Goal: Task Accomplishment & Management: Manage account settings

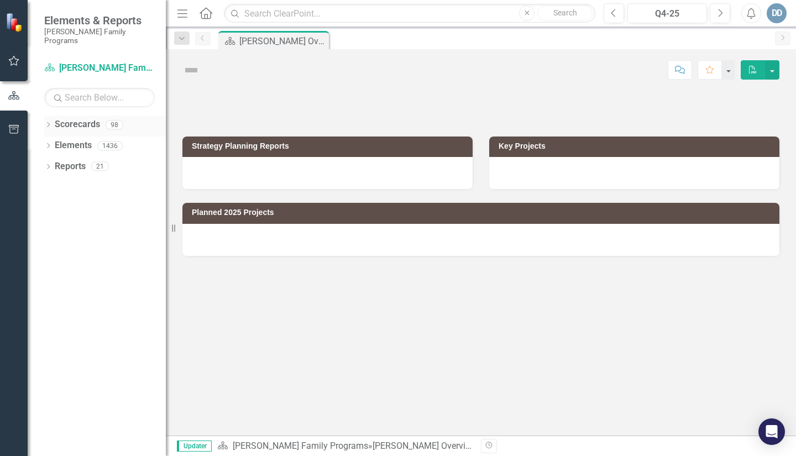
click at [50, 123] on icon "Dropdown" at bounding box center [48, 126] width 8 height 6
click at [56, 142] on icon "Dropdown" at bounding box center [54, 145] width 8 height 7
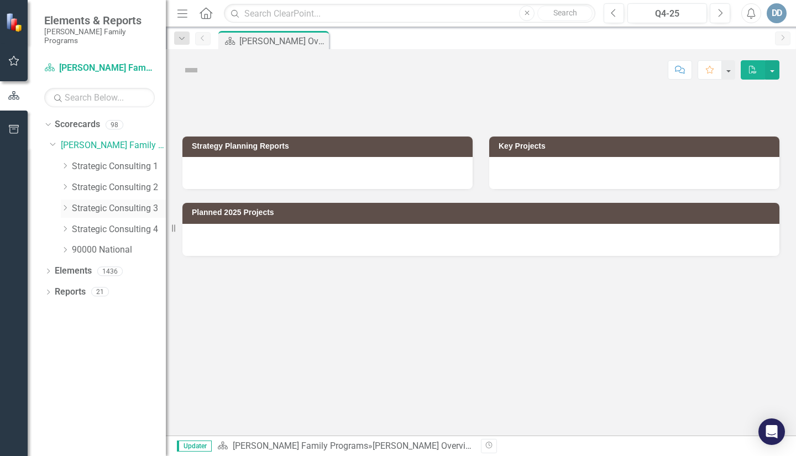
click at [64, 205] on icon "Dropdown" at bounding box center [65, 208] width 8 height 7
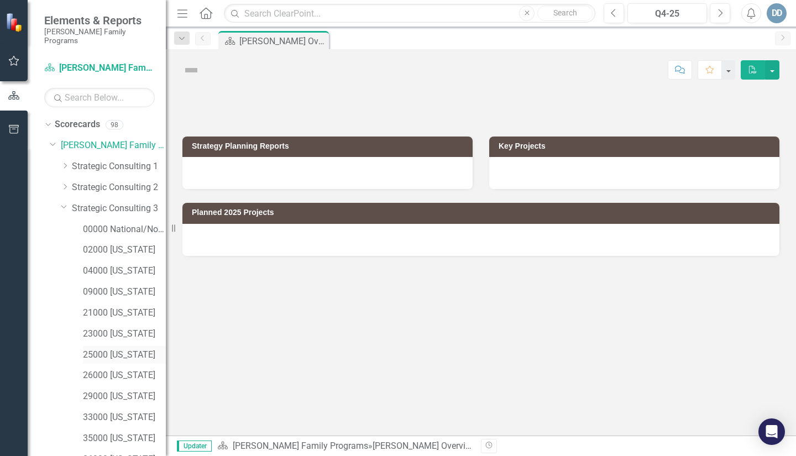
click at [85, 349] on link "25000 [US_STATE]" at bounding box center [124, 355] width 83 height 13
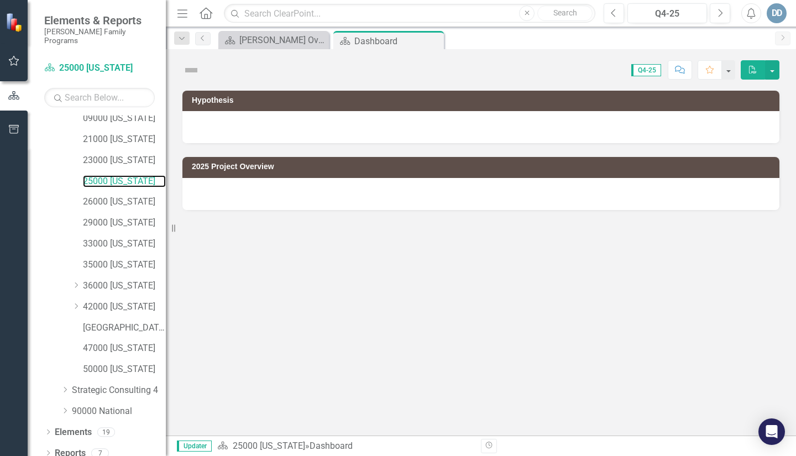
scroll to position [174, 0]
click at [50, 451] on icon "Dropdown" at bounding box center [48, 454] width 8 height 6
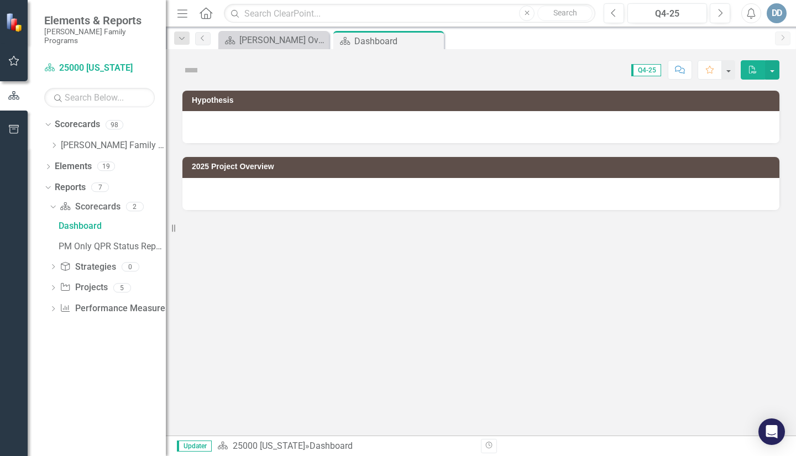
scroll to position [0, 0]
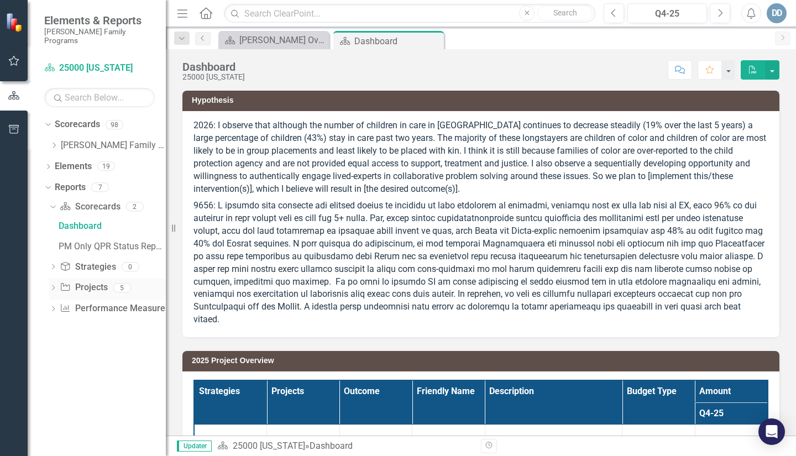
click at [52, 285] on div "Dropdown" at bounding box center [53, 289] width 8 height 9
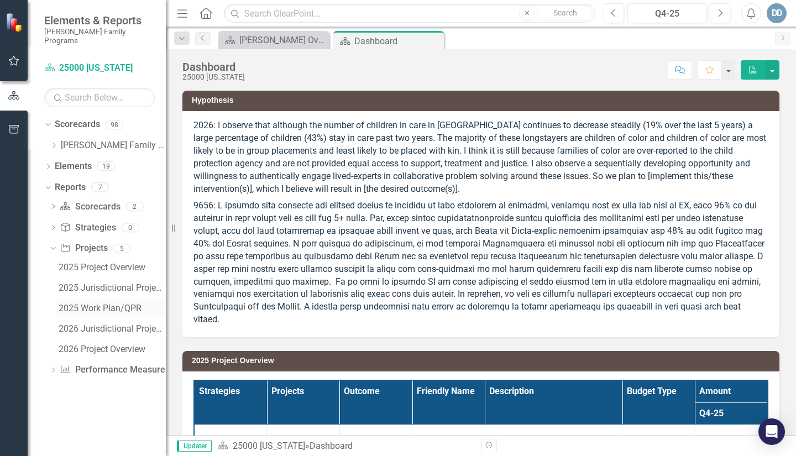
click at [86, 304] on div "2025 Work Plan/QPR" at bounding box center [112, 309] width 107 height 10
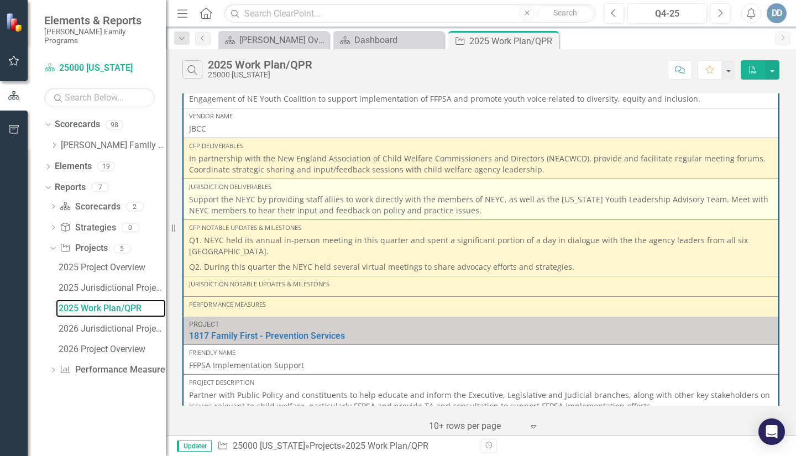
scroll to position [111, 0]
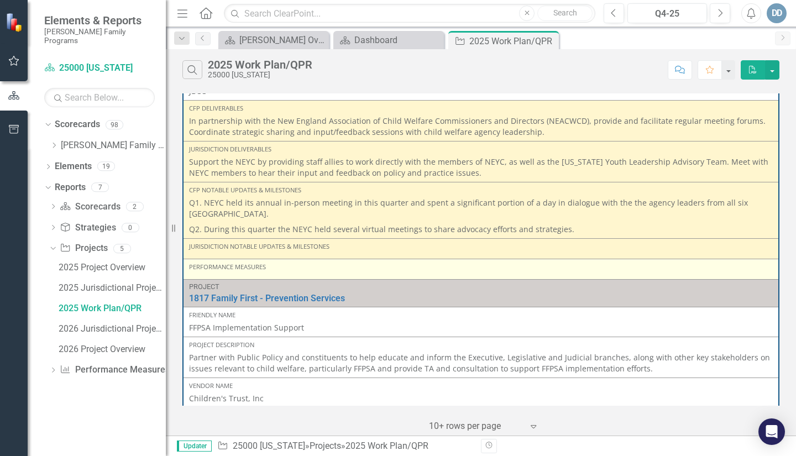
click at [202, 273] on div "Performance Measures" at bounding box center [481, 269] width 584 height 13
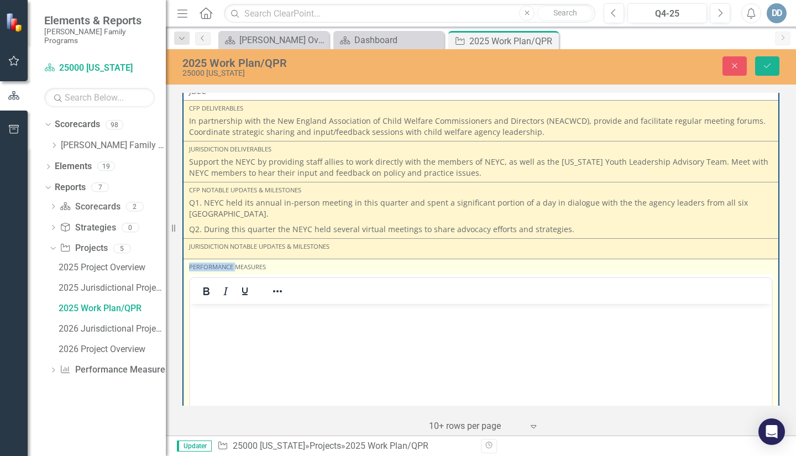
scroll to position [0, 0]
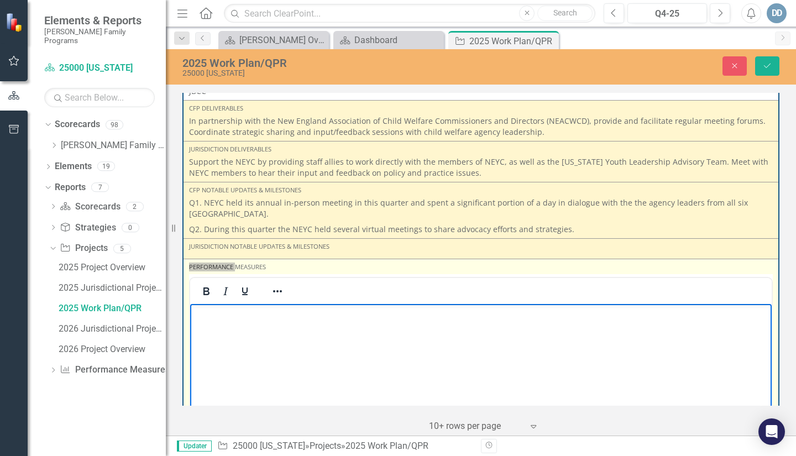
click at [208, 310] on p "Rich Text Area. Press ALT-0 for help." at bounding box center [481, 312] width 576 height 13
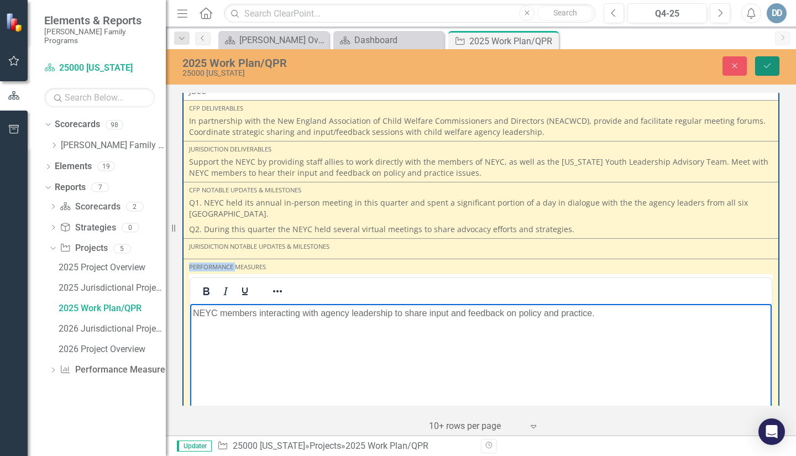
click at [770, 67] on icon "Save" at bounding box center [768, 66] width 10 height 8
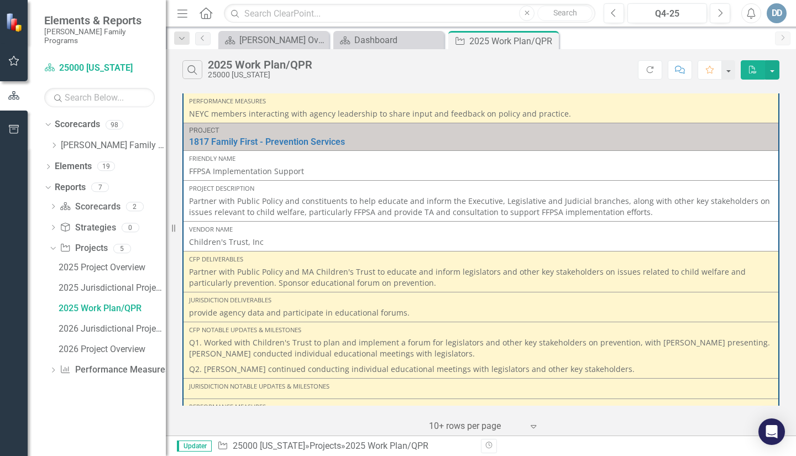
scroll to position [387, 0]
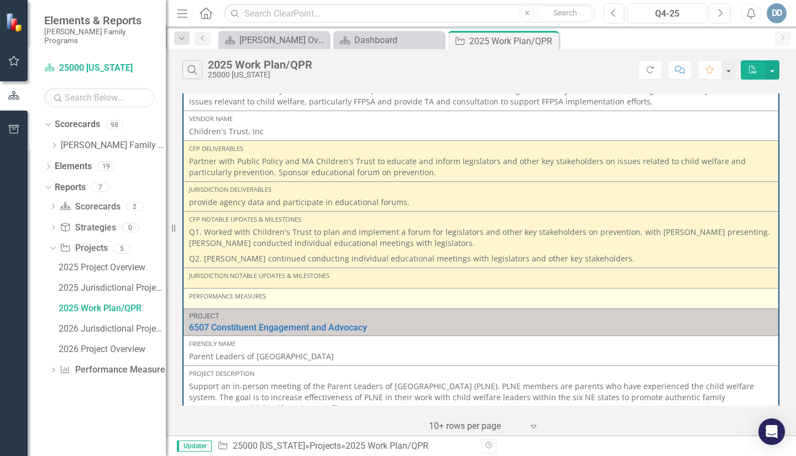
click at [199, 301] on div "Performance Measures" at bounding box center [481, 298] width 584 height 13
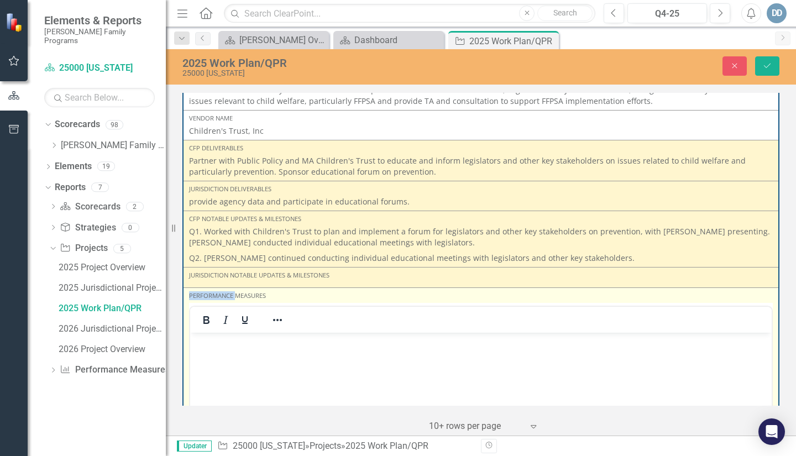
scroll to position [0, 0]
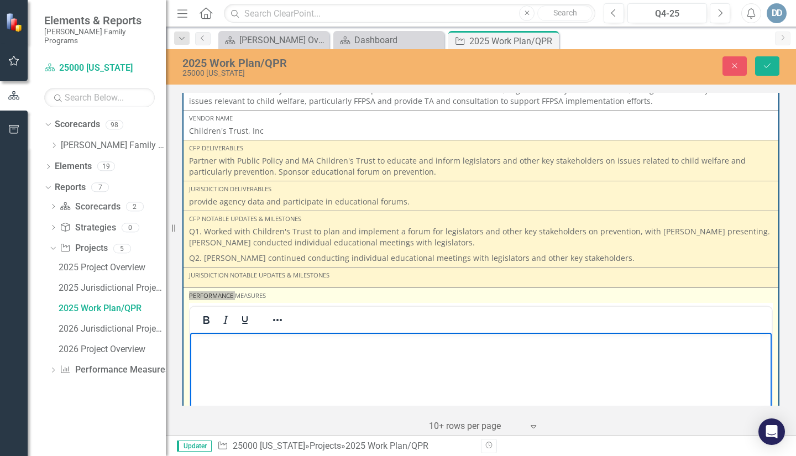
click at [215, 339] on p "Rich Text Area. Press ALT-0 for help." at bounding box center [481, 342] width 576 height 13
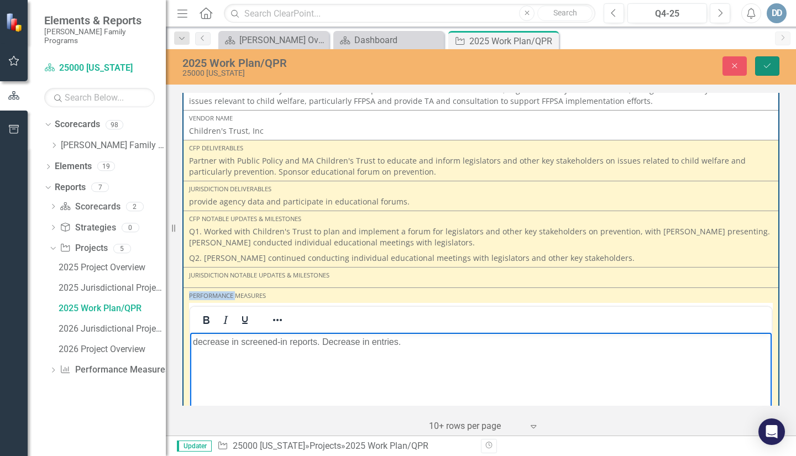
click at [769, 67] on icon "Save" at bounding box center [768, 66] width 10 height 8
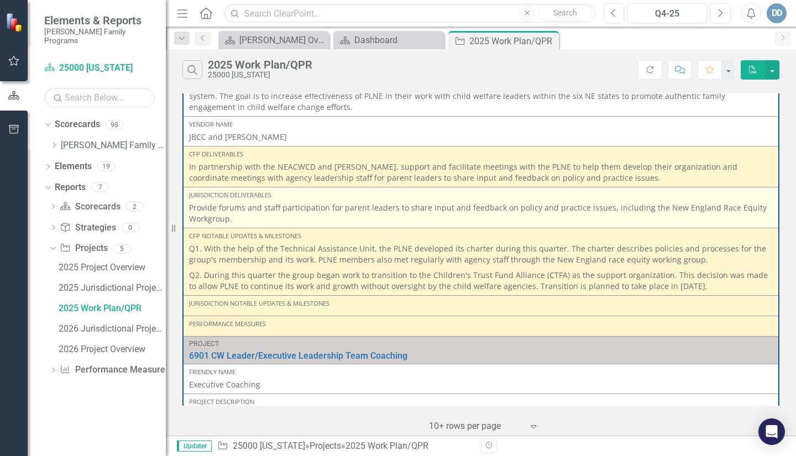
scroll to position [719, 0]
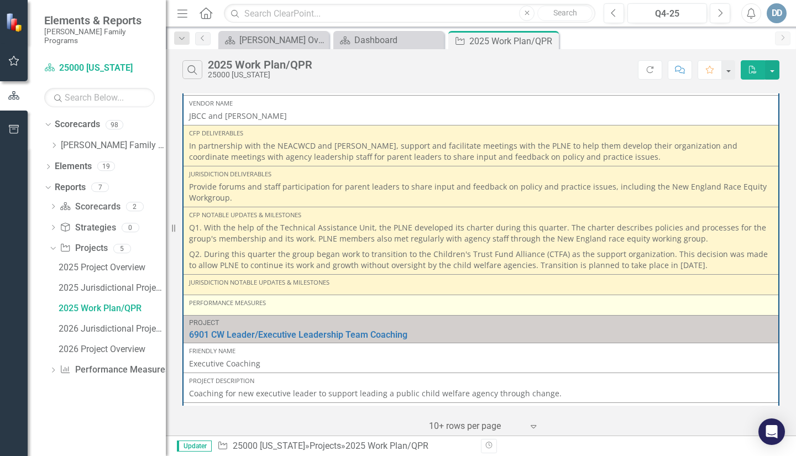
click at [223, 307] on div "Performance Measures" at bounding box center [481, 303] width 584 height 9
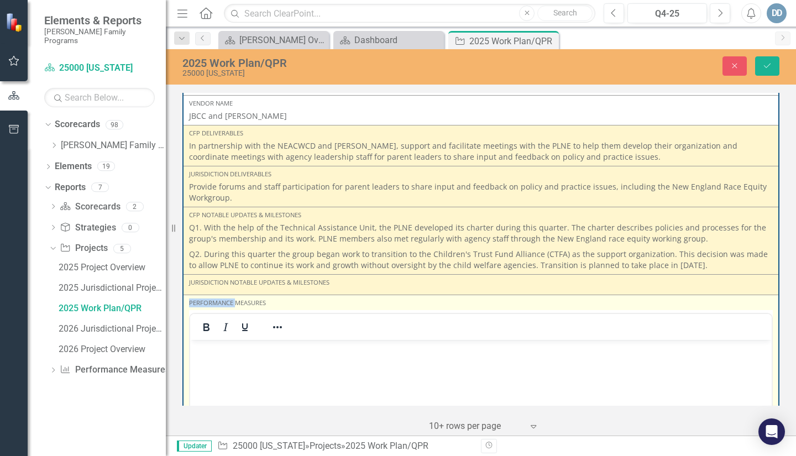
scroll to position [0, 0]
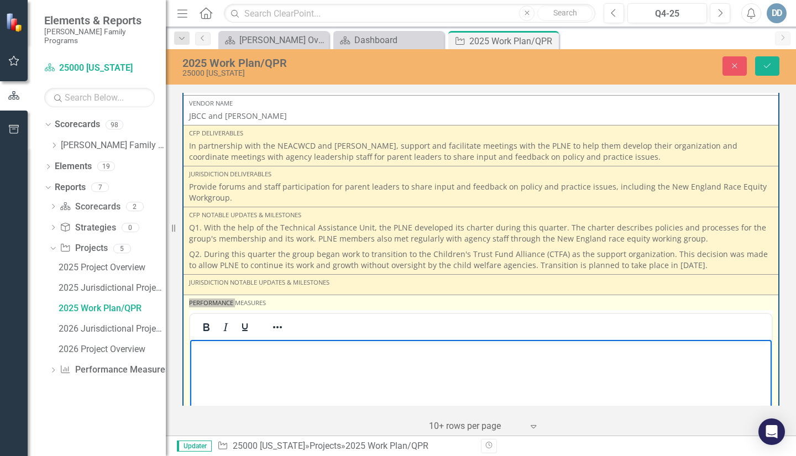
click at [212, 350] on p "Rich Text Area. Press ALT-0 for help." at bounding box center [481, 348] width 576 height 13
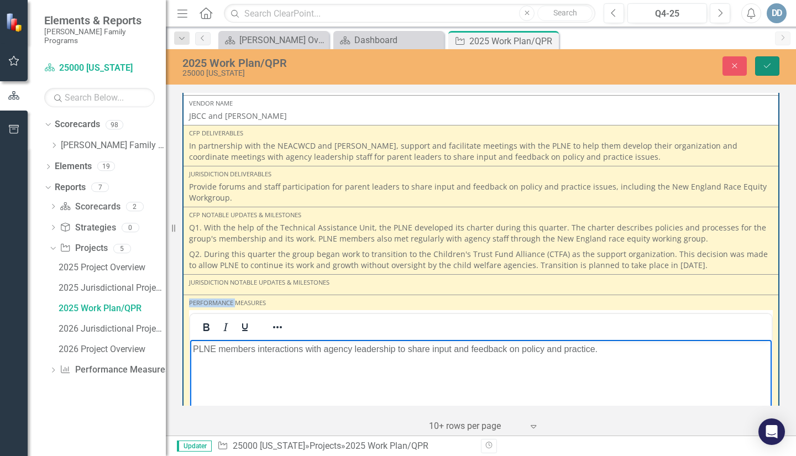
click at [777, 67] on button "Save" at bounding box center [767, 65] width 24 height 19
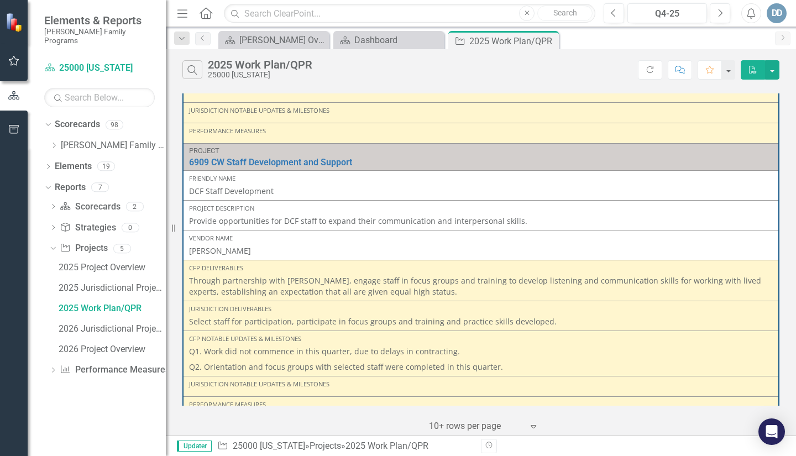
scroll to position [1361, 0]
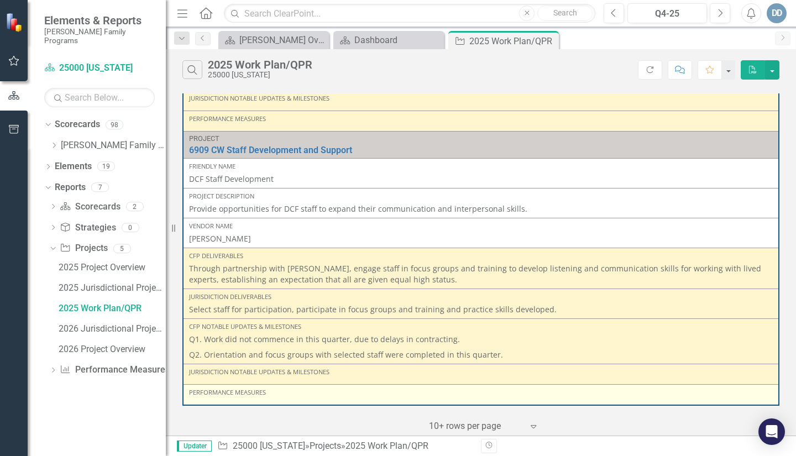
click at [200, 396] on div "Performance Measures" at bounding box center [481, 392] width 584 height 9
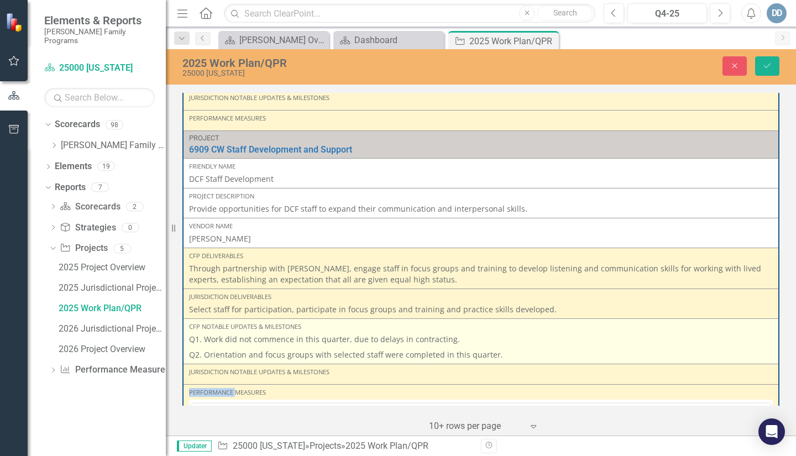
scroll to position [1471, 0]
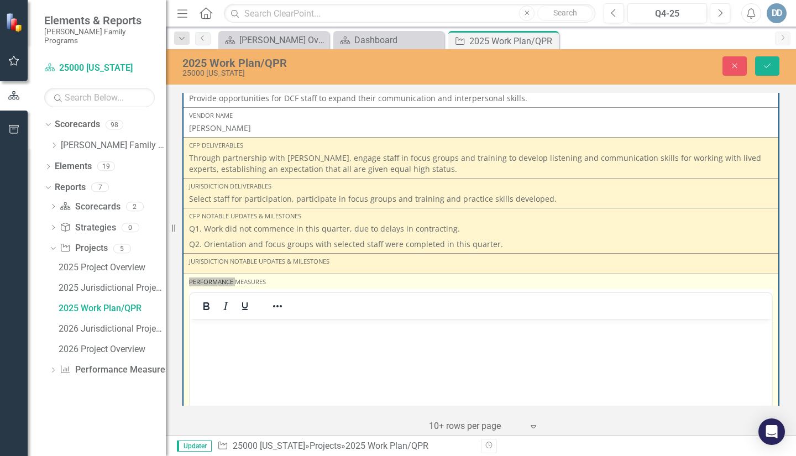
click at [221, 333] on p "Rich Text Area. Press ALT-0 for help." at bounding box center [481, 327] width 576 height 13
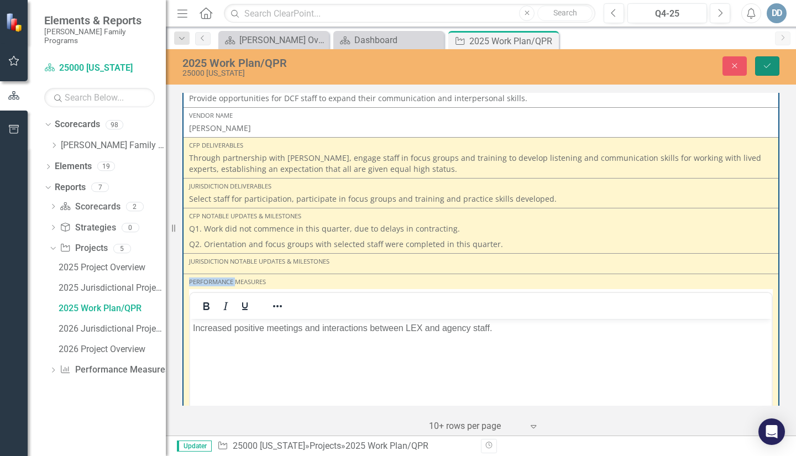
click at [774, 65] on button "Save" at bounding box center [767, 65] width 24 height 19
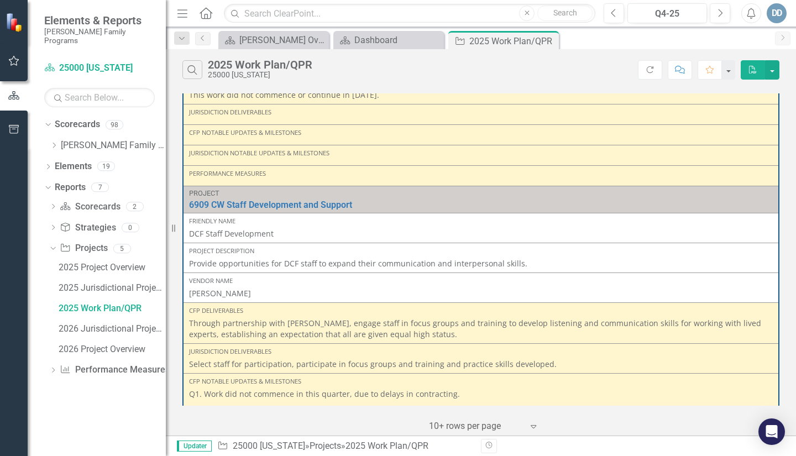
scroll to position [1370, 0]
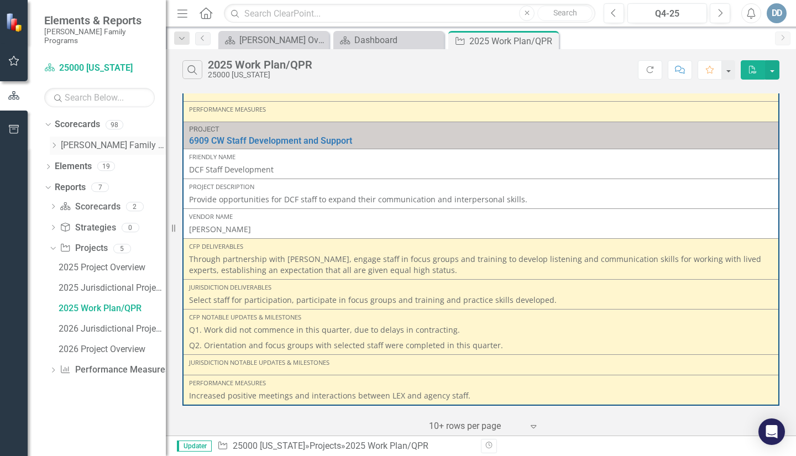
click at [52, 142] on icon "Dropdown" at bounding box center [54, 145] width 8 height 7
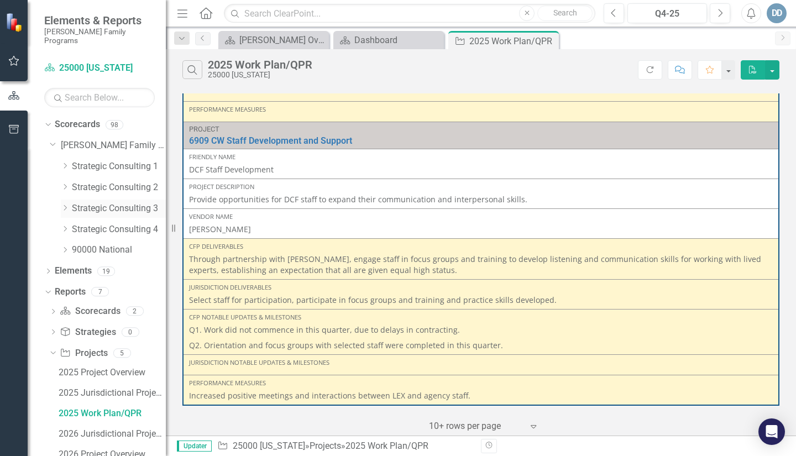
click at [69, 205] on icon "Dropdown" at bounding box center [65, 208] width 8 height 7
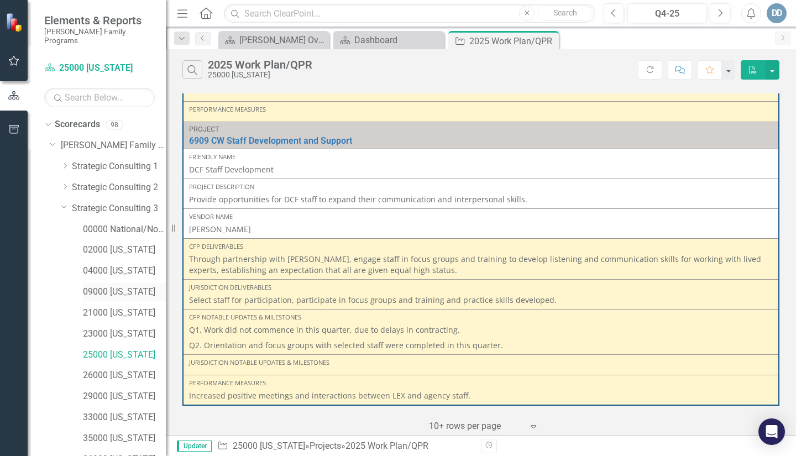
click at [88, 286] on link "09000 [US_STATE]" at bounding box center [124, 292] width 83 height 13
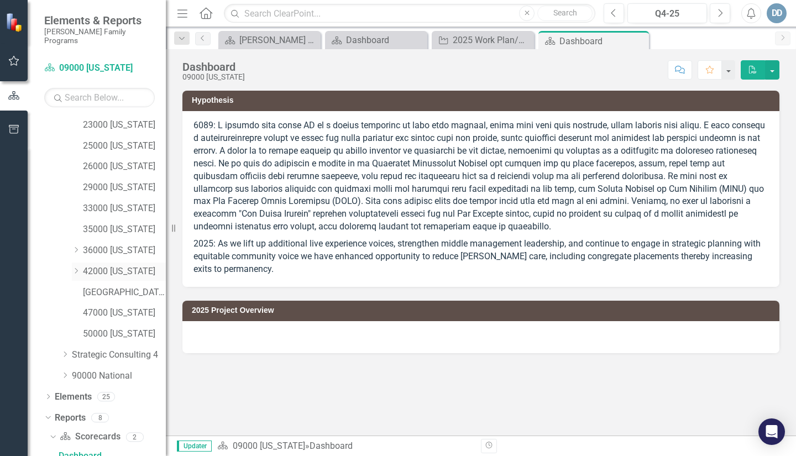
scroll to position [311, 0]
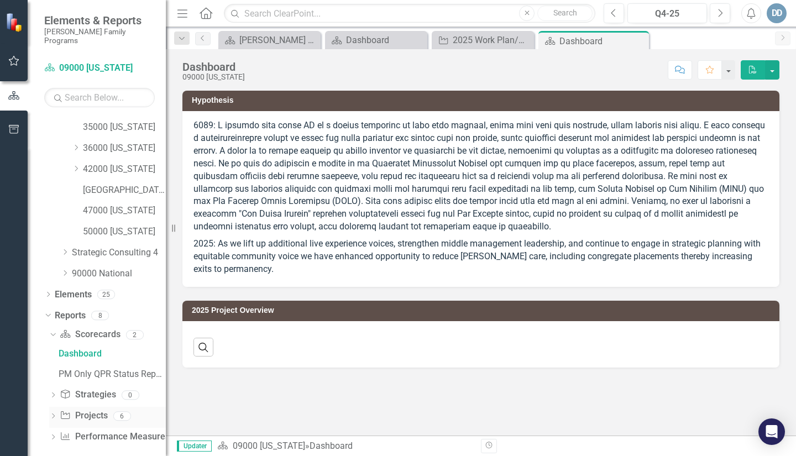
click at [53, 414] on icon "Dropdown" at bounding box center [53, 417] width 8 height 6
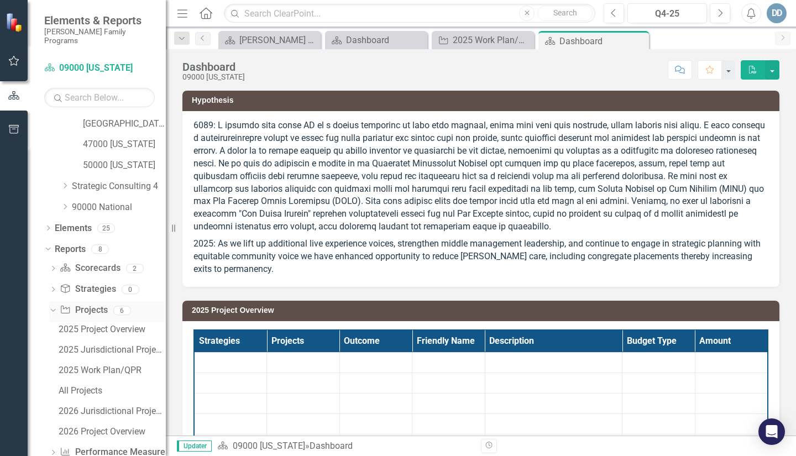
scroll to position [393, 0]
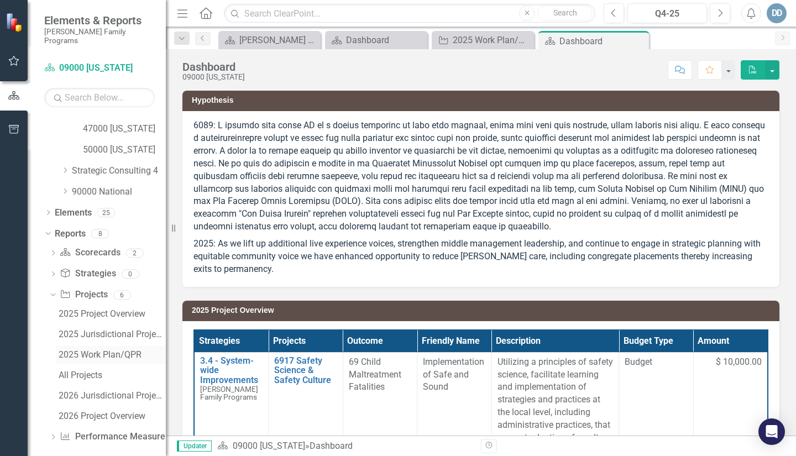
click at [83, 350] on div "2025 Work Plan/QPR" at bounding box center [112, 355] width 107 height 10
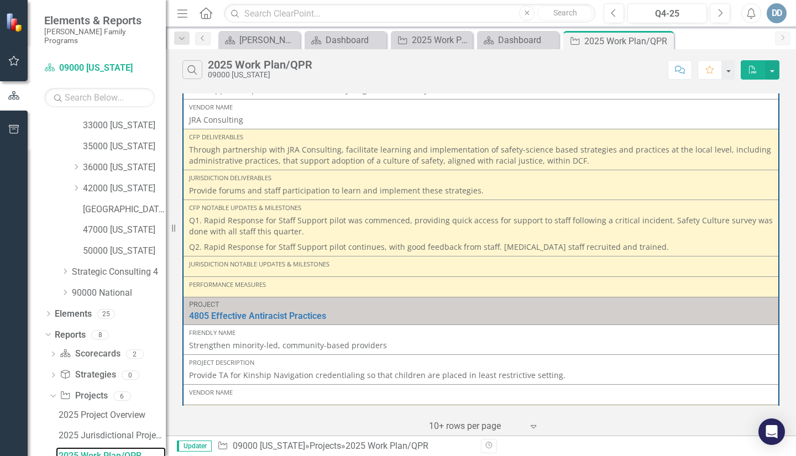
scroll to position [166, 0]
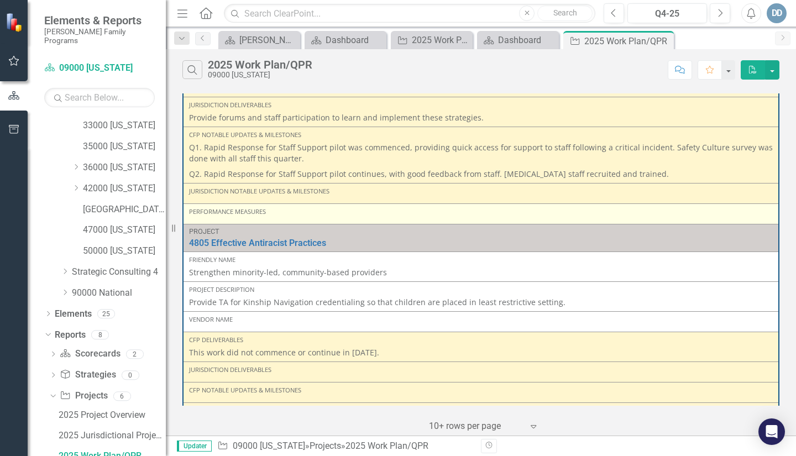
click at [208, 215] on div "Performance Measures" at bounding box center [481, 211] width 584 height 9
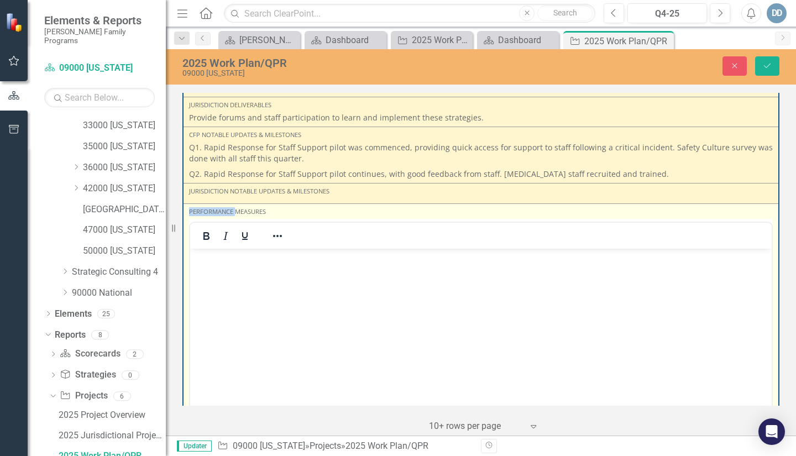
scroll to position [0, 0]
click at [211, 264] on body "Rich Text Area. Press ALT-0 for help." at bounding box center [481, 331] width 582 height 166
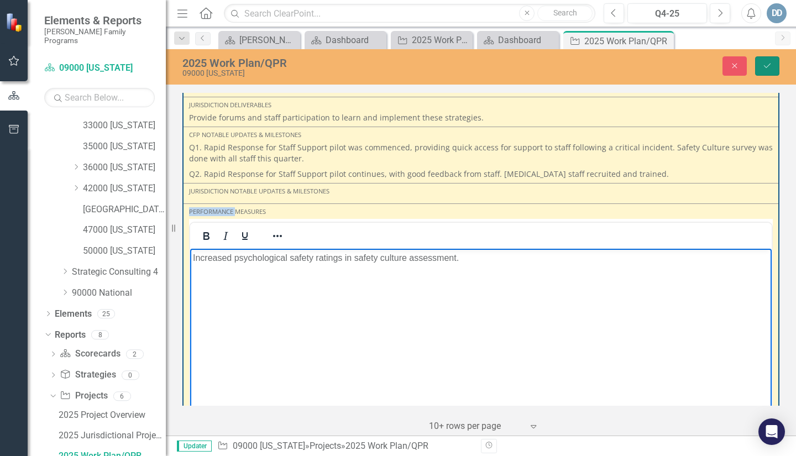
click at [766, 64] on icon "Save" at bounding box center [768, 66] width 10 height 8
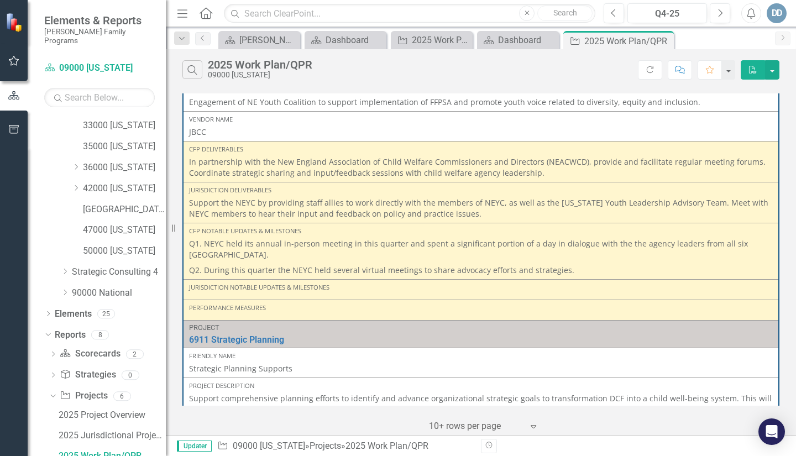
scroll to position [608, 0]
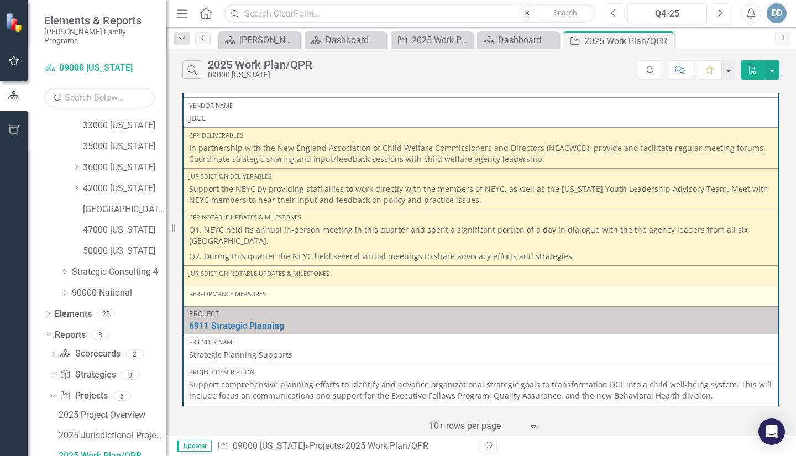
click at [202, 296] on div "Performance Measures" at bounding box center [481, 294] width 584 height 9
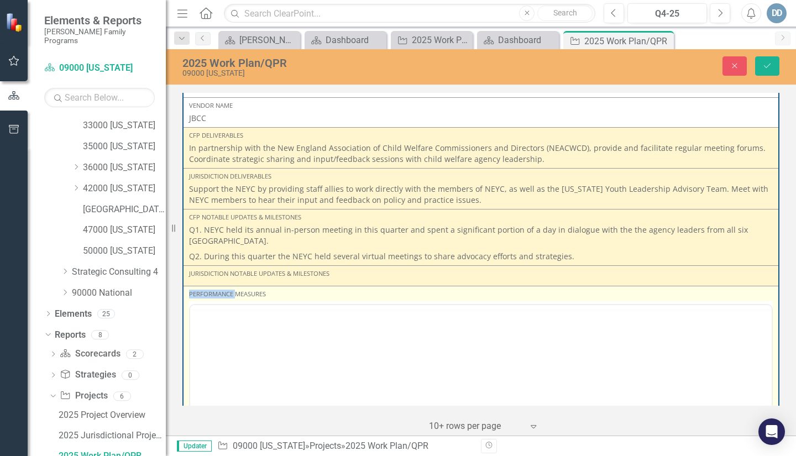
scroll to position [0, 0]
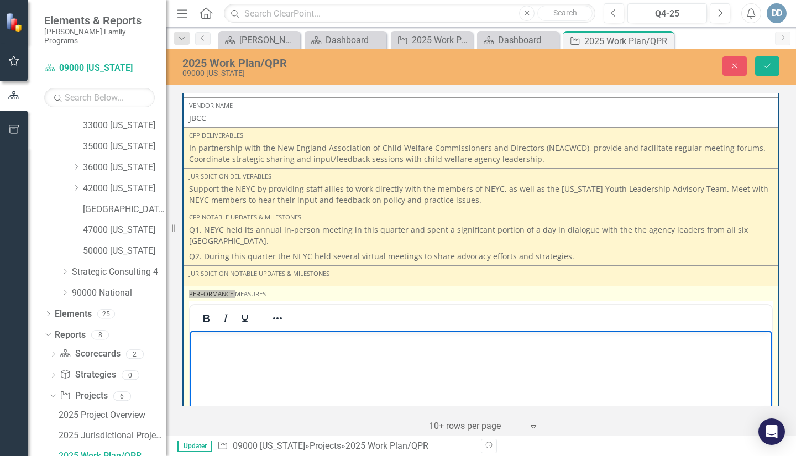
click at [213, 347] on body "Rich Text Area. Press ALT-0 for help." at bounding box center [481, 414] width 582 height 166
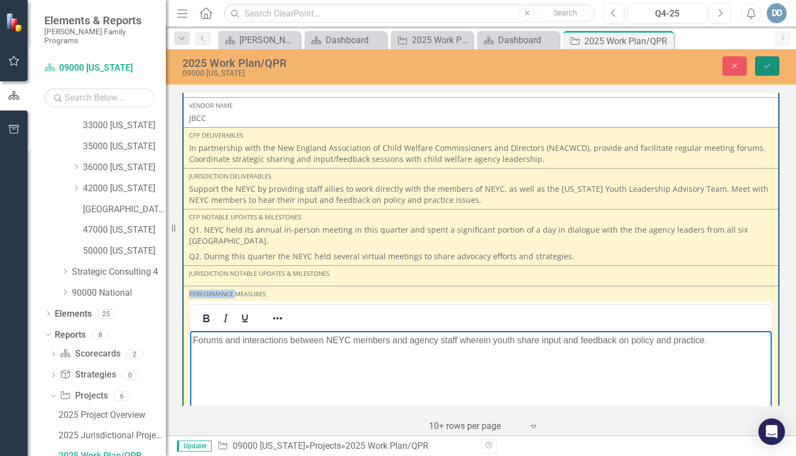
click at [772, 65] on icon "Save" at bounding box center [768, 66] width 10 height 8
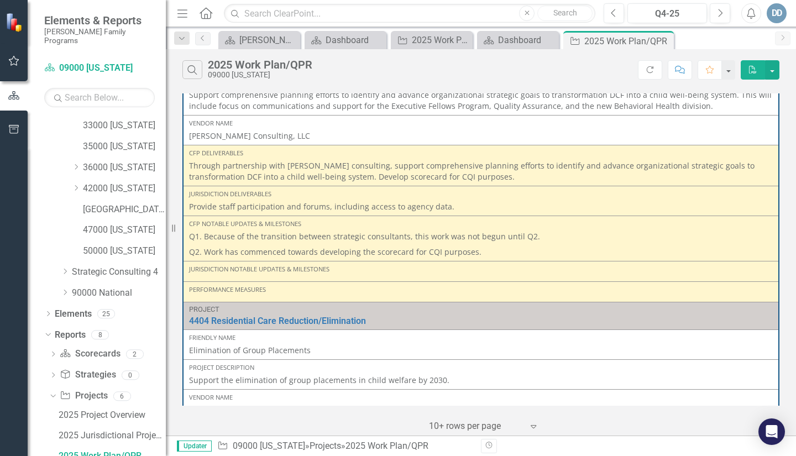
scroll to position [995, 0]
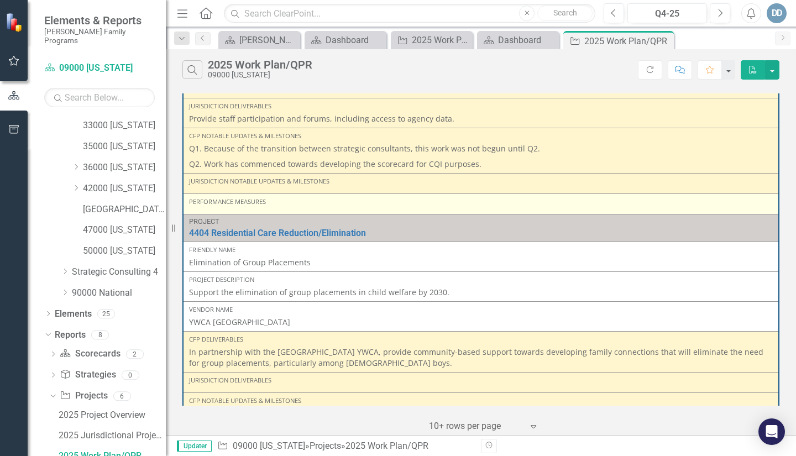
click at [208, 207] on div "Performance Measures" at bounding box center [481, 203] width 584 height 13
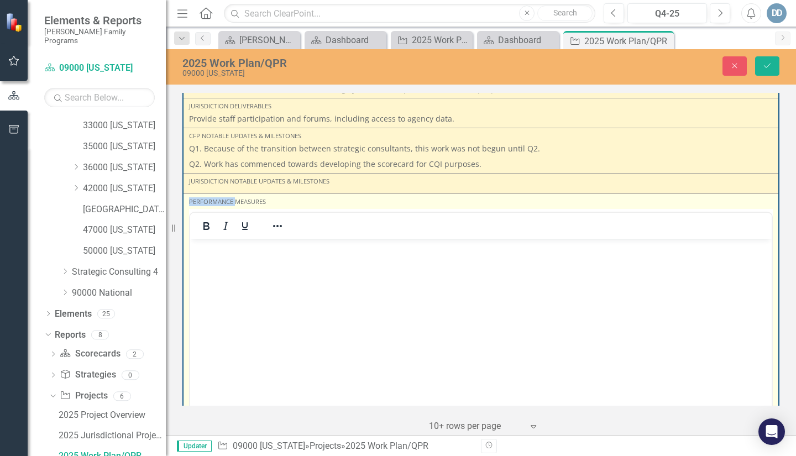
scroll to position [0, 0]
click at [209, 246] on p "Rich Text Area. Press ALT-0 for help." at bounding box center [481, 247] width 576 height 13
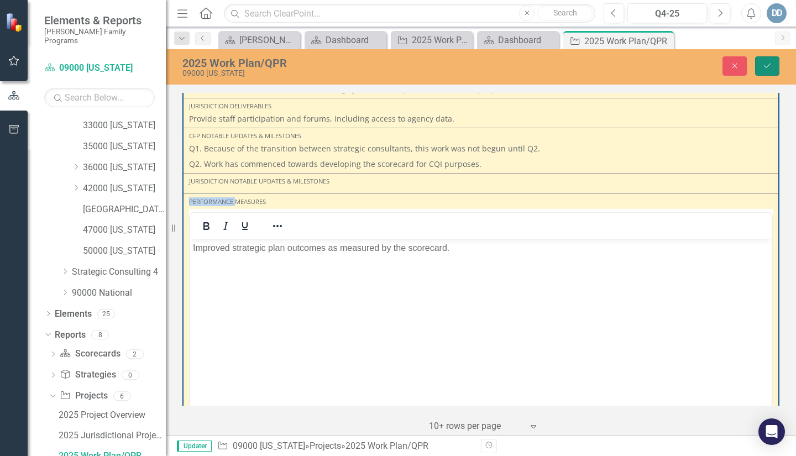
click at [767, 68] on icon "Save" at bounding box center [768, 66] width 10 height 8
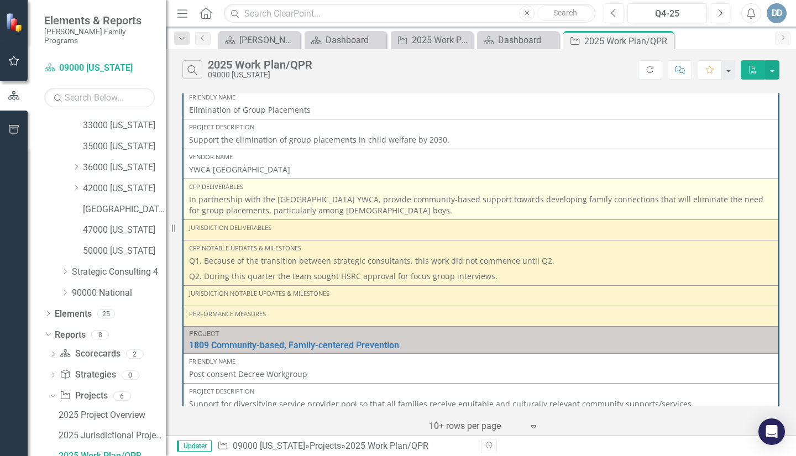
scroll to position [1161, 0]
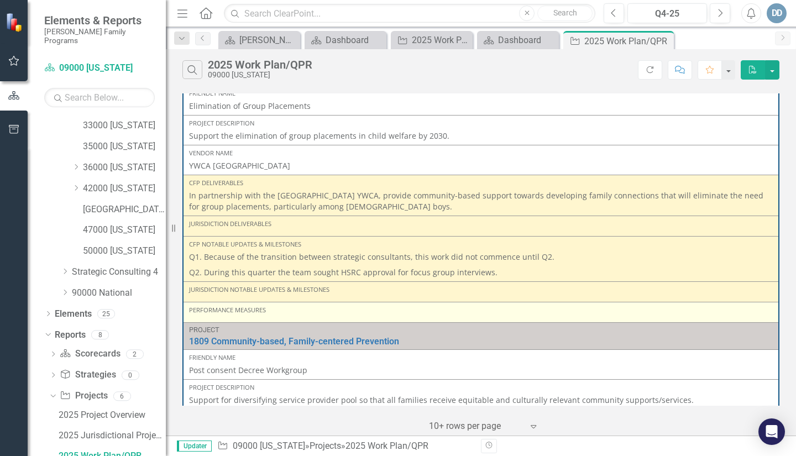
click at [202, 315] on div "Performance Measures" at bounding box center [481, 312] width 584 height 13
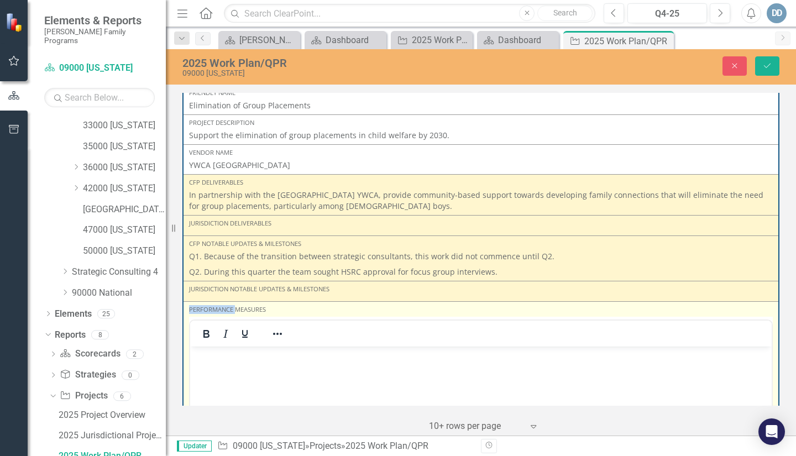
scroll to position [0, 0]
click at [208, 353] on p "Rich Text Area. Press ALT-0 for help." at bounding box center [481, 355] width 576 height 13
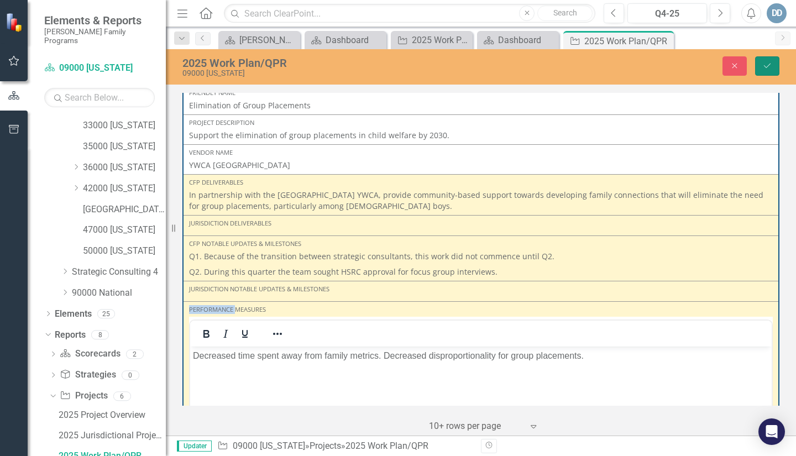
click at [771, 69] on icon "Save" at bounding box center [768, 66] width 10 height 8
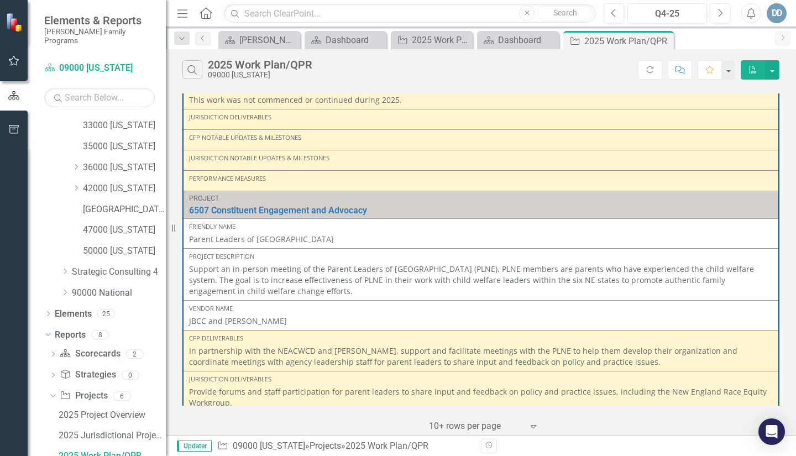
scroll to position [1637, 0]
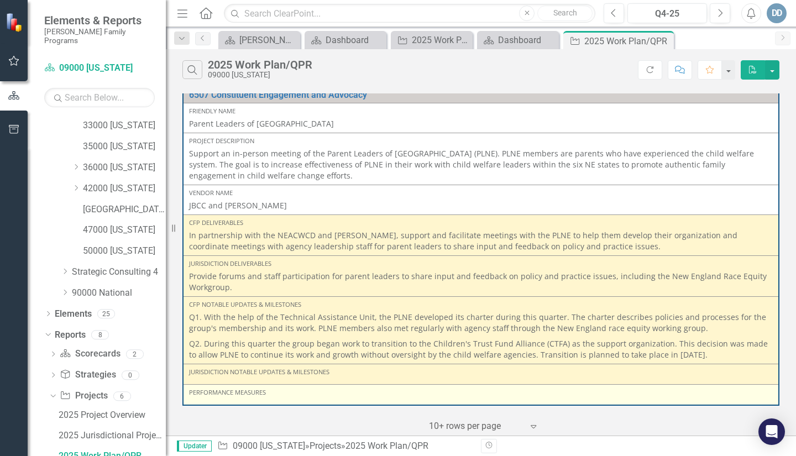
click at [205, 399] on div "Performance Measures" at bounding box center [481, 394] width 584 height 13
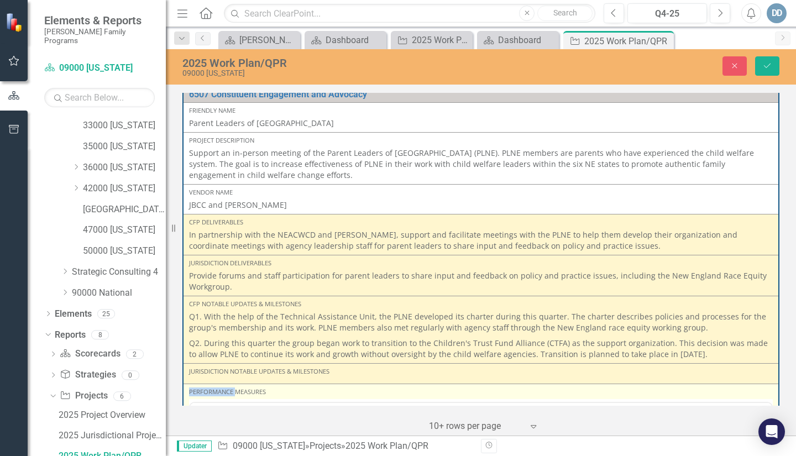
scroll to position [0, 0]
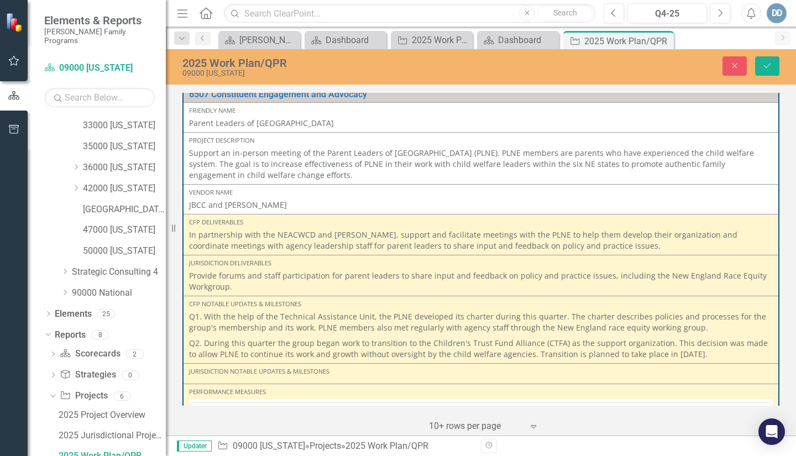
click at [206, 411] on div "‹ Previous 1 (current) › Next 10+ rows per page Expand" at bounding box center [480, 422] width 597 height 27
click at [208, 409] on div "‹ Previous 1 (current) › Next 10+ rows per page Expand" at bounding box center [480, 422] width 597 height 27
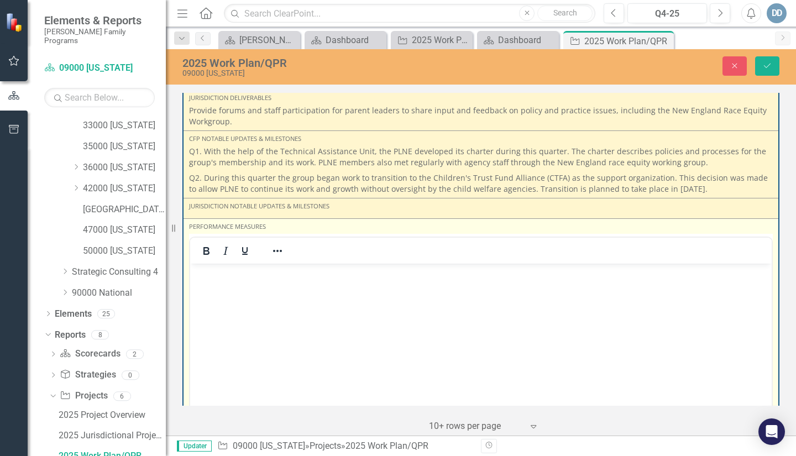
scroll to position [1803, 0]
click at [225, 301] on body "Rich Text Area. Press ALT-0 for help." at bounding box center [481, 346] width 582 height 166
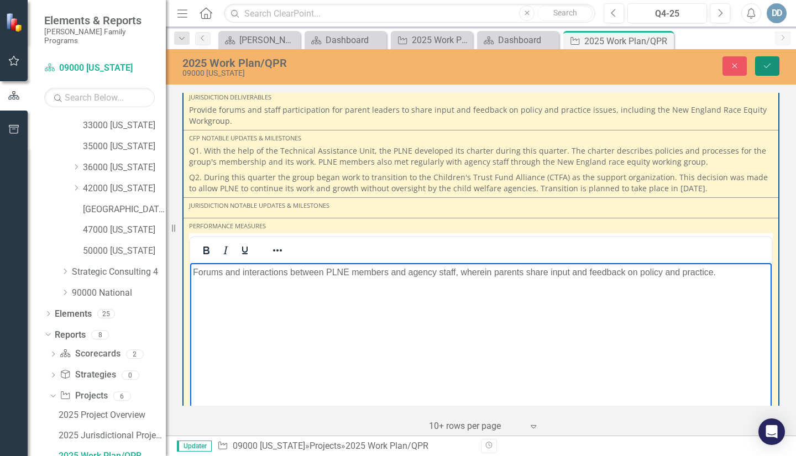
click at [763, 66] on icon "Save" at bounding box center [768, 66] width 10 height 8
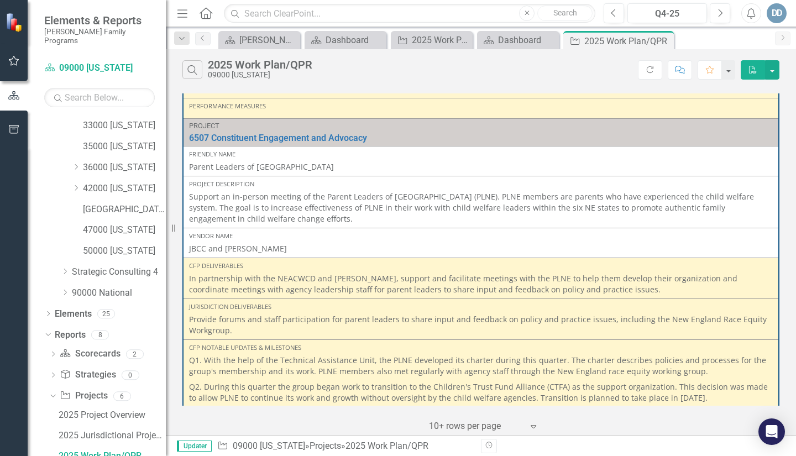
scroll to position [1646, 0]
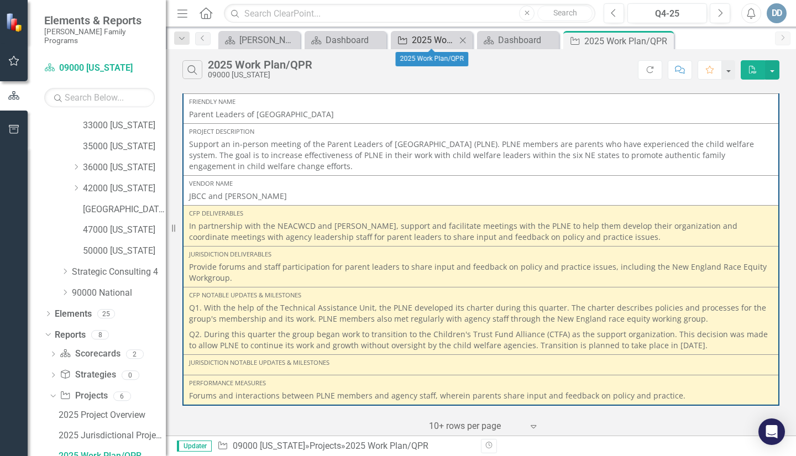
click at [427, 40] on div "2025 Work Plan/QPR" at bounding box center [434, 40] width 44 height 14
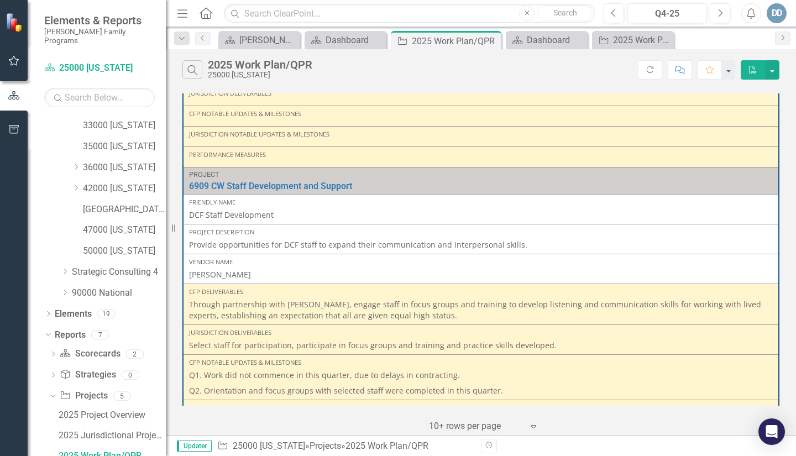
scroll to position [1327, 0]
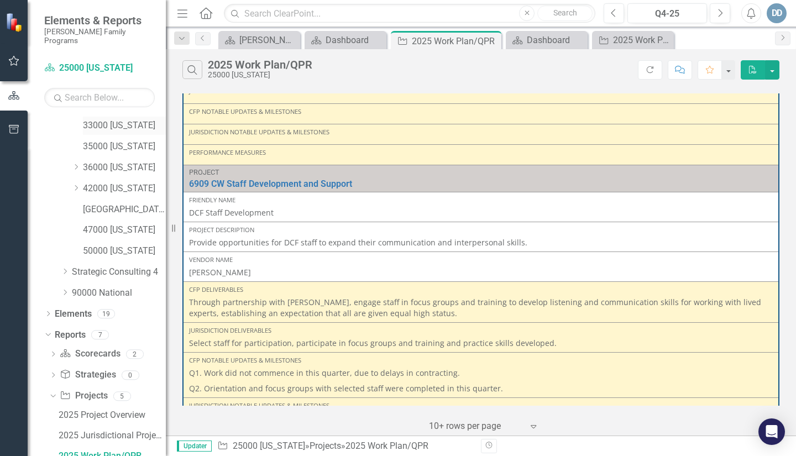
click at [93, 119] on link "33000 [US_STATE]" at bounding box center [124, 125] width 83 height 13
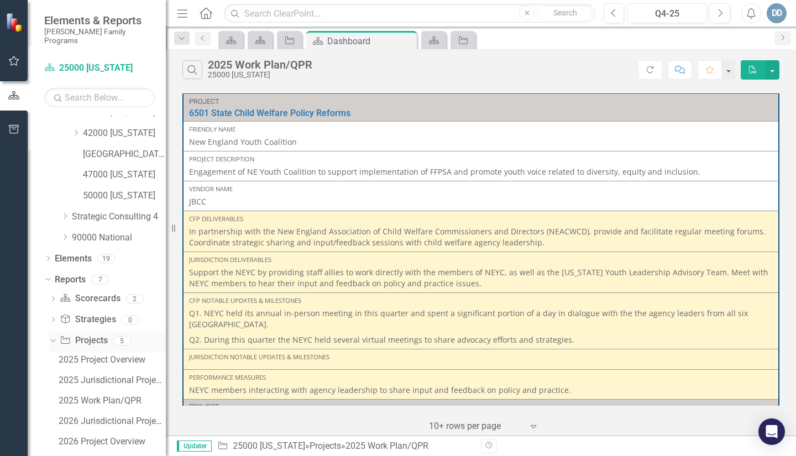
scroll to position [373, 0]
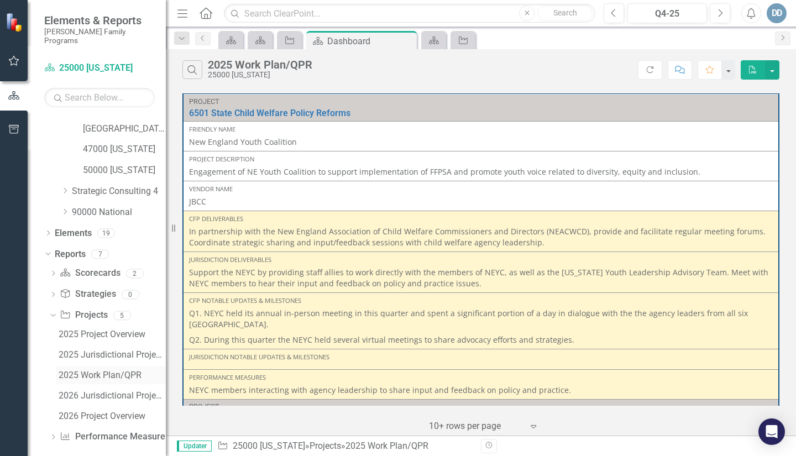
click at [87, 367] on link "2025 Work Plan/QPR" at bounding box center [111, 376] width 110 height 18
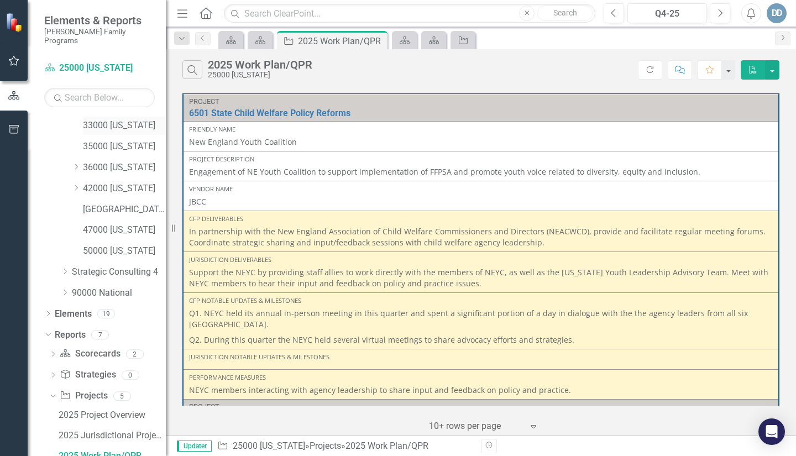
click at [86, 119] on link "33000 [US_STATE]" at bounding box center [124, 125] width 83 height 13
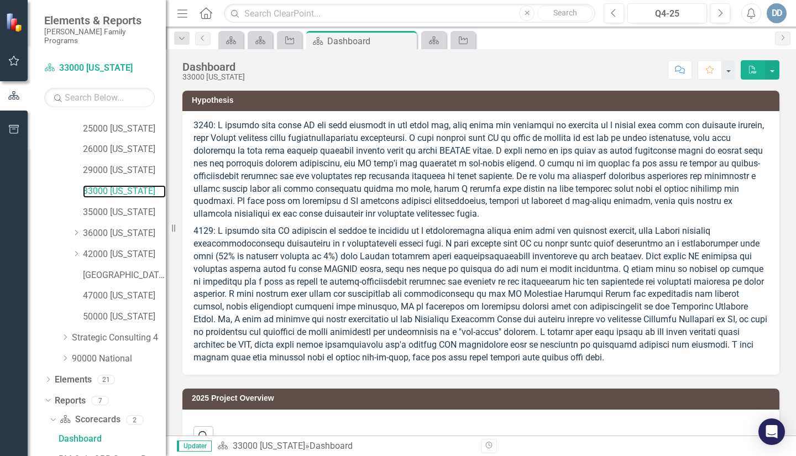
scroll to position [311, 0]
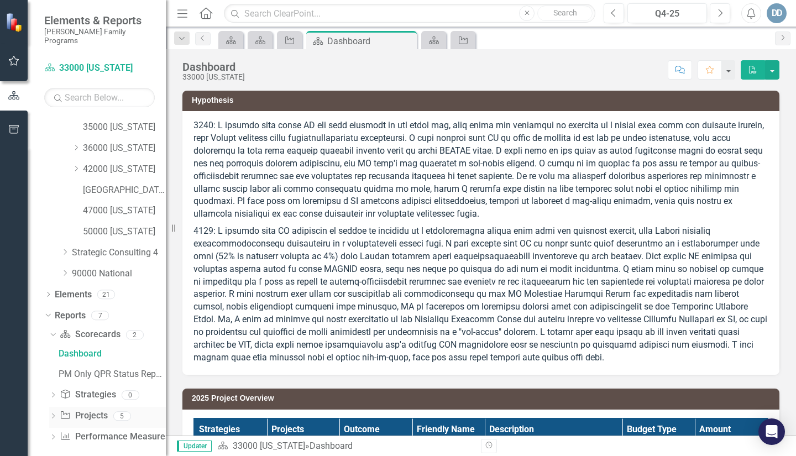
click at [59, 407] on div "Dropdown Project Projects 5" at bounding box center [107, 417] width 117 height 21
click at [51, 414] on icon "Dropdown" at bounding box center [53, 417] width 8 height 6
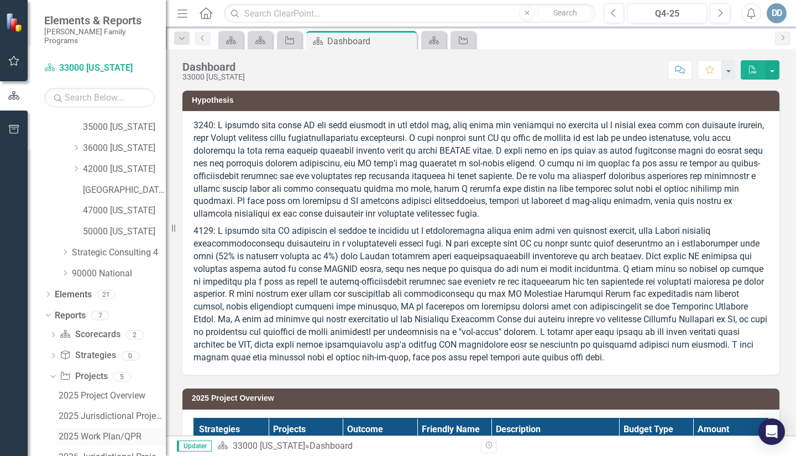
click at [90, 432] on div "2025 Work Plan/QPR" at bounding box center [112, 437] width 107 height 10
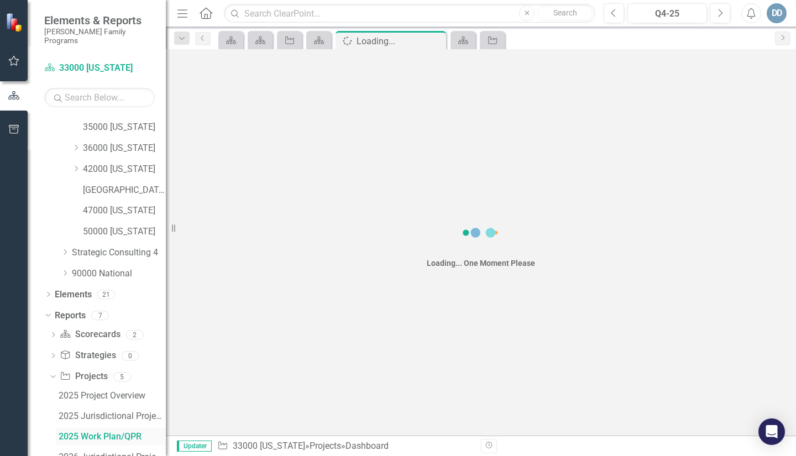
scroll to position [292, 0]
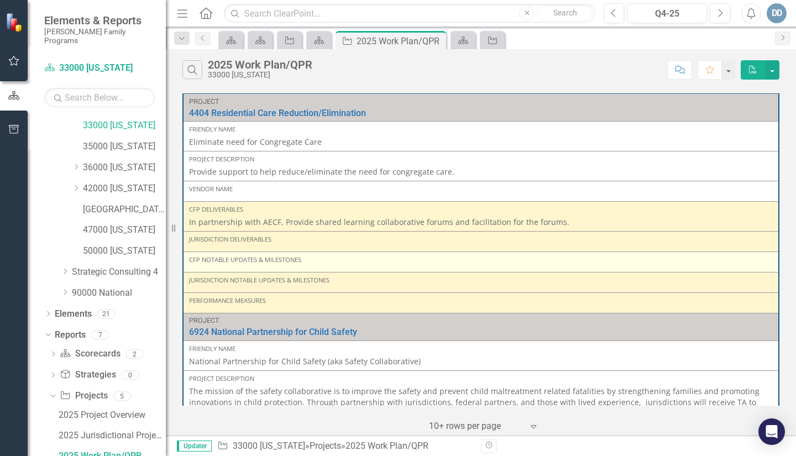
click at [209, 264] on div "CFP Notable Updates & Milestones" at bounding box center [481, 259] width 584 height 9
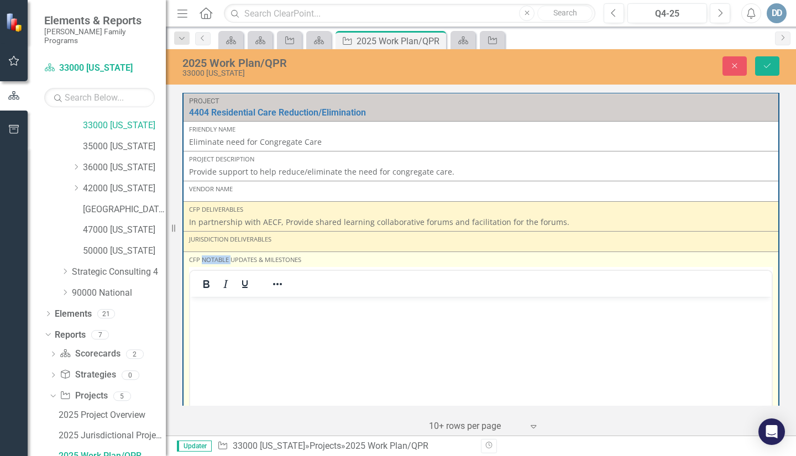
scroll to position [0, 0]
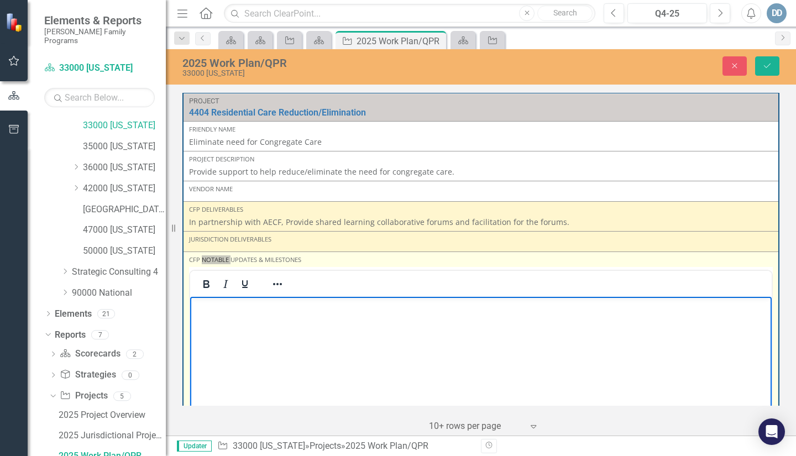
click at [202, 306] on p "Rich Text Area. Press ALT-0 for help." at bounding box center [481, 305] width 576 height 13
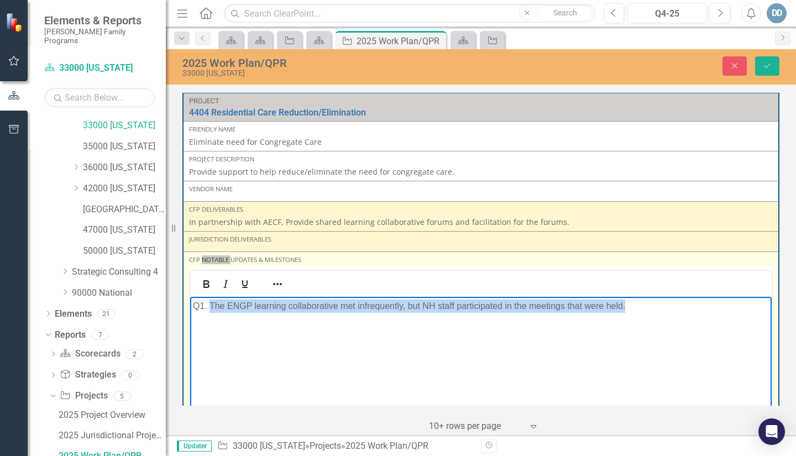
drag, startPoint x: 210, startPoint y: 304, endPoint x: 630, endPoint y: 305, distance: 420.2
click at [630, 305] on p "Q1. The ENGP learning collaborative met infrequently, but NH staff participated…" at bounding box center [481, 305] width 576 height 13
copy p "The ENGP learning collaborative met infrequently, but NH staff participated in …"
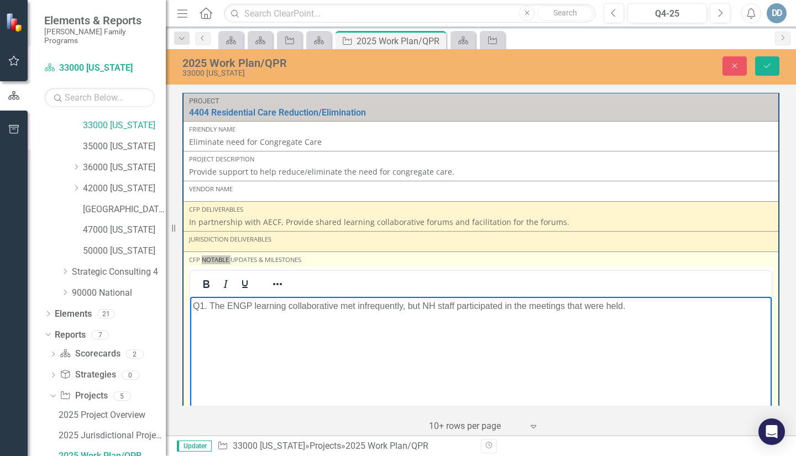
click at [202, 331] on body "Q1. The ENGP learning collaborative met infrequently, but NH staff participated…" at bounding box center [481, 379] width 582 height 166
click at [635, 308] on p "Q1. The ENGP learning collaborative met infrequently, but NH staff participated…" at bounding box center [481, 305] width 576 height 13
click at [211, 326] on p "Q2." at bounding box center [481, 327] width 576 height 13
click at [209, 326] on p "Q2." at bounding box center [481, 327] width 576 height 13
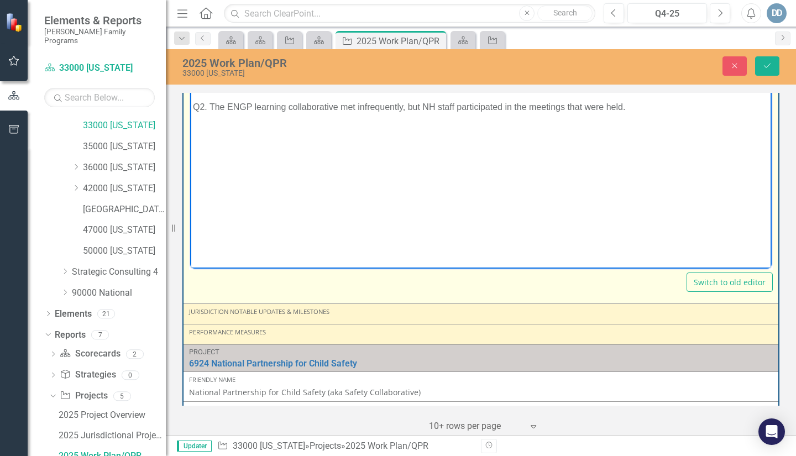
scroll to position [276, 0]
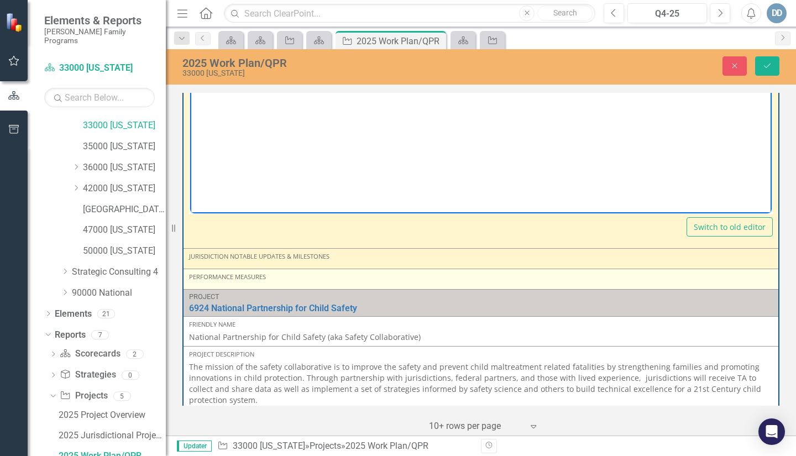
click at [206, 282] on div "Performance Measures" at bounding box center [481, 279] width 584 height 13
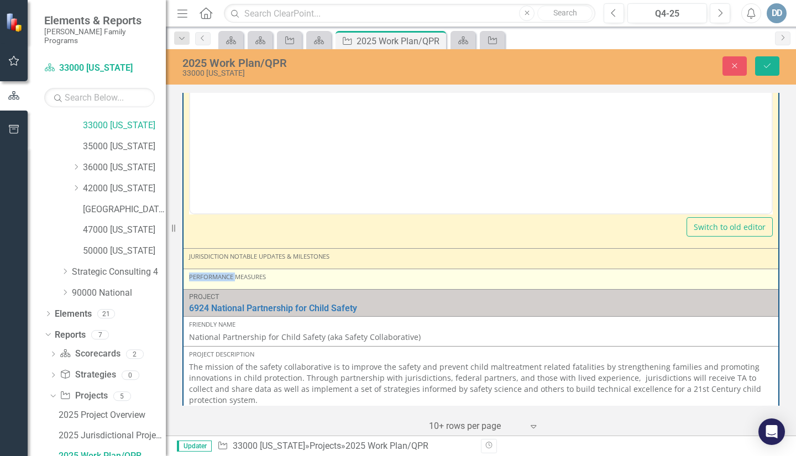
click at [206, 282] on div "Performance Measures" at bounding box center [481, 279] width 584 height 13
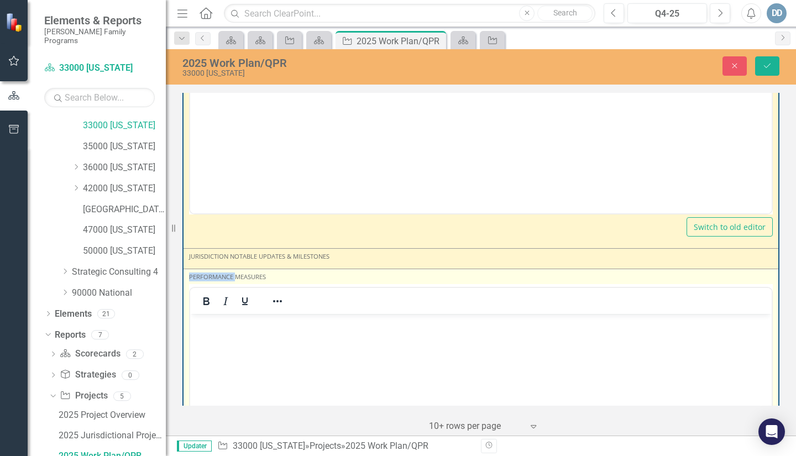
scroll to position [0, 0]
click at [213, 322] on p "Rich Text Area. Press ALT-0 for help." at bounding box center [481, 322] width 576 height 13
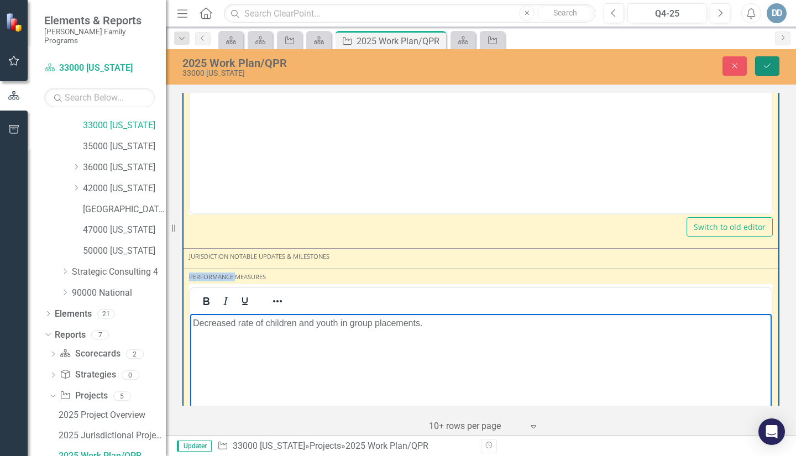
click at [764, 64] on icon "Save" at bounding box center [768, 66] width 10 height 8
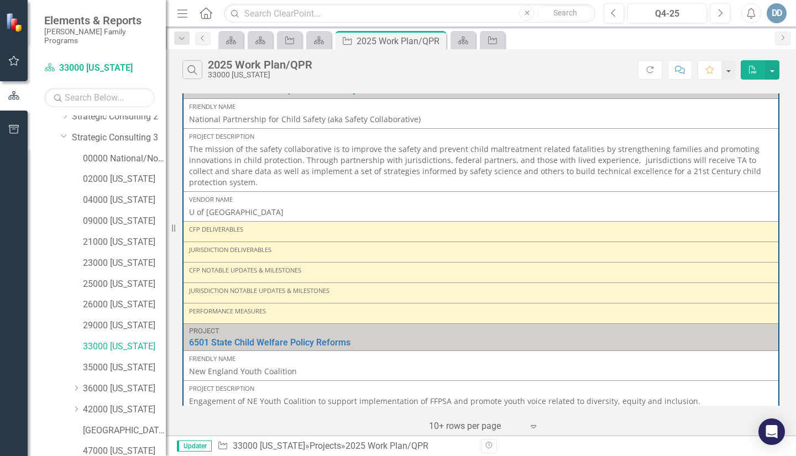
scroll to position [15, 0]
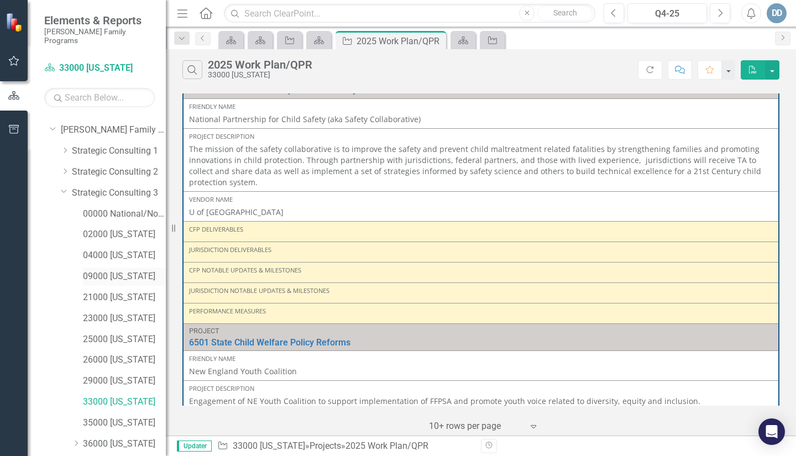
click at [86, 270] on link "09000 [US_STATE]" at bounding box center [124, 276] width 83 height 13
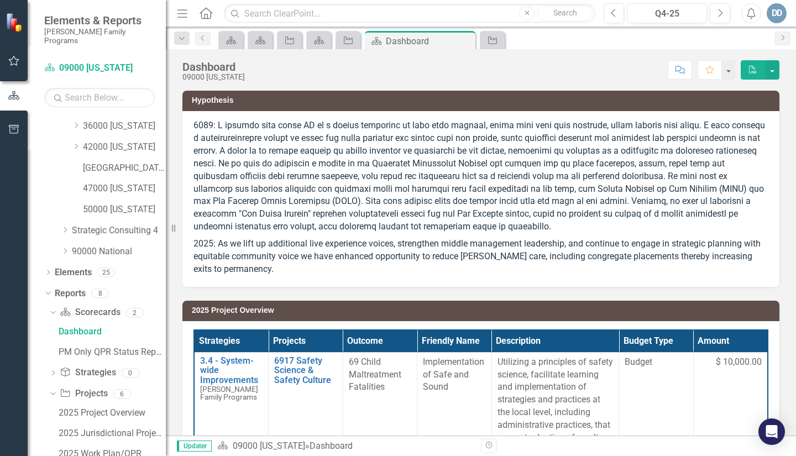
scroll to position [432, 0]
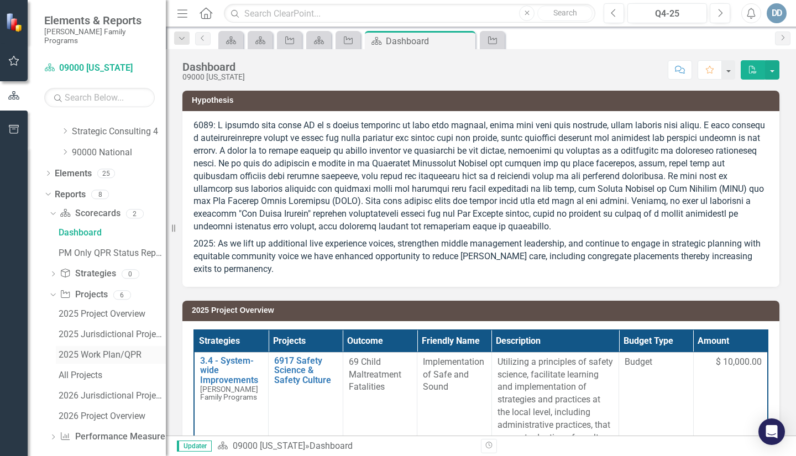
click at [86, 350] on div "2025 Work Plan/QPR" at bounding box center [112, 355] width 107 height 10
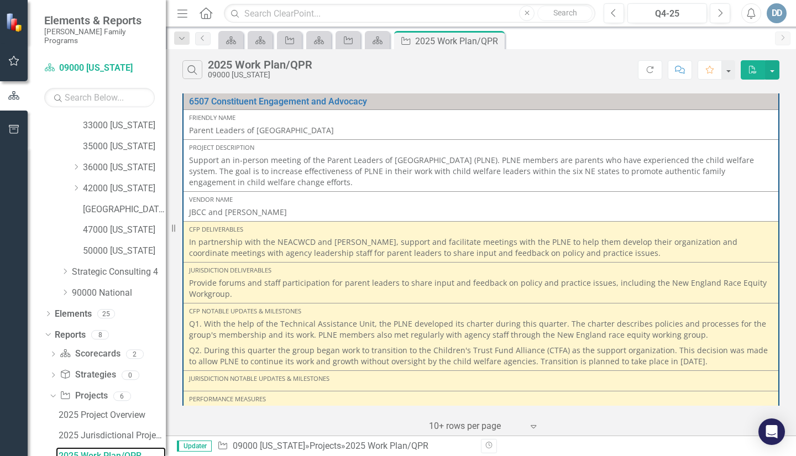
scroll to position [1646, 0]
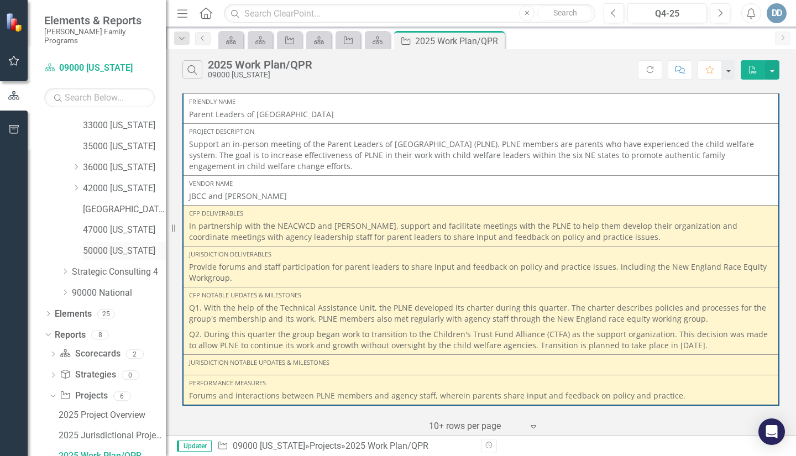
click at [102, 245] on link "50000 [US_STATE]" at bounding box center [124, 251] width 83 height 13
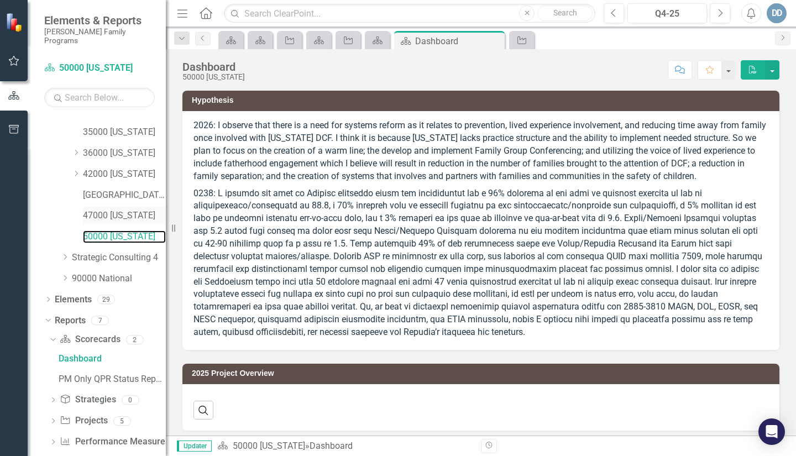
scroll to position [311, 0]
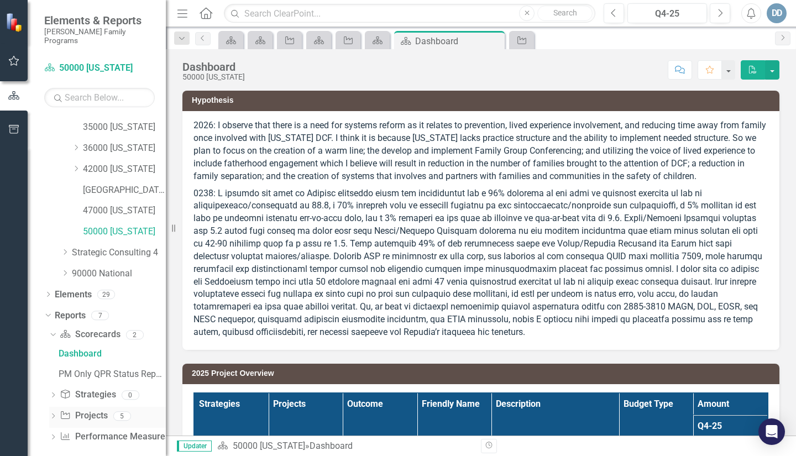
click at [54, 414] on icon "Dropdown" at bounding box center [53, 417] width 8 height 6
click at [90, 432] on div "2025 Work Plan/QPR" at bounding box center [112, 437] width 107 height 10
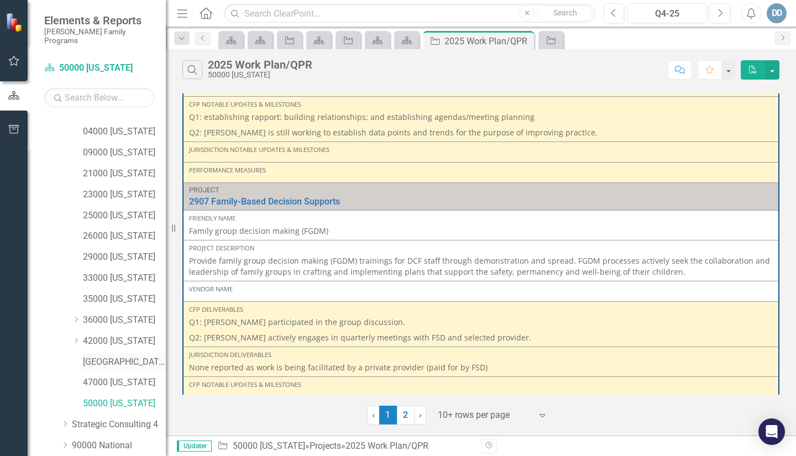
scroll to position [126, 0]
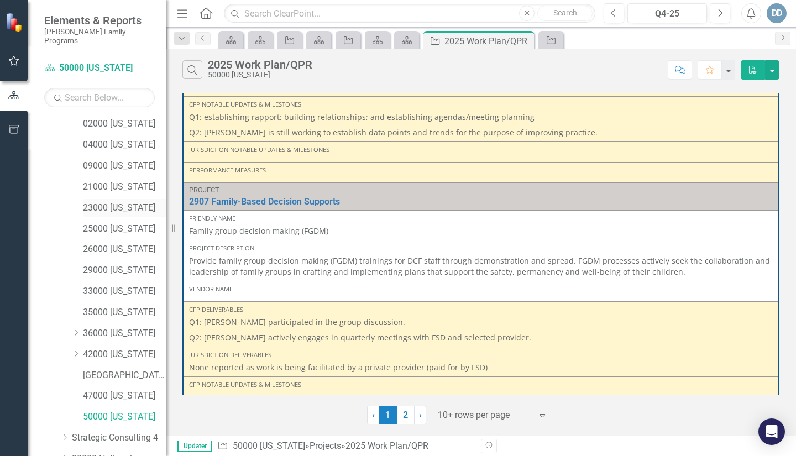
click at [102, 202] on link "23000 [US_STATE]" at bounding box center [124, 208] width 83 height 13
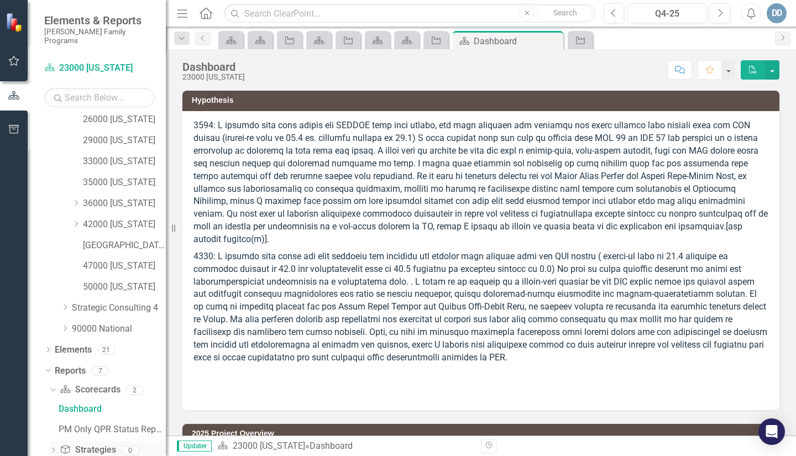
scroll to position [311, 0]
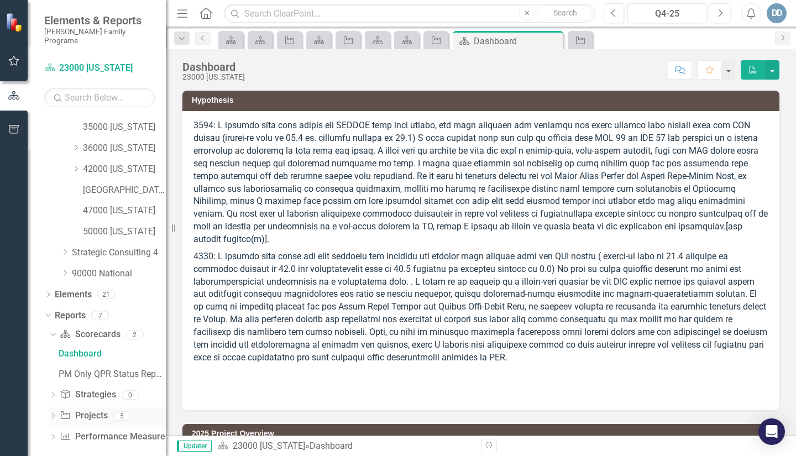
click at [52, 414] on icon "Dropdown" at bounding box center [53, 417] width 8 height 6
click at [88, 432] on div "2025 Work Plan/QPR" at bounding box center [112, 437] width 107 height 10
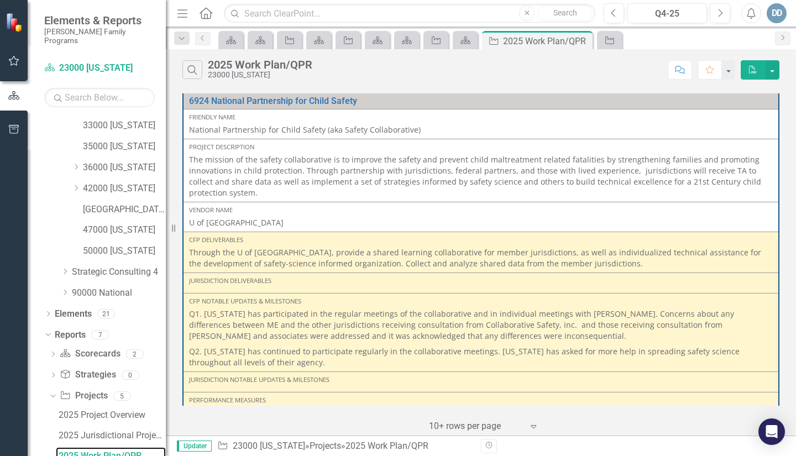
scroll to position [1813, 0]
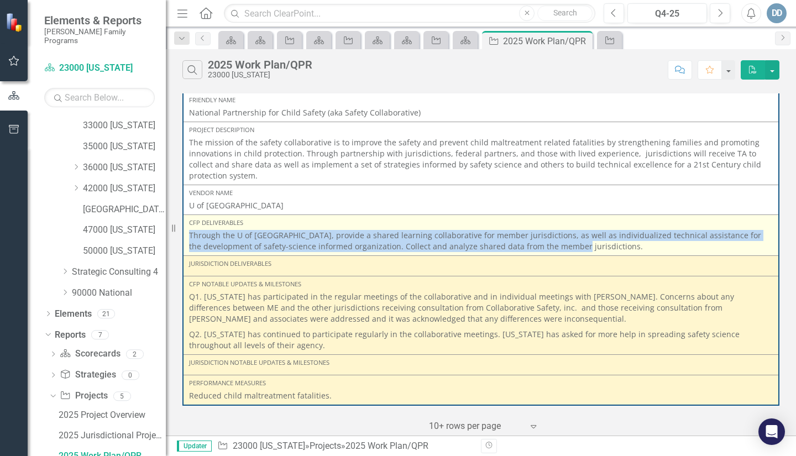
drag, startPoint x: 191, startPoint y: 233, endPoint x: 563, endPoint y: 247, distance: 372.4
click at [563, 247] on p "Through the U of [GEOGRAPHIC_DATA], provide a shared learning collaborative for…" at bounding box center [481, 241] width 584 height 22
copy p "Through the U of [GEOGRAPHIC_DATA], provide a shared learning collaborative for…"
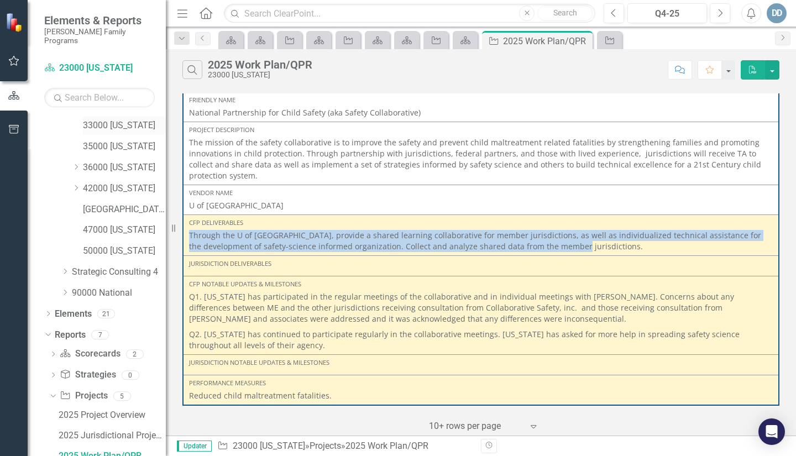
drag, startPoint x: 93, startPoint y: 114, endPoint x: 103, endPoint y: 116, distance: 10.6
click at [93, 119] on link "33000 [US_STATE]" at bounding box center [124, 125] width 83 height 13
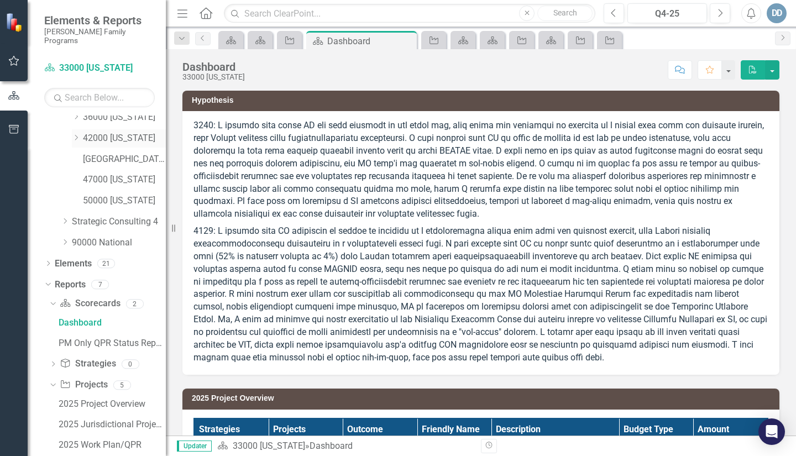
scroll to position [375, 0]
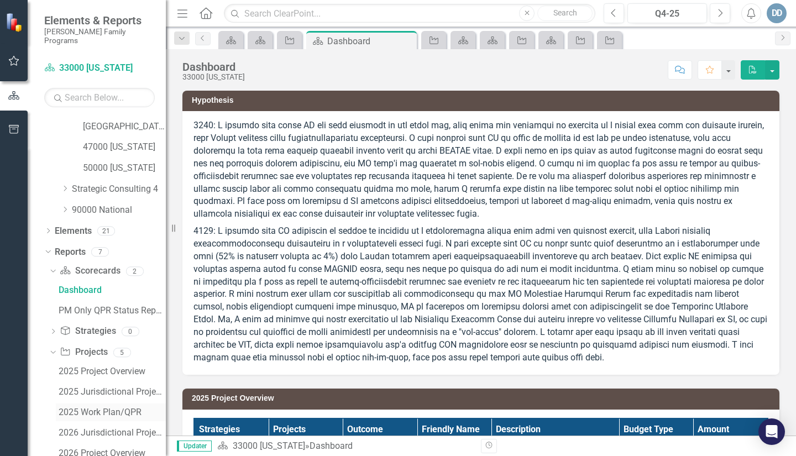
click at [69, 408] on div "2025 Work Plan/QPR" at bounding box center [112, 413] width 107 height 10
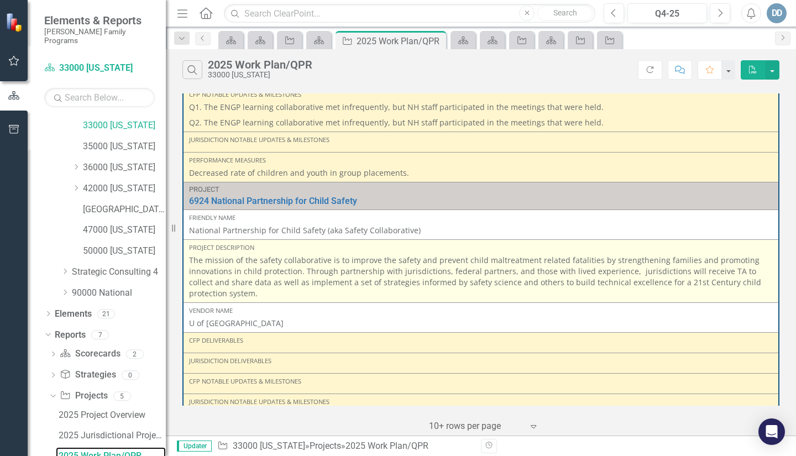
scroll to position [166, 0]
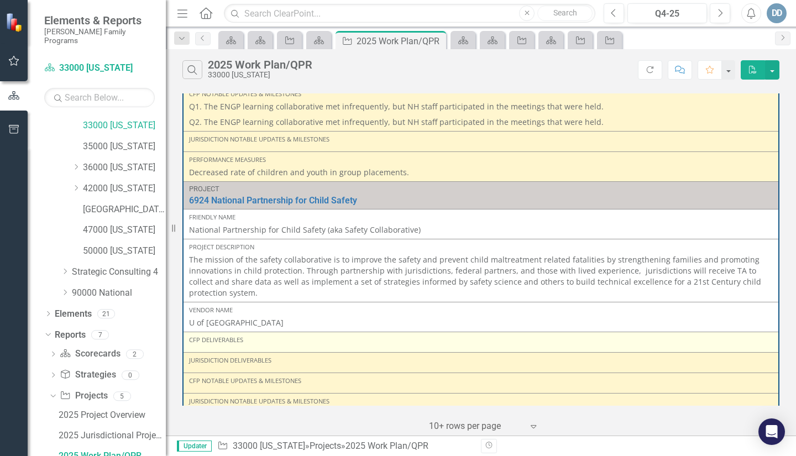
click at [243, 347] on div "CFP Deliverables" at bounding box center [481, 342] width 584 height 13
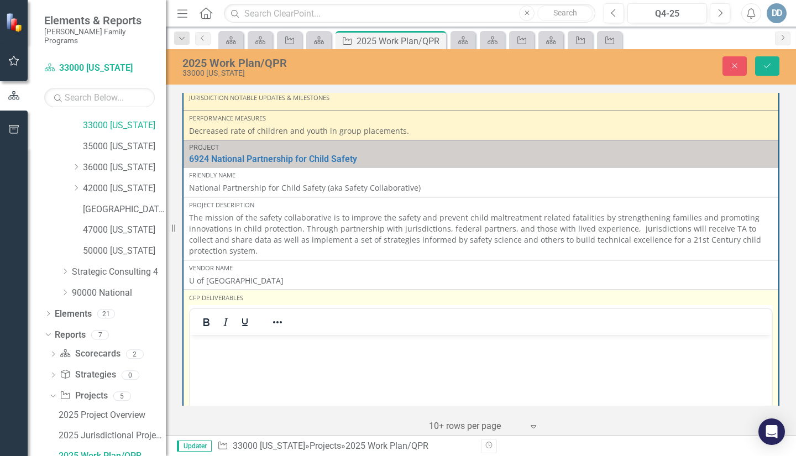
scroll to position [276, 0]
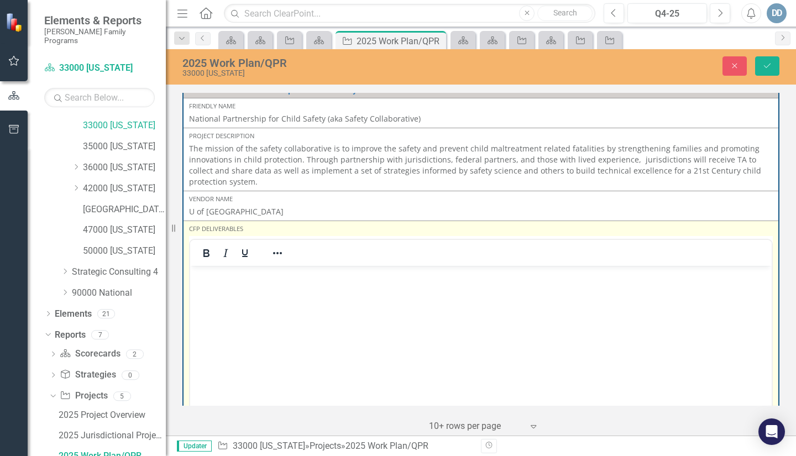
click at [221, 284] on body "Rich Text Area. Press ALT-0 for help." at bounding box center [481, 349] width 582 height 166
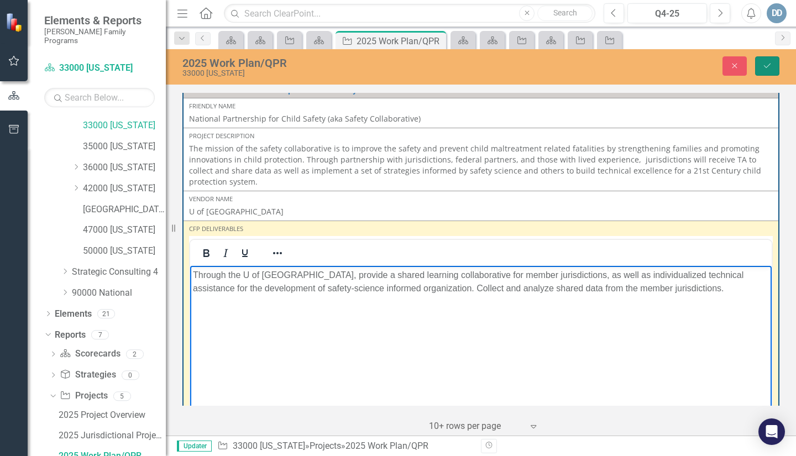
click at [760, 69] on button "Save" at bounding box center [767, 65] width 24 height 19
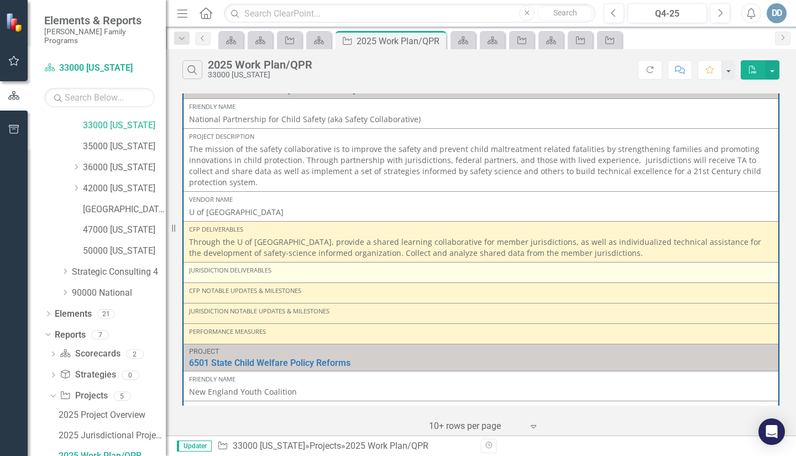
click at [217, 273] on div "Jurisdiction Deliverables" at bounding box center [481, 270] width 584 height 9
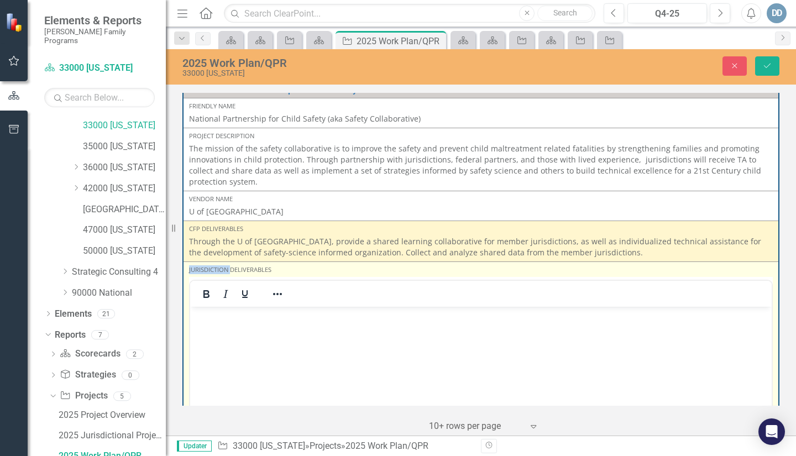
scroll to position [0, 0]
click at [213, 321] on p "Rich Text Area. Press ALT-0 for help." at bounding box center [481, 316] width 576 height 13
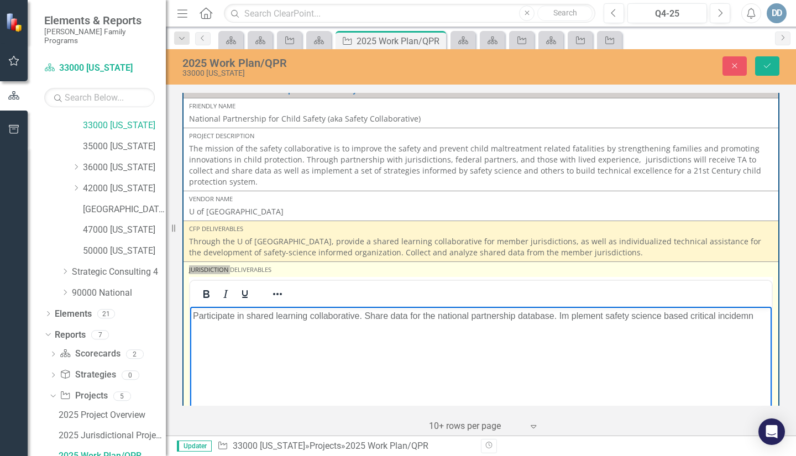
click at [572, 316] on p "Participate in shared learning collaborative. Share data for the national partn…" at bounding box center [481, 316] width 576 height 13
drag, startPoint x: 745, startPoint y: 315, endPoint x: 984, endPoint y: 656, distance: 416.9
click at [745, 315] on p "Participate in shared learning collaborative. Share data for the national partn…" at bounding box center [481, 316] width 576 height 13
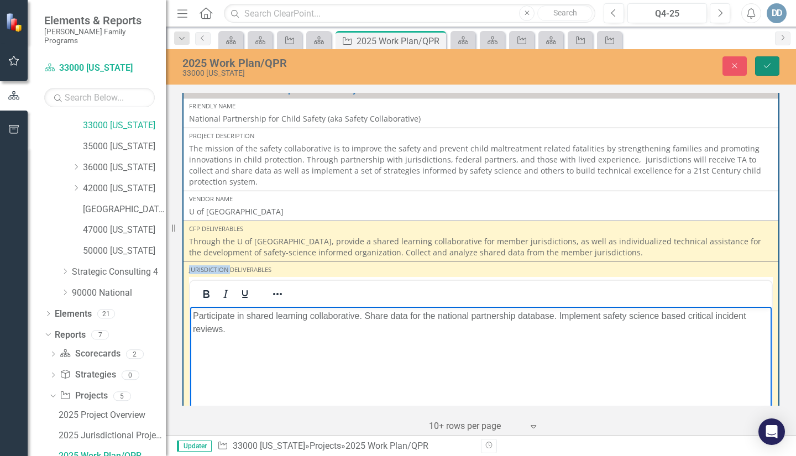
click at [765, 70] on icon "Save" at bounding box center [768, 66] width 10 height 8
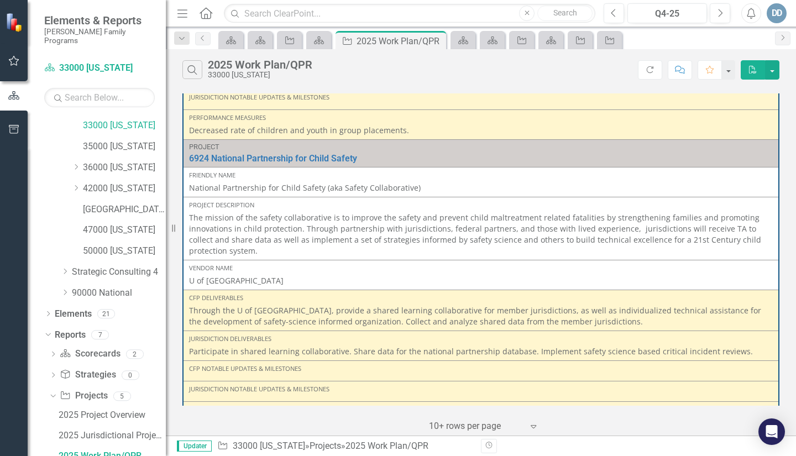
scroll to position [221, 0]
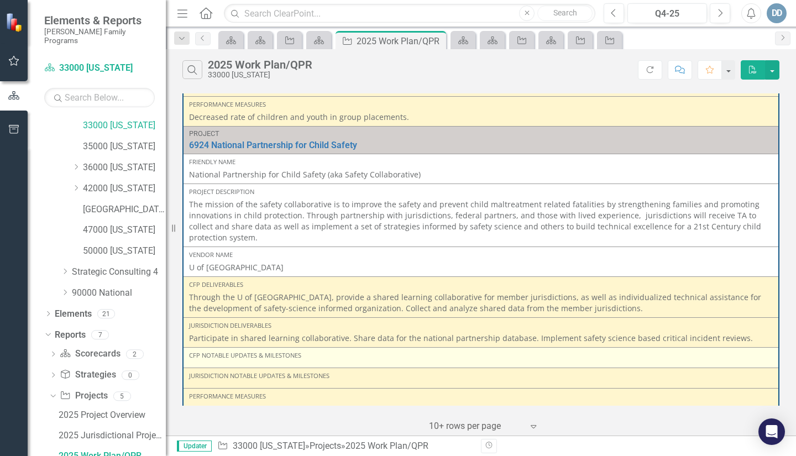
click at [220, 360] on div "CFP Notable Updates & Milestones" at bounding box center [481, 357] width 584 height 13
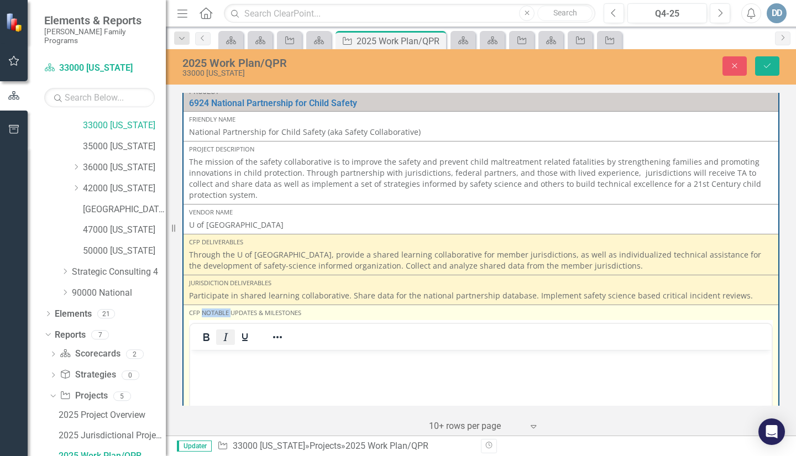
scroll to position [387, 0]
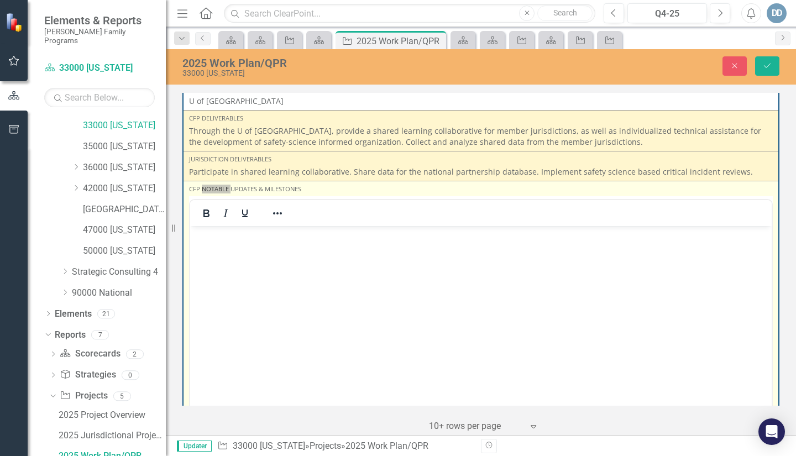
click at [202, 245] on body "Rich Text Area. Press ALT-0 for help." at bounding box center [481, 309] width 582 height 166
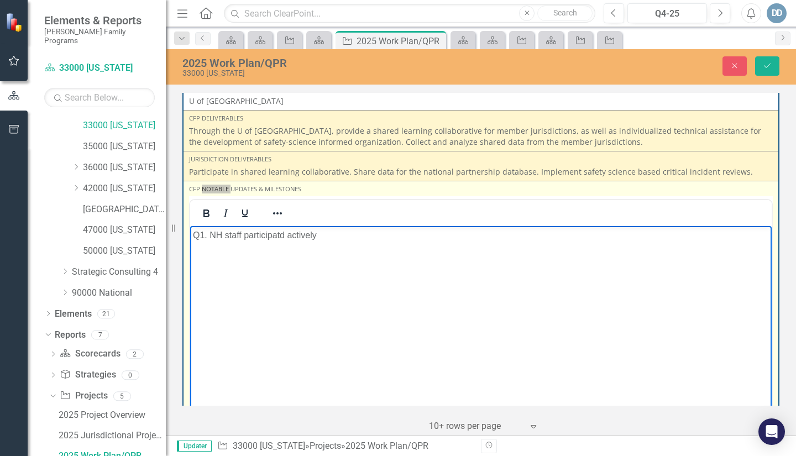
click at [280, 234] on p "Q1. NH staff participatd actively" at bounding box center [481, 235] width 576 height 13
drag, startPoint x: 329, startPoint y: 233, endPoint x: 358, endPoint y: 236, distance: 29.4
click at [329, 233] on p "Q1. NH staff participated actively" at bounding box center [481, 235] width 576 height 13
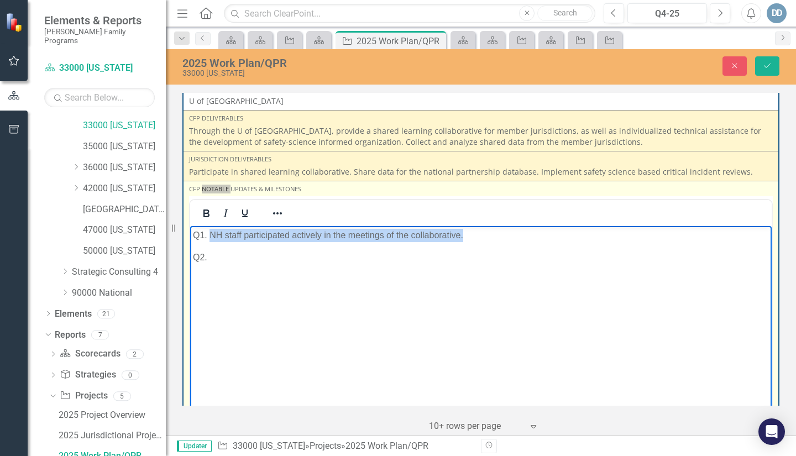
drag, startPoint x: 208, startPoint y: 236, endPoint x: 474, endPoint y: 227, distance: 265.5
click at [474, 227] on body "Q1. NH staff participated actively in the meetings of the collaborative. Q2." at bounding box center [481, 309] width 582 height 166
copy p "NH staff participated actively in the meetings of the collaborative."
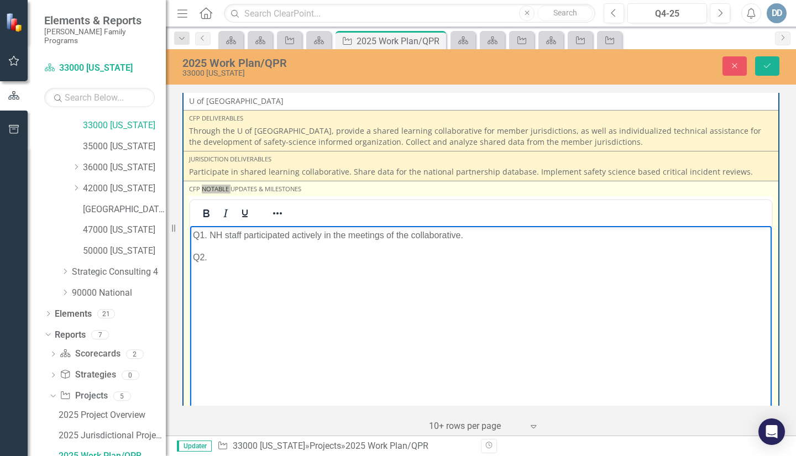
click at [211, 256] on p "Q2." at bounding box center [481, 257] width 576 height 13
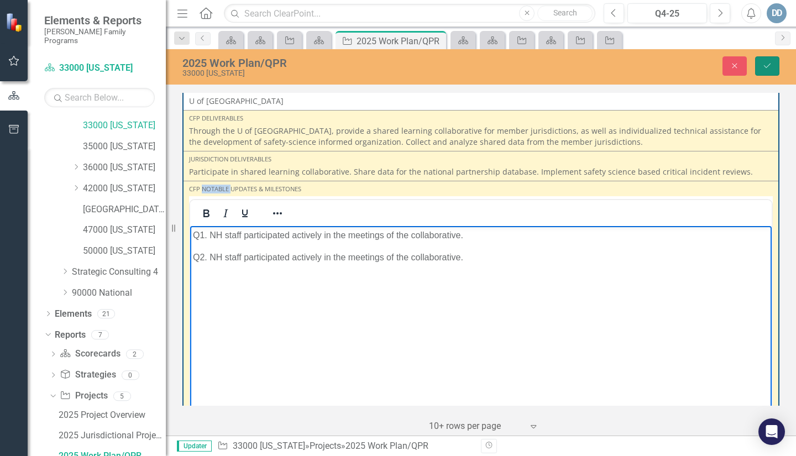
click at [777, 69] on button "Save" at bounding box center [767, 65] width 24 height 19
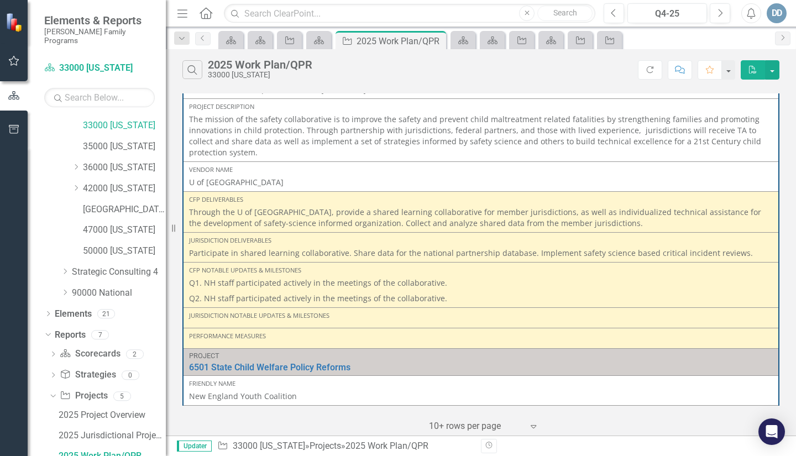
scroll to position [332, 0]
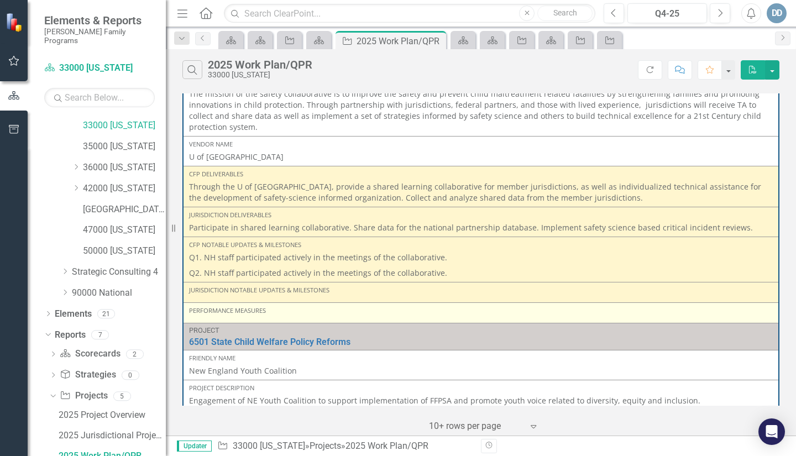
click at [196, 314] on div "Performance Measures" at bounding box center [481, 310] width 584 height 9
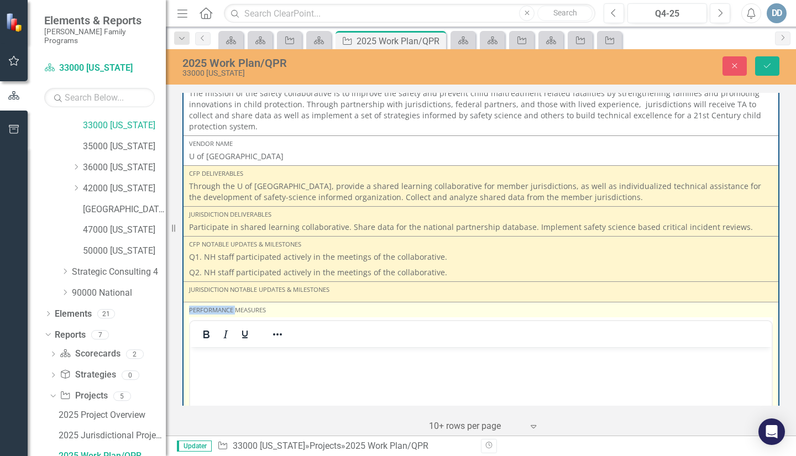
scroll to position [0, 0]
click at [203, 357] on p "Rich Text Area. Press ALT-0 for help." at bounding box center [481, 356] width 576 height 13
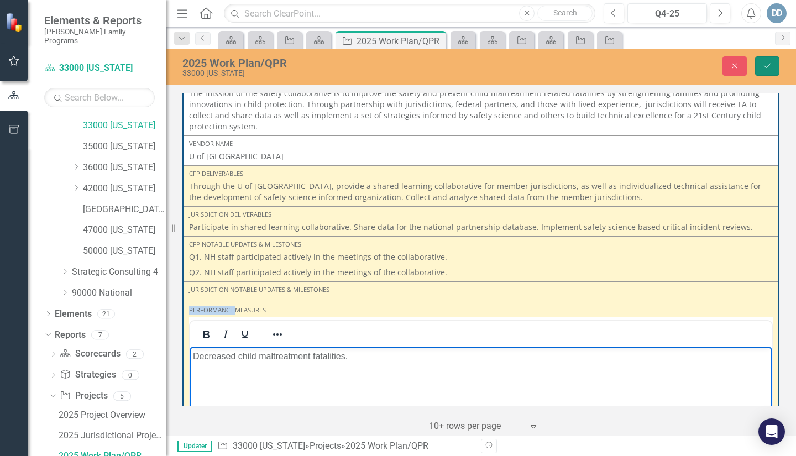
click at [764, 69] on icon "Save" at bounding box center [768, 66] width 10 height 8
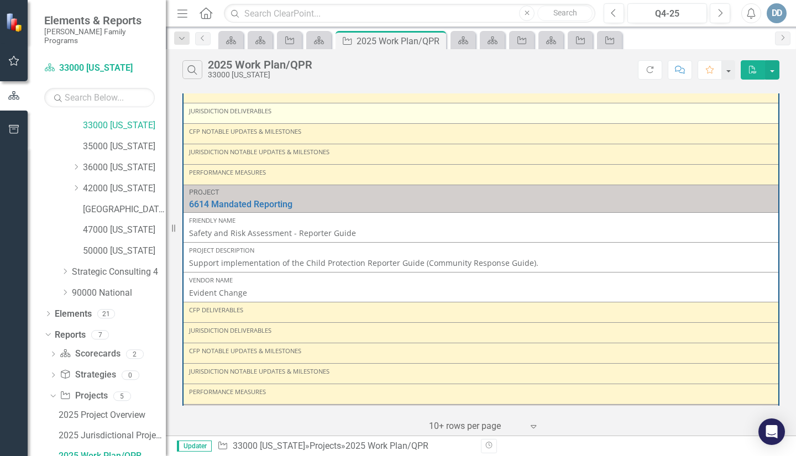
scroll to position [706, 0]
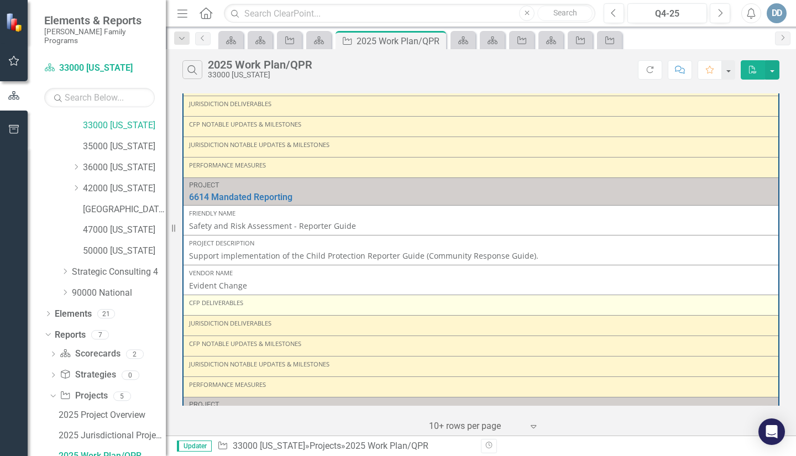
click at [216, 310] on div "CFP Deliverables" at bounding box center [481, 305] width 584 height 13
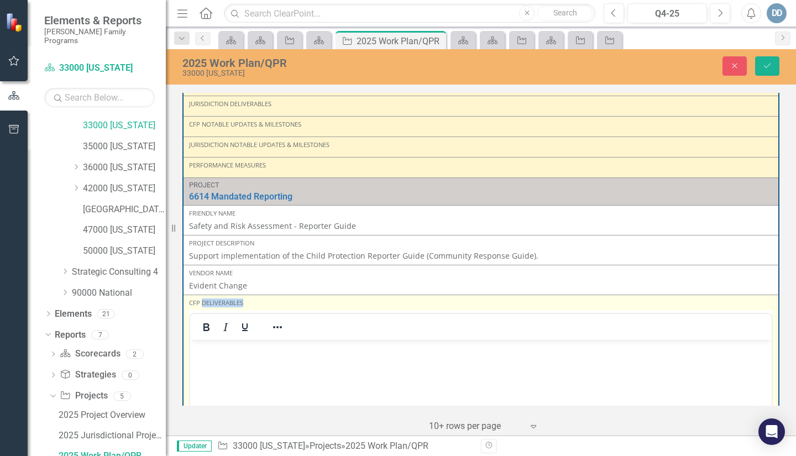
scroll to position [0, 0]
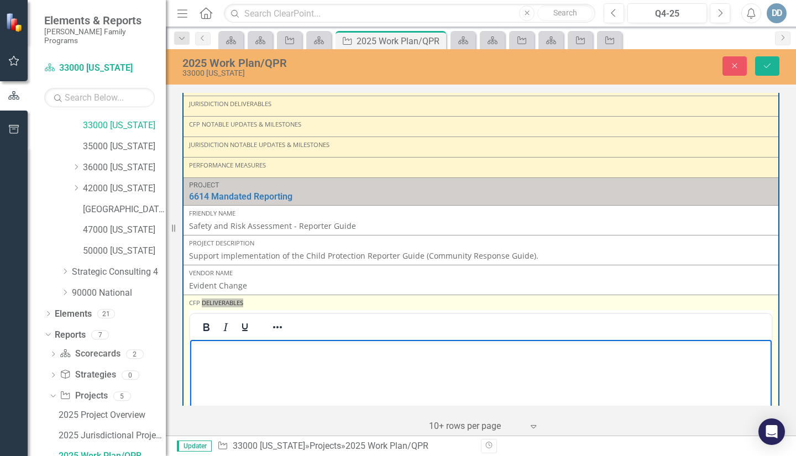
click at [218, 349] on p "Rich Text Area. Press ALT-0 for help." at bounding box center [481, 348] width 576 height 13
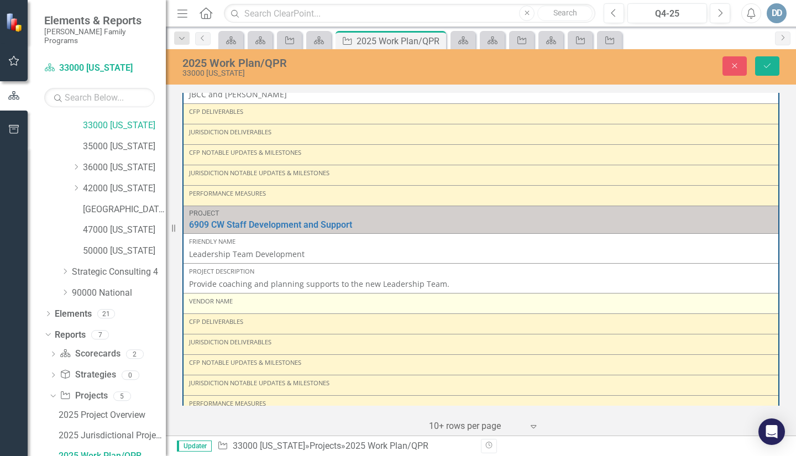
scroll to position [1402, 0]
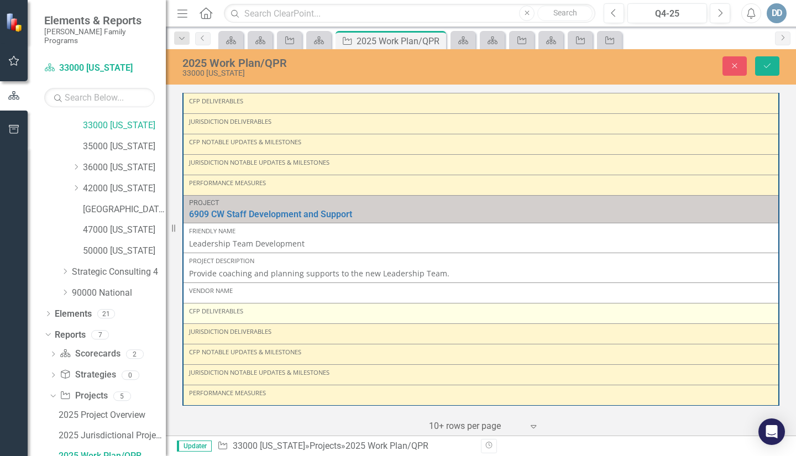
click at [217, 315] on div "CFP Deliverables" at bounding box center [481, 311] width 584 height 9
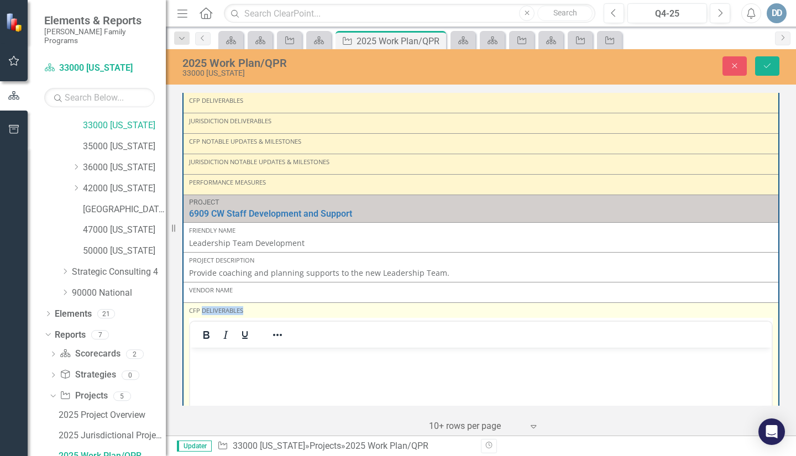
scroll to position [0, 0]
click at [218, 353] on p "Rich Text Area. Press ALT-0 for help." at bounding box center [481, 356] width 576 height 13
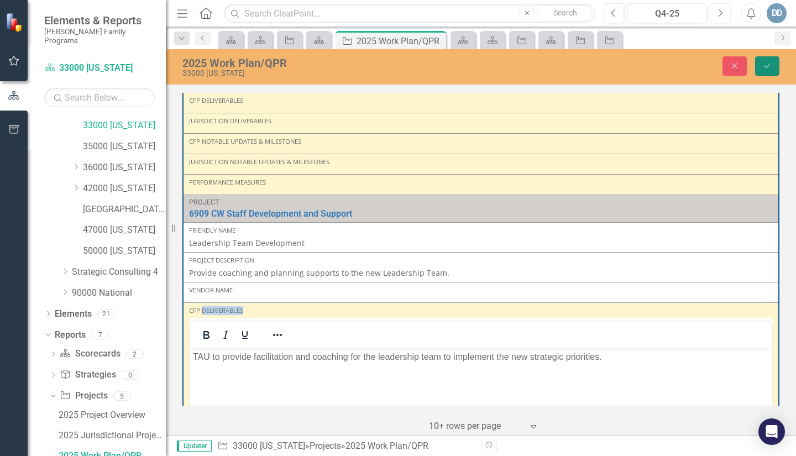
click at [766, 67] on icon "Save" at bounding box center [768, 66] width 10 height 8
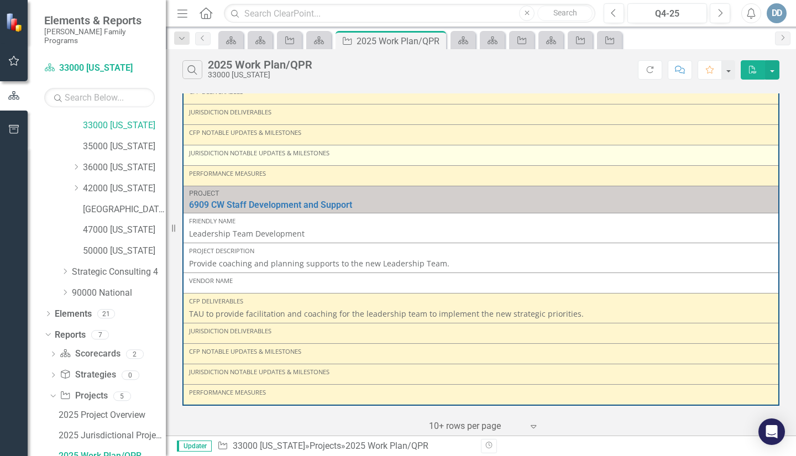
scroll to position [1168, 0]
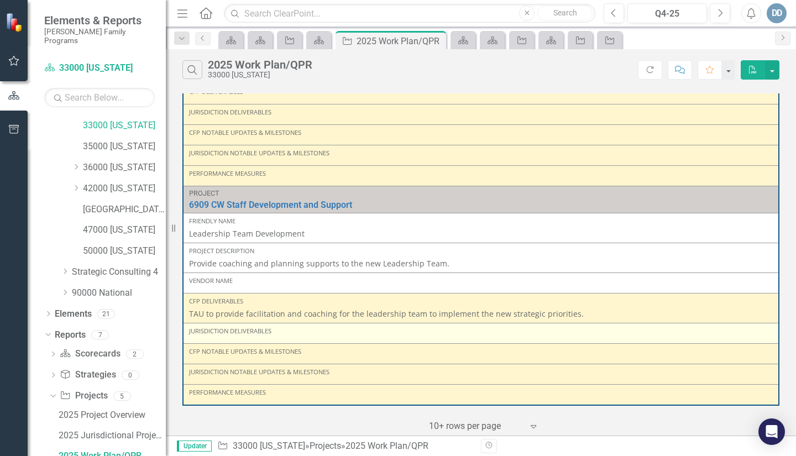
click at [203, 336] on div "Jurisdiction Deliverables" at bounding box center [481, 333] width 584 height 13
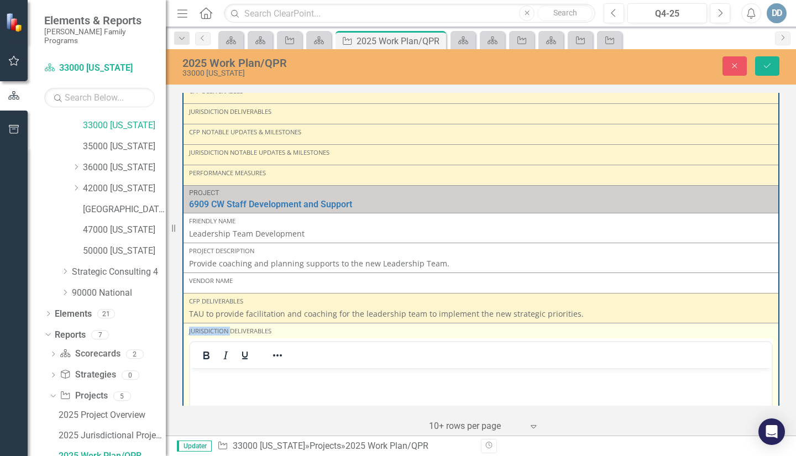
scroll to position [0, 0]
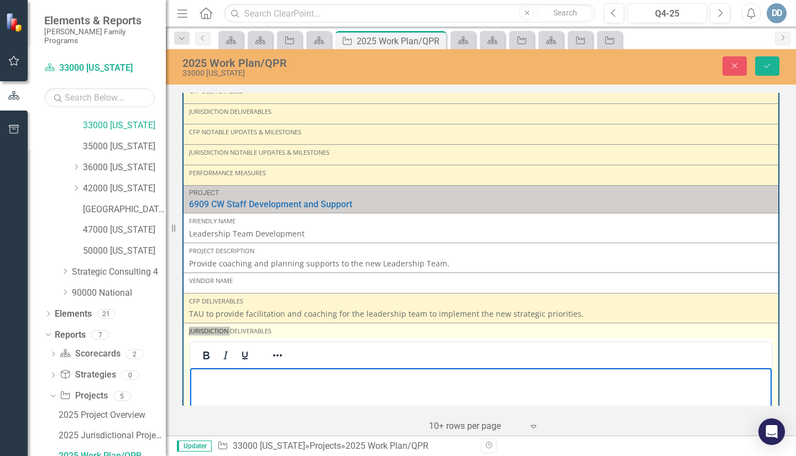
click at [205, 369] on body "Rich Text Area. Press ALT-0 for help." at bounding box center [481, 451] width 582 height 166
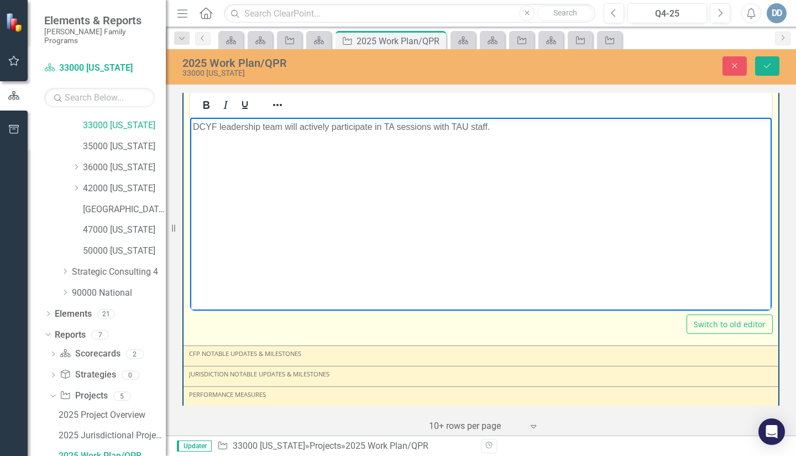
scroll to position [1421, 0]
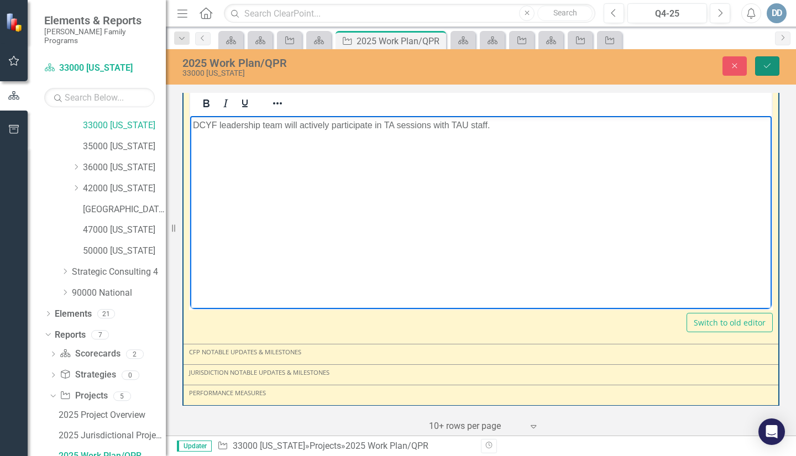
click at [765, 64] on icon "Save" at bounding box center [768, 66] width 10 height 8
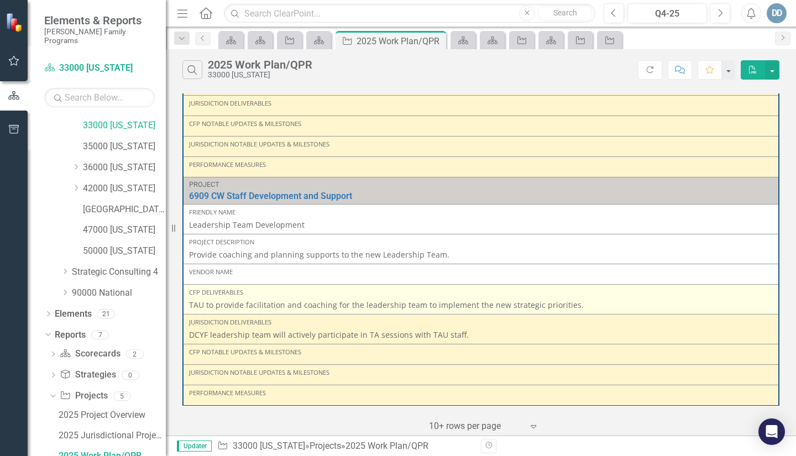
scroll to position [1177, 0]
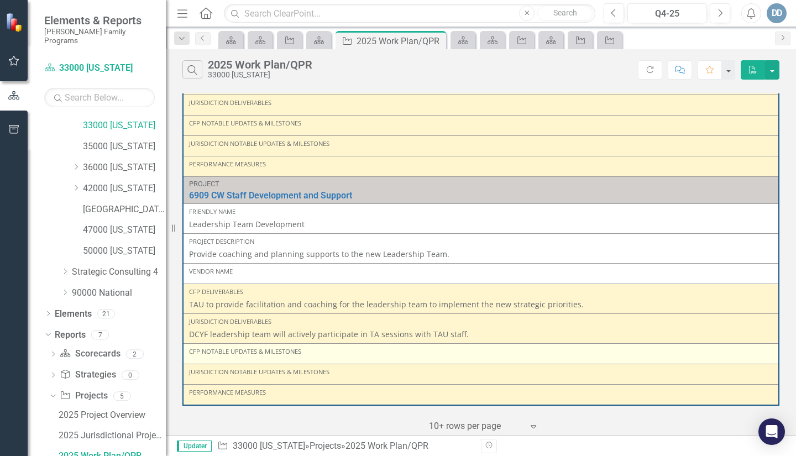
click at [201, 361] on td "CFP Notable Updates & Milestones" at bounding box center [481, 354] width 596 height 20
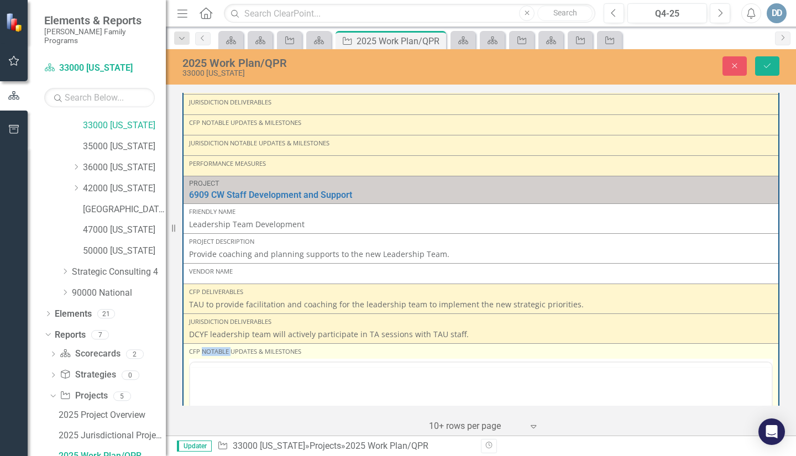
scroll to position [0, 0]
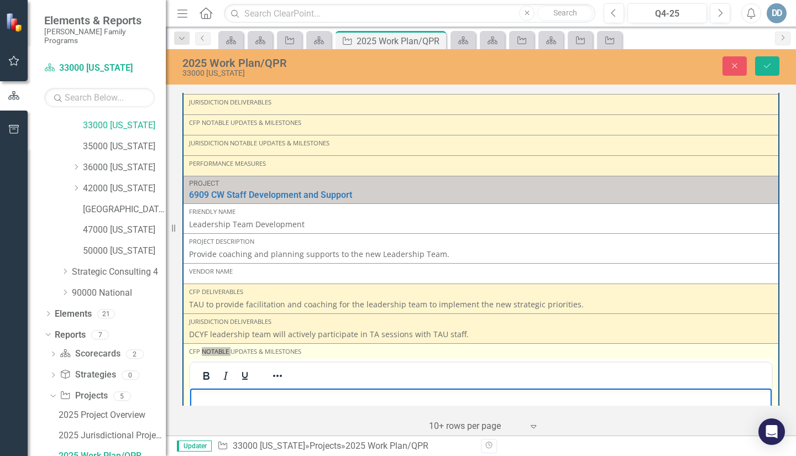
click at [212, 394] on p "Rich Text Area. Press ALT-0 for help." at bounding box center [481, 397] width 576 height 13
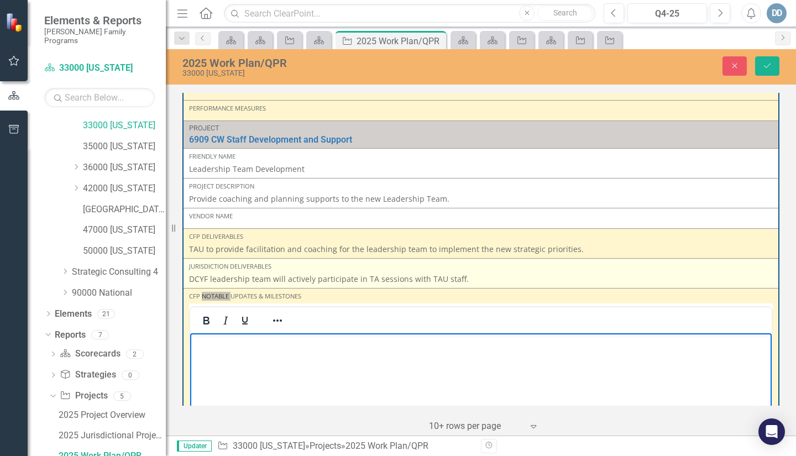
scroll to position [1288, 0]
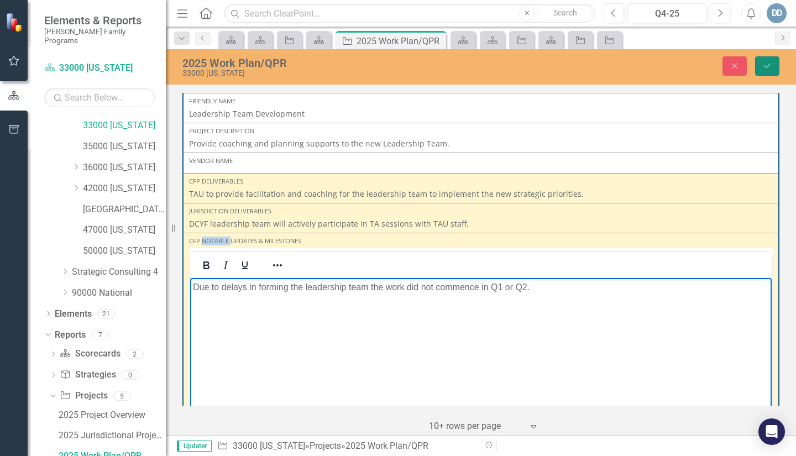
click at [765, 67] on icon "Save" at bounding box center [768, 66] width 10 height 8
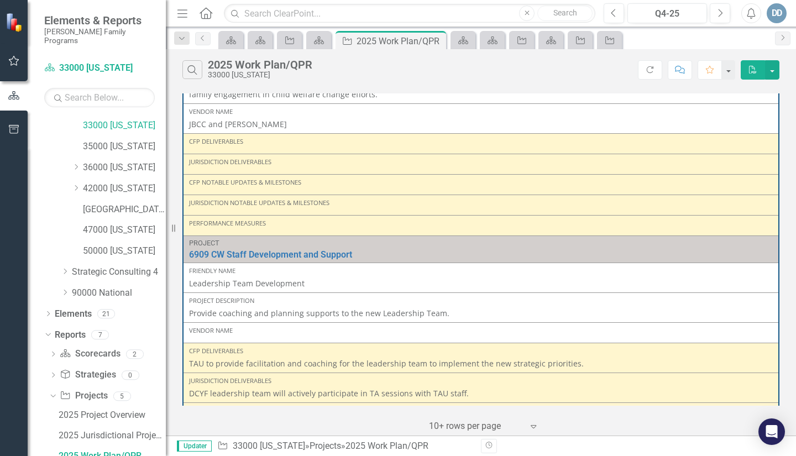
scroll to position [1187, 0]
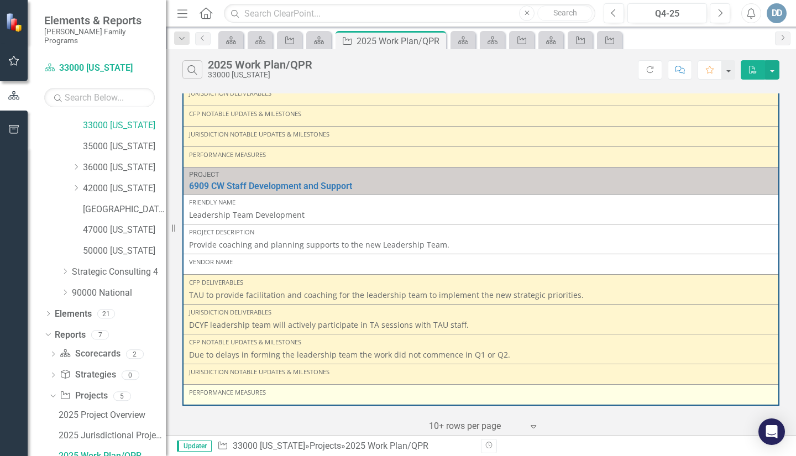
click at [202, 402] on td "Performance Measures" at bounding box center [481, 395] width 596 height 21
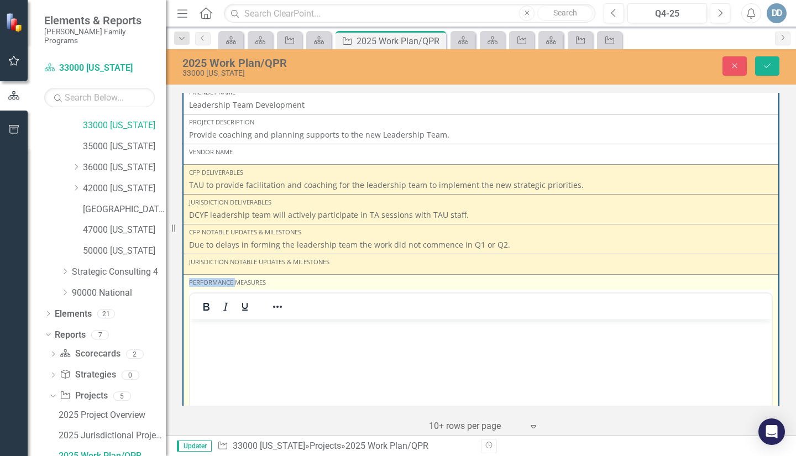
scroll to position [1297, 0]
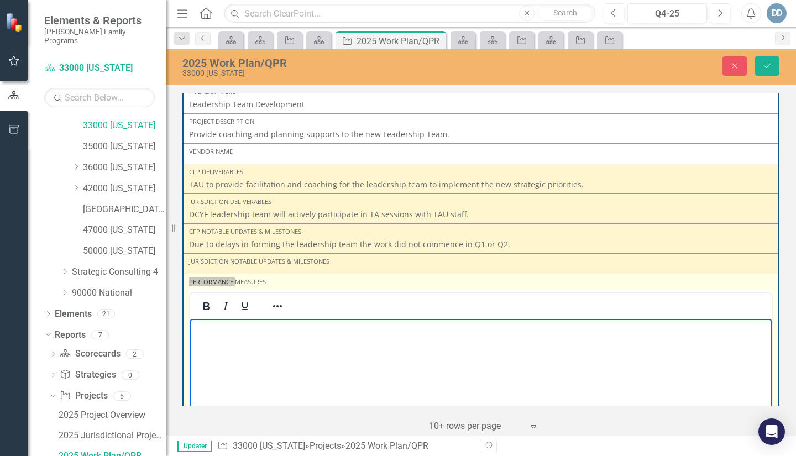
click at [213, 336] on body "Rich Text Area. Press ALT-0 for help." at bounding box center [481, 401] width 582 height 166
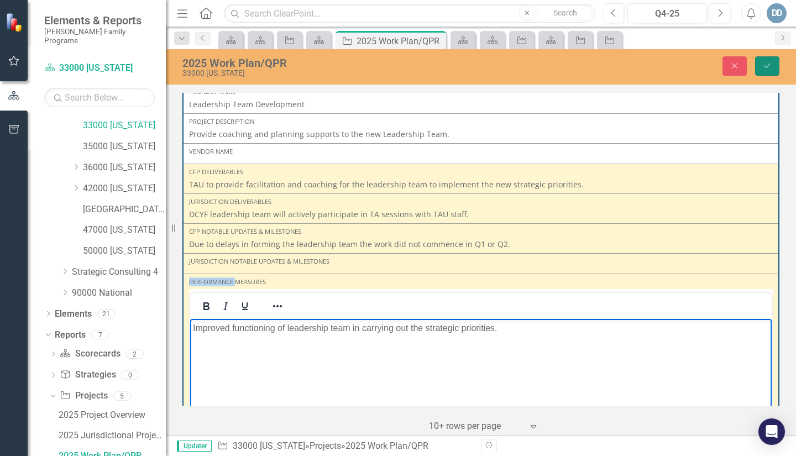
click at [766, 59] on button "Save" at bounding box center [767, 65] width 24 height 19
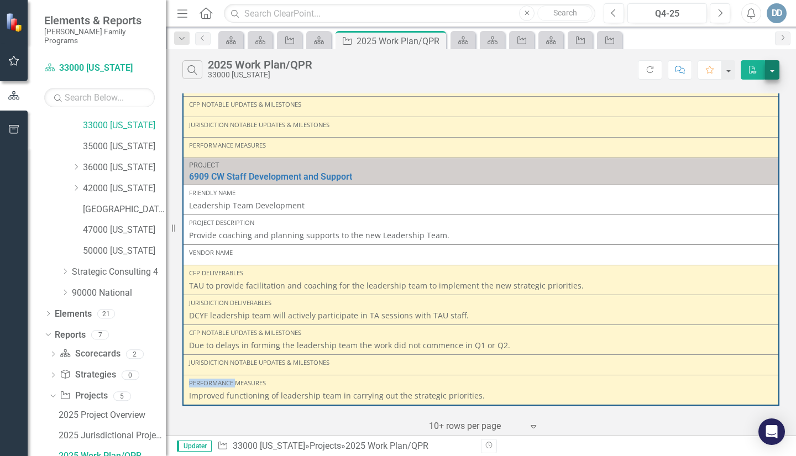
scroll to position [0, 0]
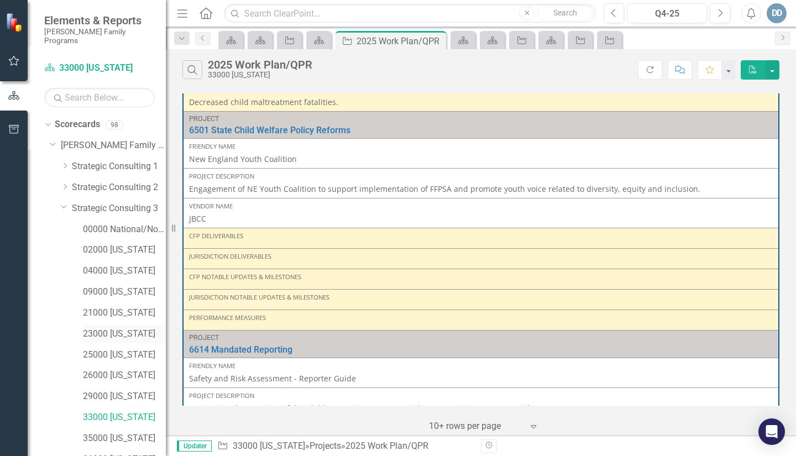
click at [88, 328] on link "23000 [US_STATE]" at bounding box center [124, 334] width 83 height 13
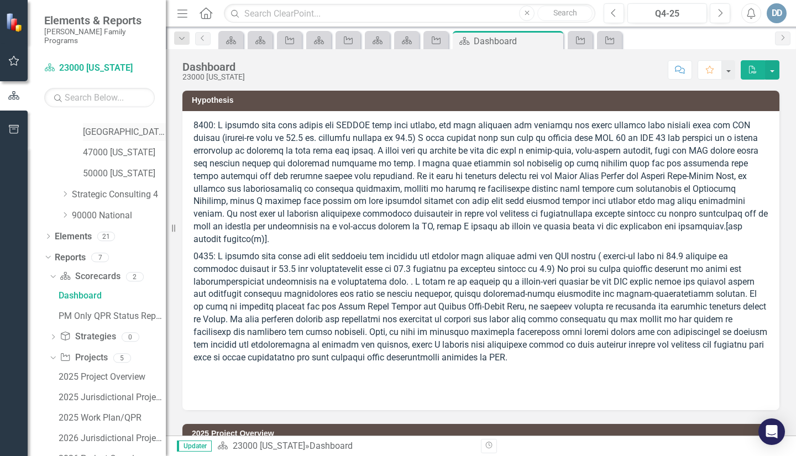
scroll to position [412, 0]
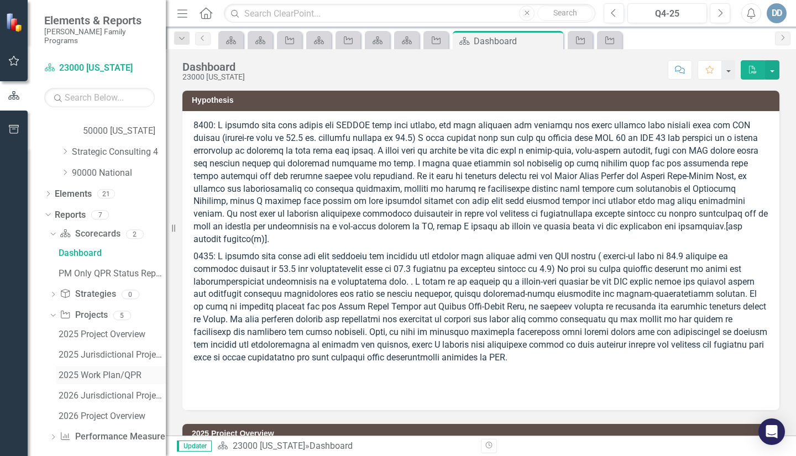
click at [86, 370] on div "2025 Work Plan/QPR" at bounding box center [112, 375] width 107 height 10
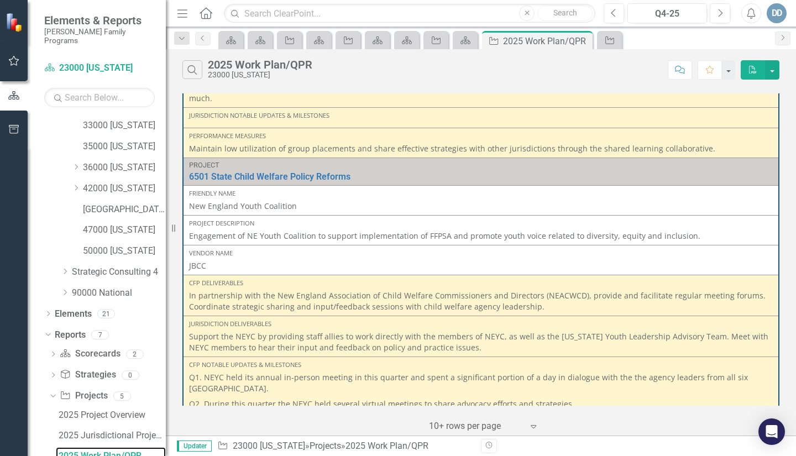
scroll to position [276, 0]
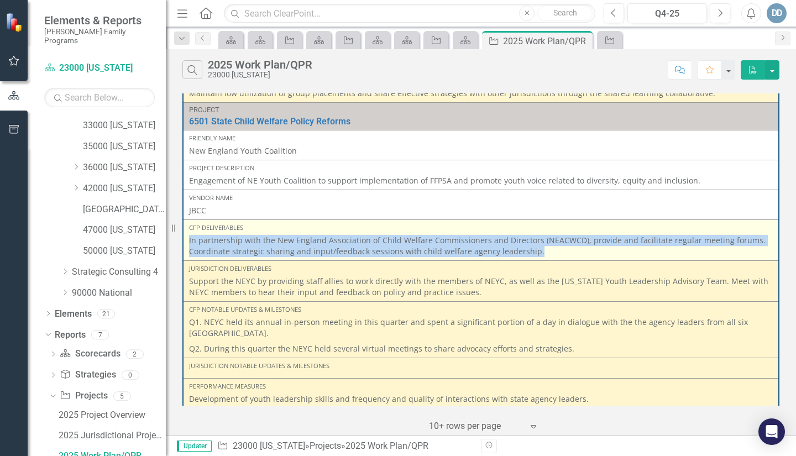
drag, startPoint x: 189, startPoint y: 237, endPoint x: 542, endPoint y: 253, distance: 353.1
click at [542, 253] on p "In partnership with the New England Association of Child Welfare Commissioners …" at bounding box center [481, 246] width 584 height 22
copy p "In partnership with the New England Association of Child Welfare Commissioners …"
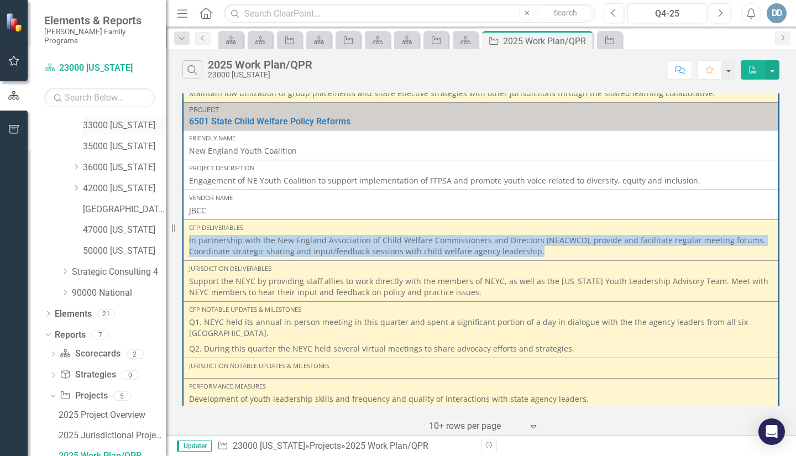
click at [93, 119] on link "33000 [US_STATE]" at bounding box center [124, 125] width 83 height 13
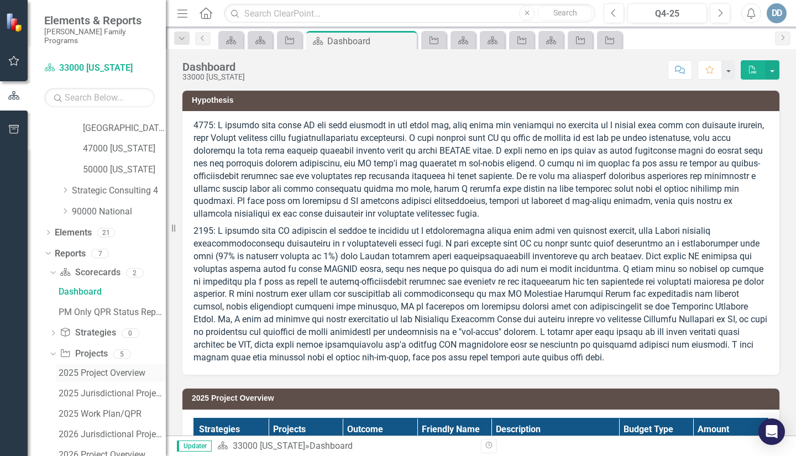
scroll to position [375, 0]
click at [90, 408] on div "2025 Work Plan/QPR" at bounding box center [112, 413] width 107 height 10
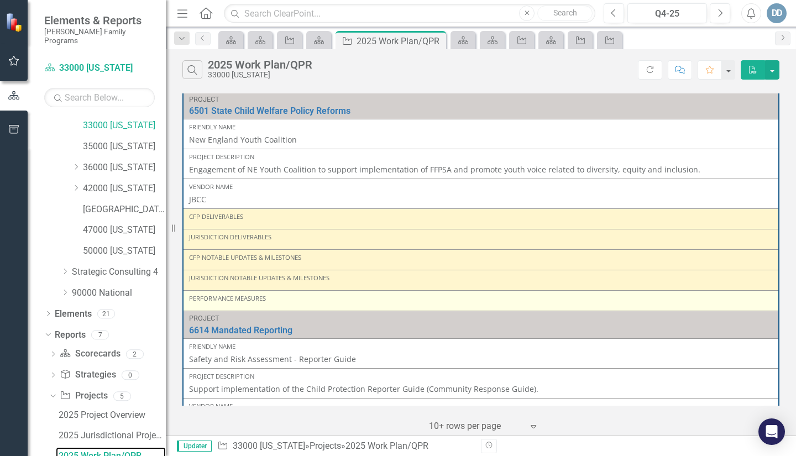
scroll to position [553, 0]
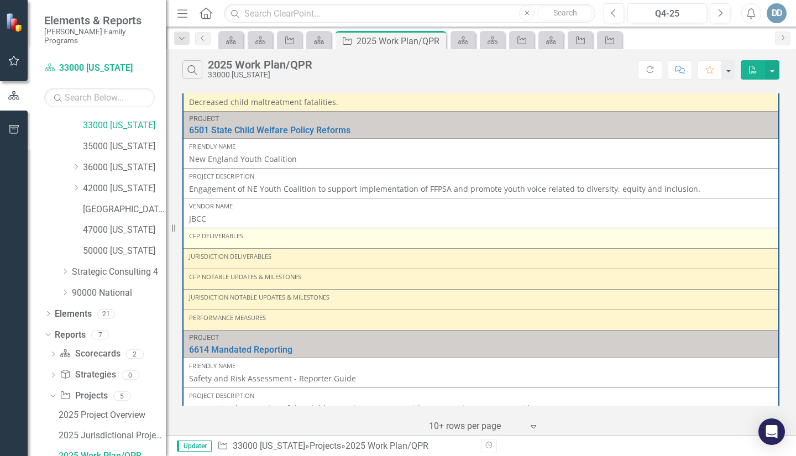
click at [203, 239] on div "CFP Deliverables" at bounding box center [481, 236] width 584 height 9
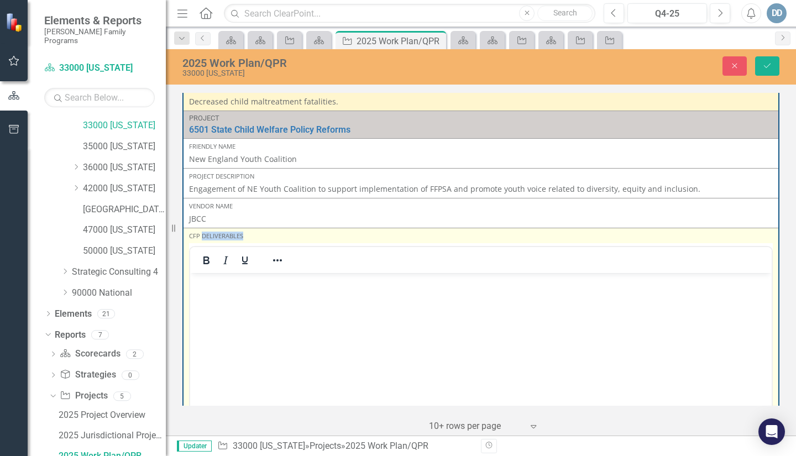
scroll to position [0, 0]
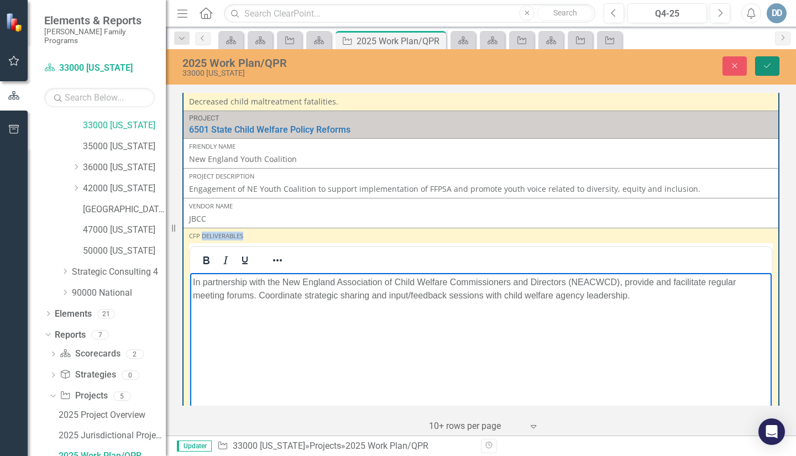
click at [774, 63] on button "Save" at bounding box center [767, 65] width 24 height 19
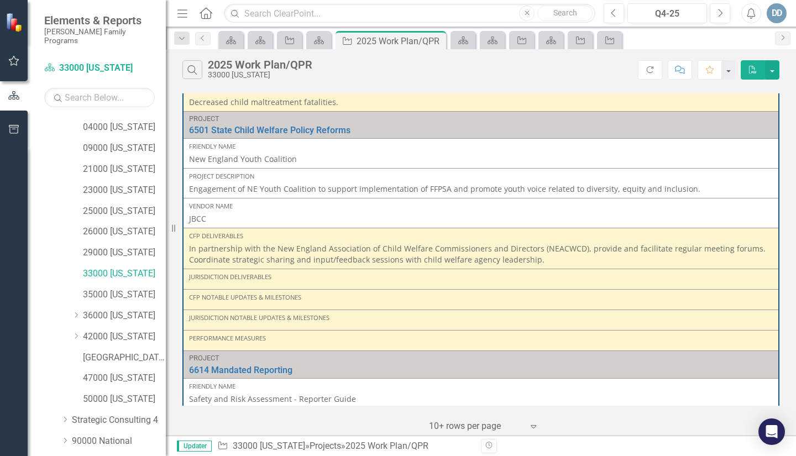
scroll to position [140, 0]
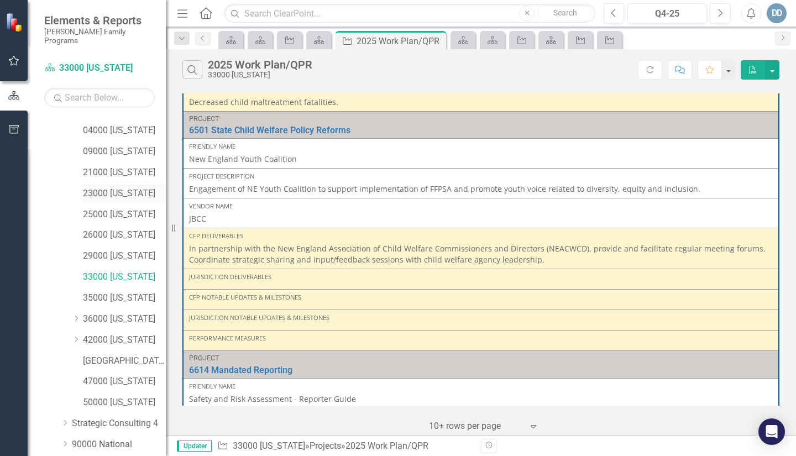
click at [89, 187] on link "23000 [US_STATE]" at bounding box center [124, 193] width 83 height 13
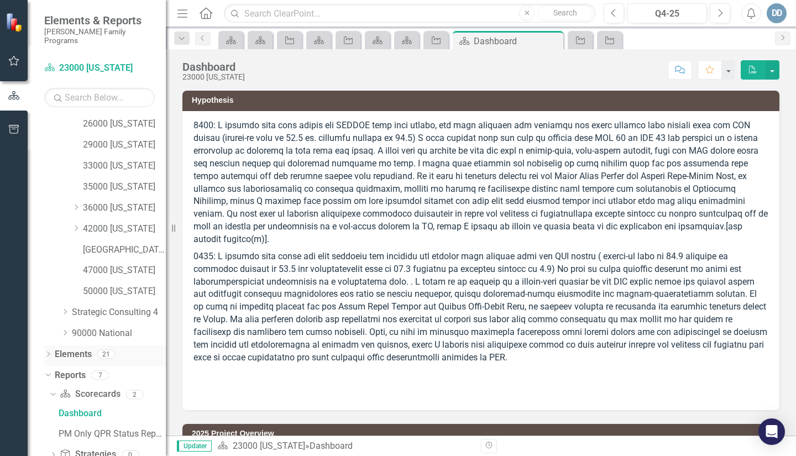
scroll to position [412, 0]
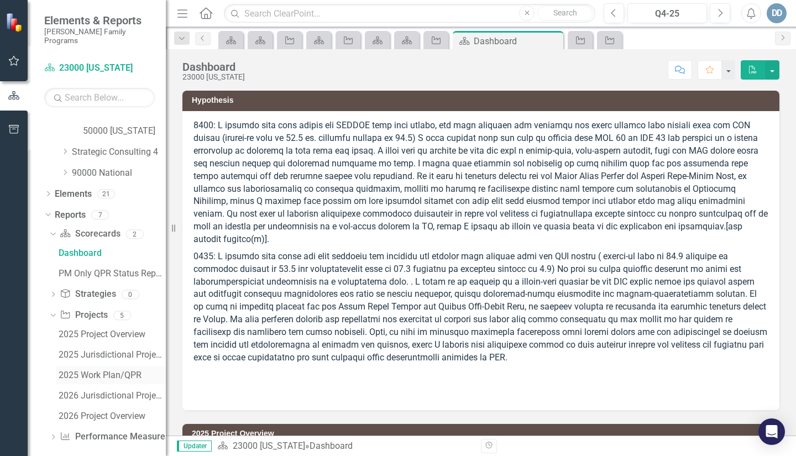
click at [70, 370] on div "2025 Work Plan/QPR" at bounding box center [112, 375] width 107 height 10
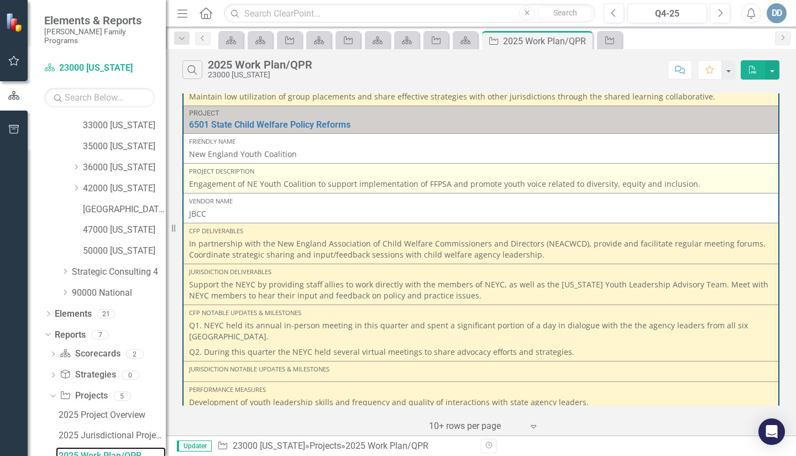
scroll to position [276, 0]
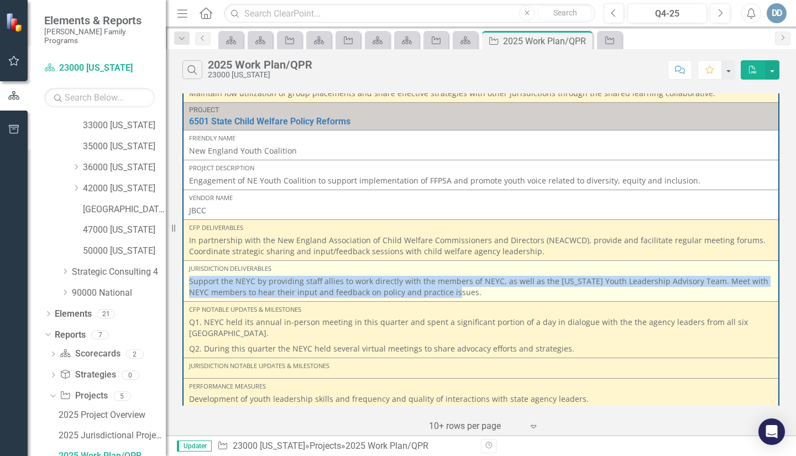
drag, startPoint x: 190, startPoint y: 284, endPoint x: 431, endPoint y: 294, distance: 240.7
click at [457, 293] on p "Support the NEYC by providing staff allies to work directly with the members of…" at bounding box center [481, 287] width 584 height 22
copy p "Support the NEYC by providing staff allies to work directly with the members of…"
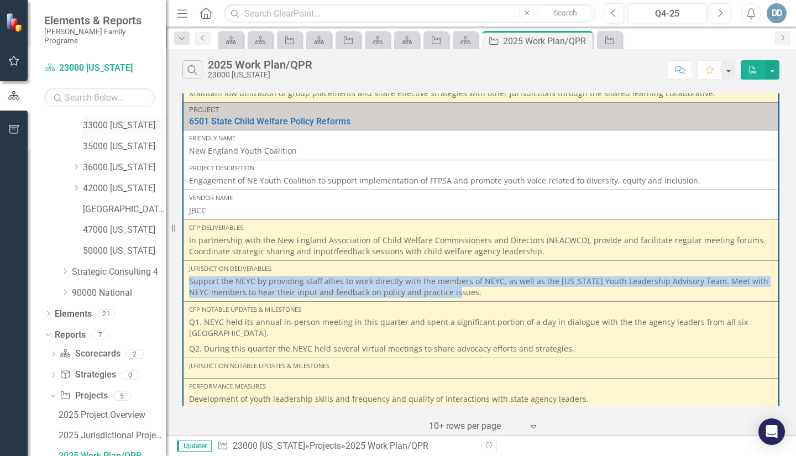
click at [90, 119] on link "33000 [US_STATE]" at bounding box center [124, 125] width 83 height 13
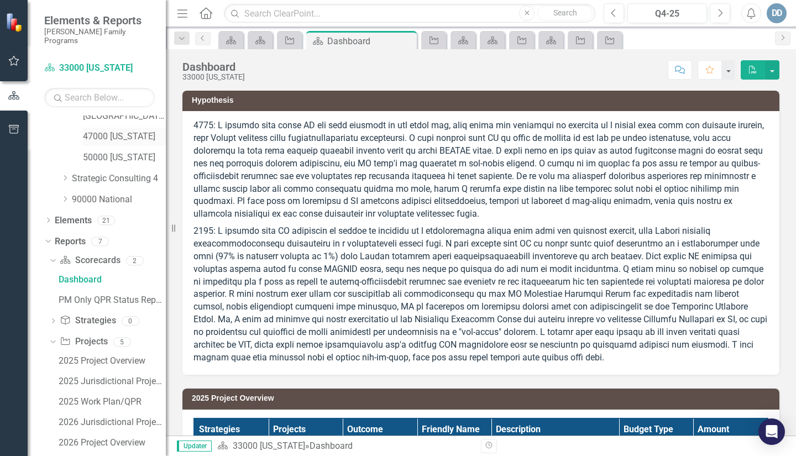
scroll to position [412, 0]
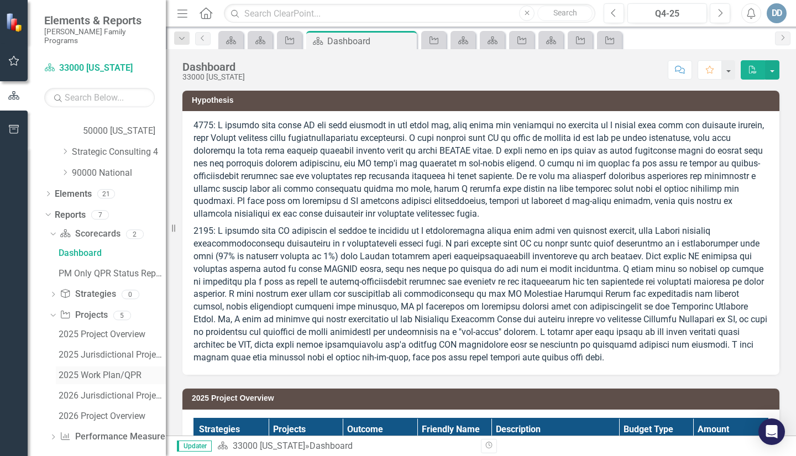
click at [94, 367] on link "2025 Work Plan/QPR" at bounding box center [111, 376] width 110 height 18
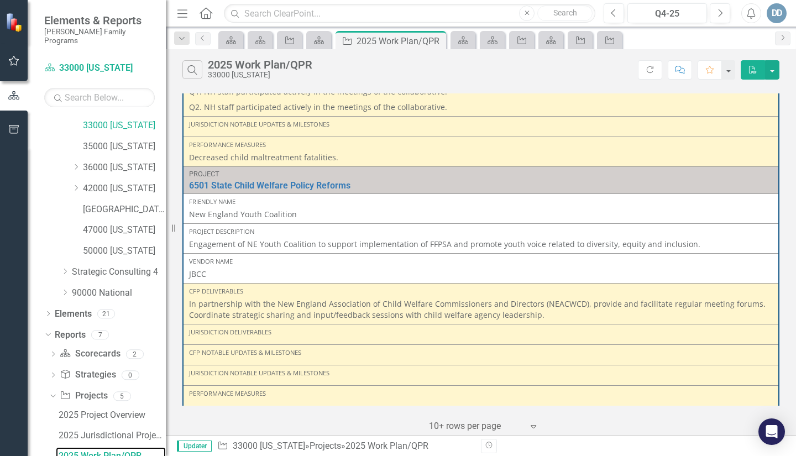
scroll to position [553, 0]
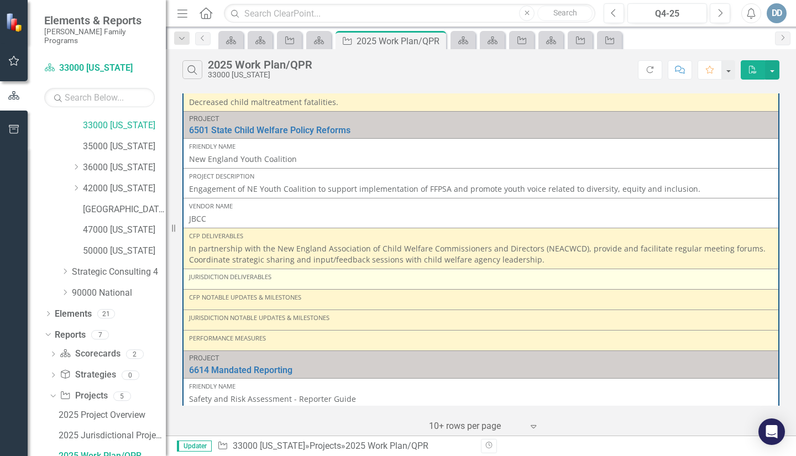
click at [210, 281] on div "Jurisdiction Deliverables" at bounding box center [481, 277] width 584 height 9
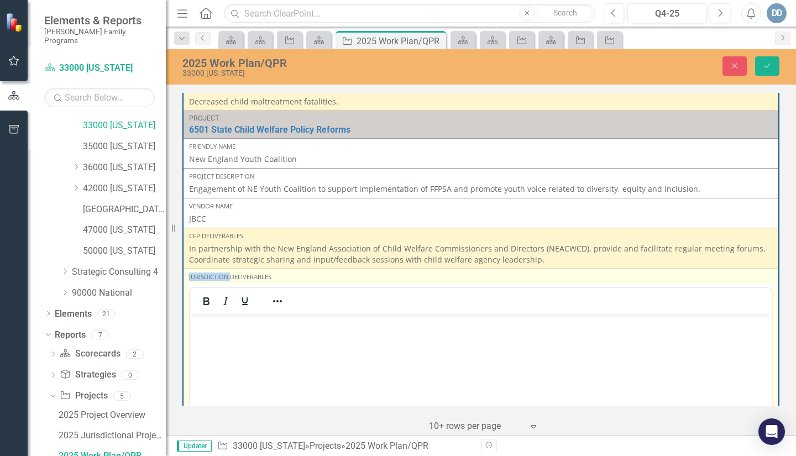
scroll to position [0, 0]
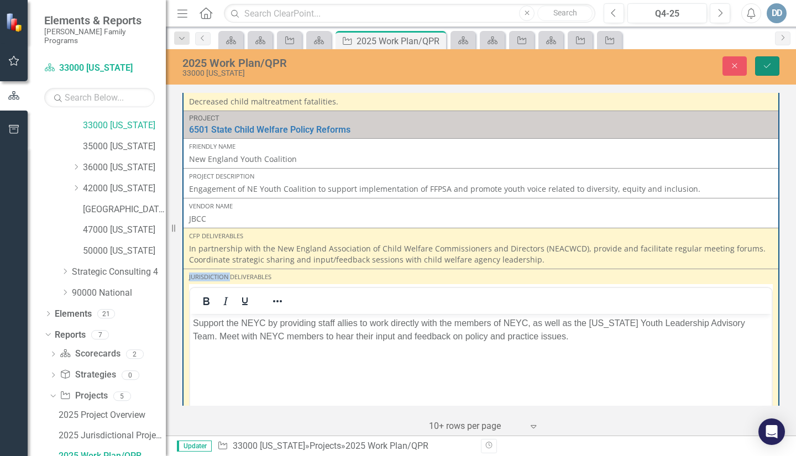
click at [762, 65] on button "Save" at bounding box center [767, 65] width 24 height 19
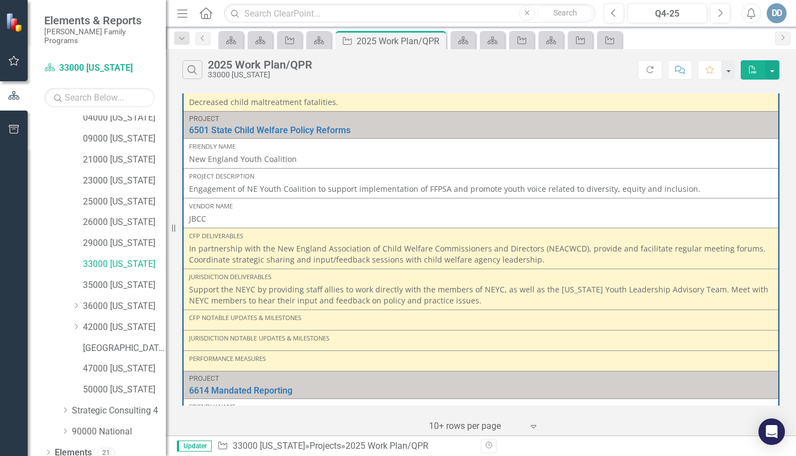
scroll to position [143, 0]
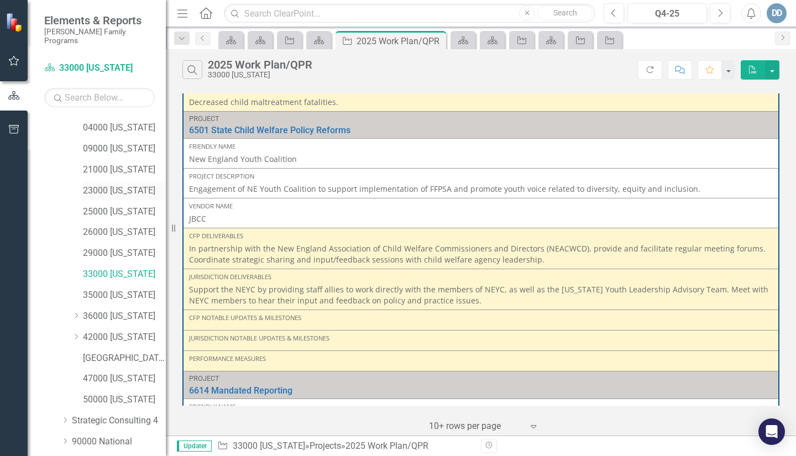
click at [91, 185] on link "23000 [US_STATE]" at bounding box center [124, 191] width 83 height 13
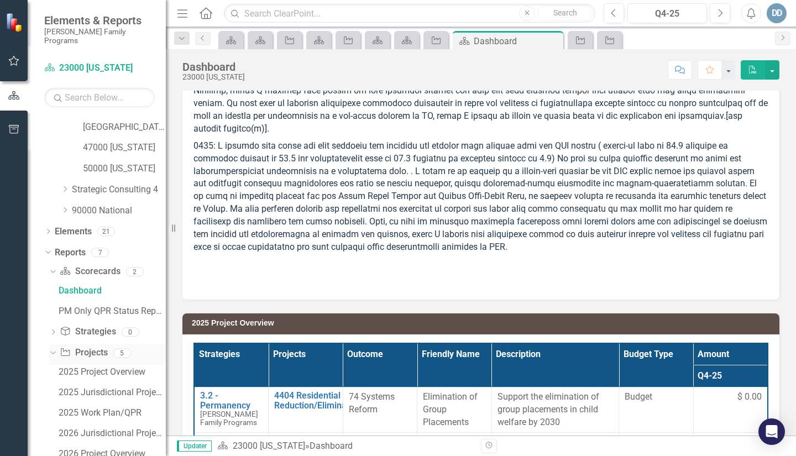
scroll to position [406, 0]
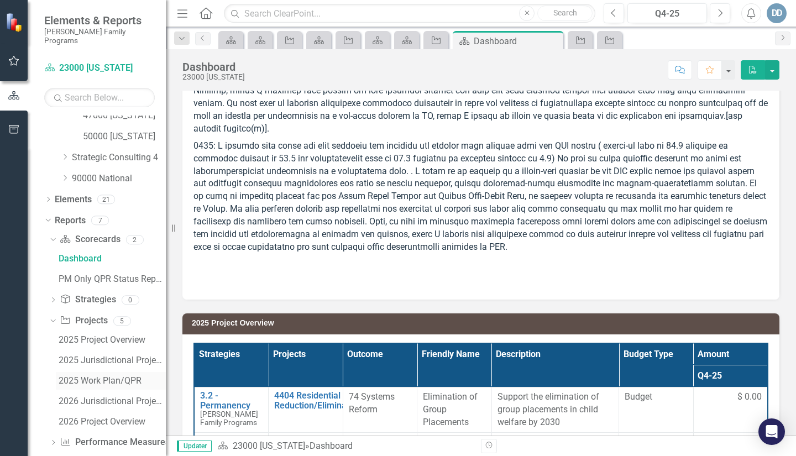
click at [95, 376] on div "2025 Work Plan/QPR" at bounding box center [112, 381] width 107 height 10
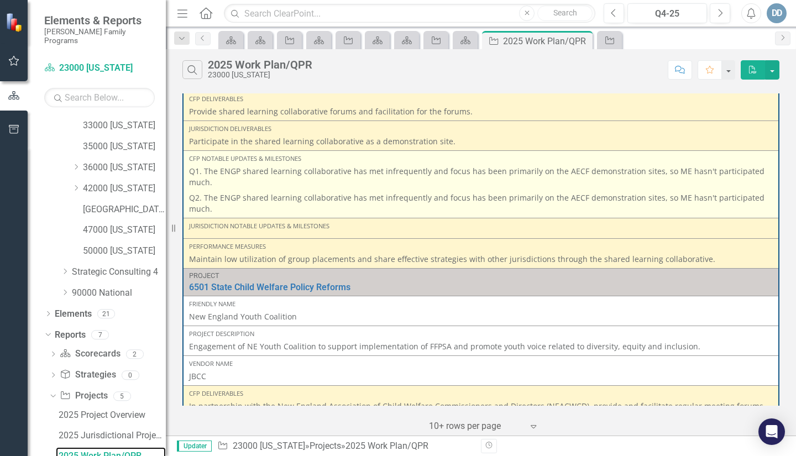
scroll to position [332, 0]
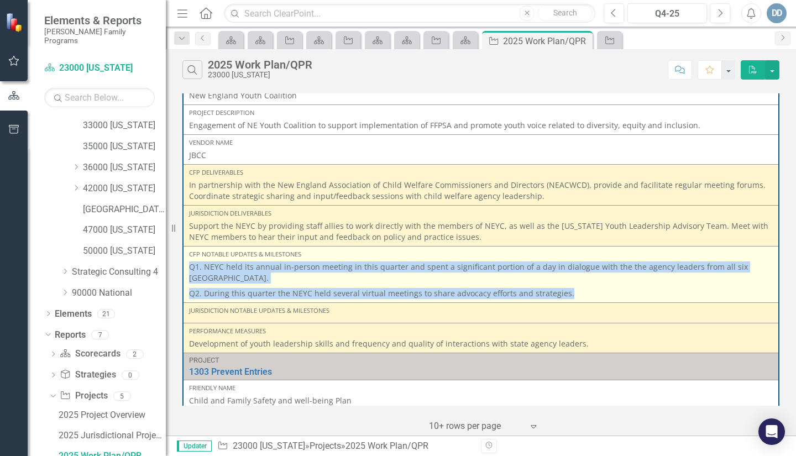
drag, startPoint x: 190, startPoint y: 267, endPoint x: 589, endPoint y: 300, distance: 400.6
click at [589, 300] on td "CFP Notable Updates & Milestones Q1. NEYC held its annual in-person meeting in …" at bounding box center [481, 274] width 596 height 56
copy span "Q1. NEYC held its annual in-person meeting in this quarter and spent a signific…"
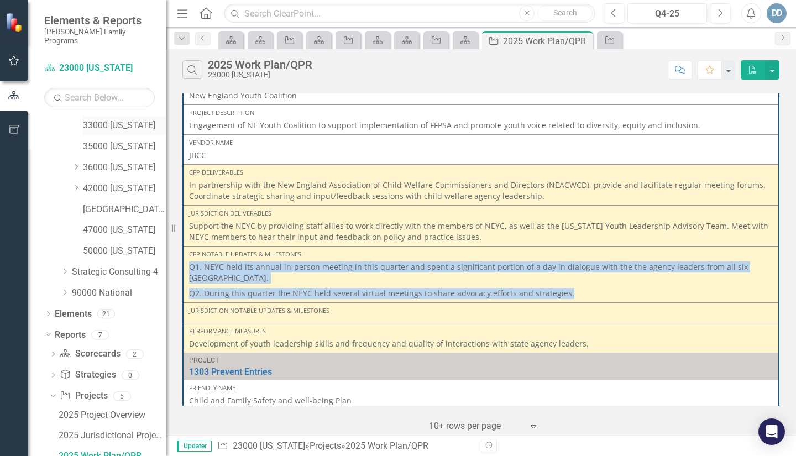
click at [98, 119] on link "33000 [US_STATE]" at bounding box center [124, 125] width 83 height 13
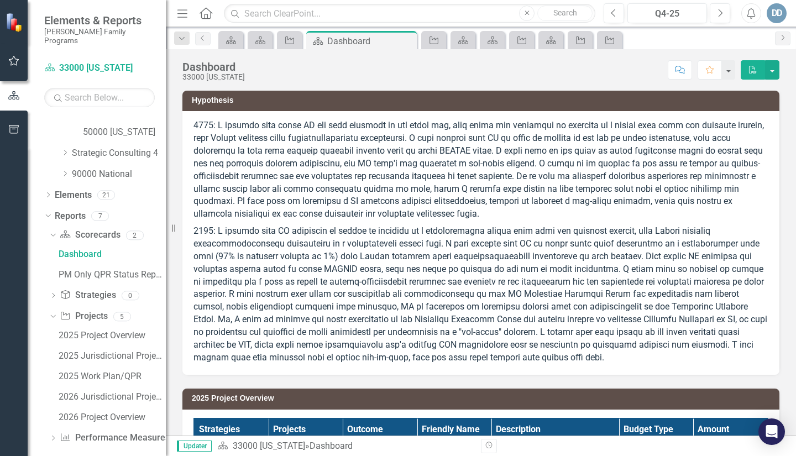
scroll to position [412, 0]
click at [92, 370] on div "2025 Work Plan/QPR" at bounding box center [112, 375] width 107 height 10
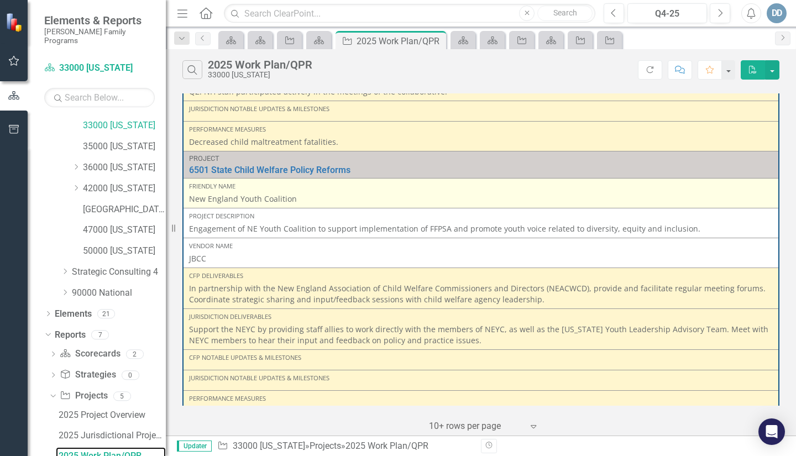
scroll to position [553, 0]
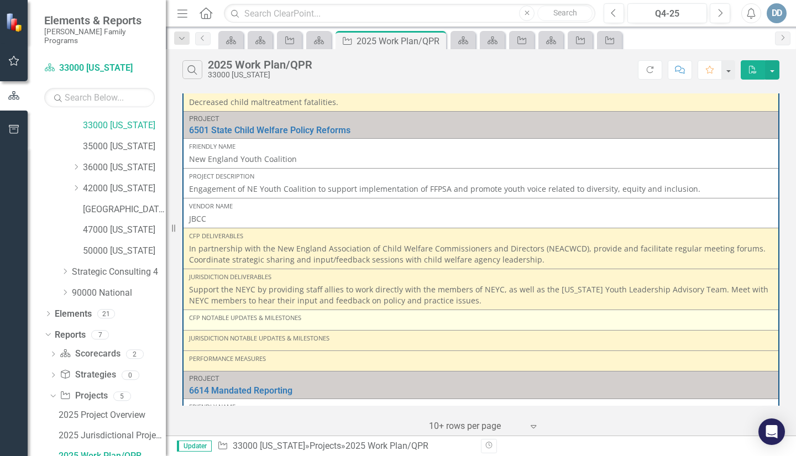
click at [218, 322] on div "CFP Notable Updates & Milestones" at bounding box center [481, 320] width 584 height 13
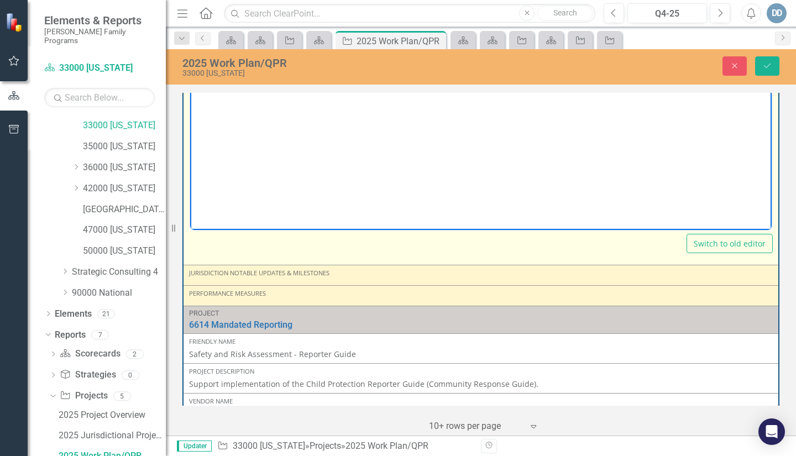
scroll to position [885, 0]
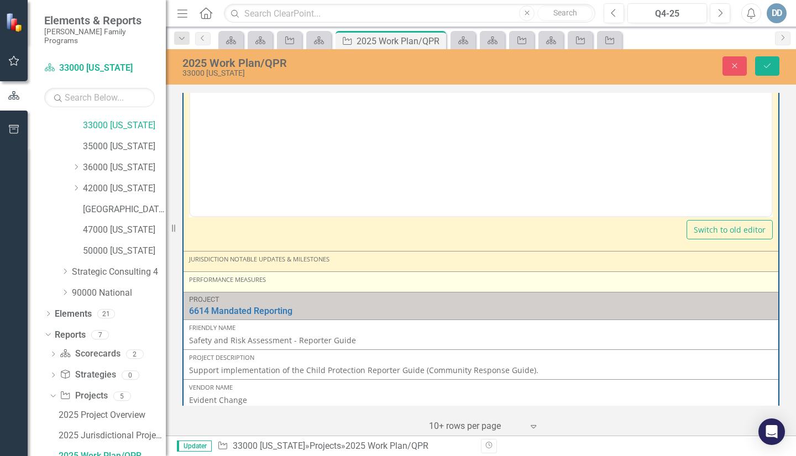
click at [216, 283] on div "Performance Measures" at bounding box center [481, 279] width 584 height 9
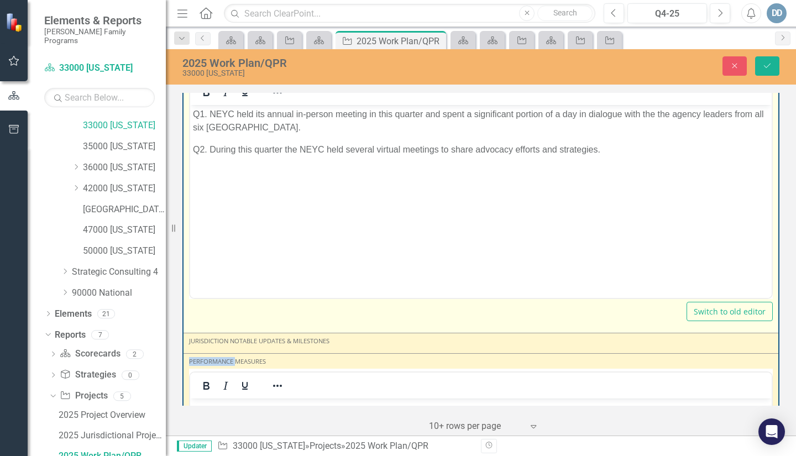
scroll to position [774, 0]
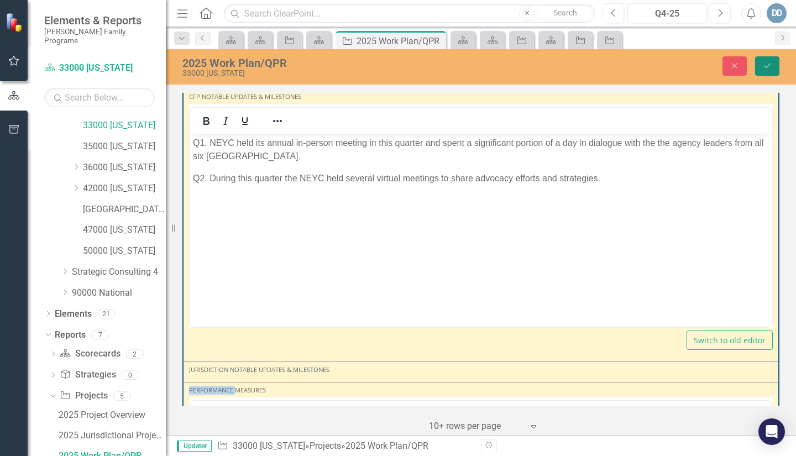
click at [771, 62] on icon "Save" at bounding box center [768, 66] width 10 height 8
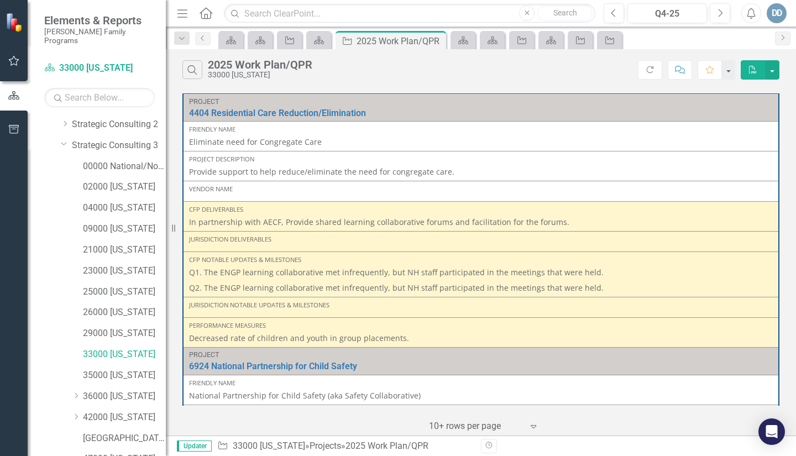
scroll to position [61, 0]
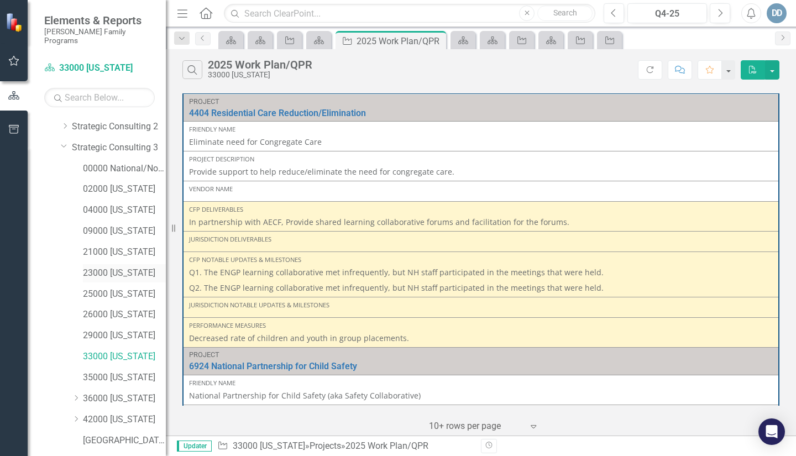
click at [99, 267] on link "23000 [US_STATE]" at bounding box center [124, 273] width 83 height 13
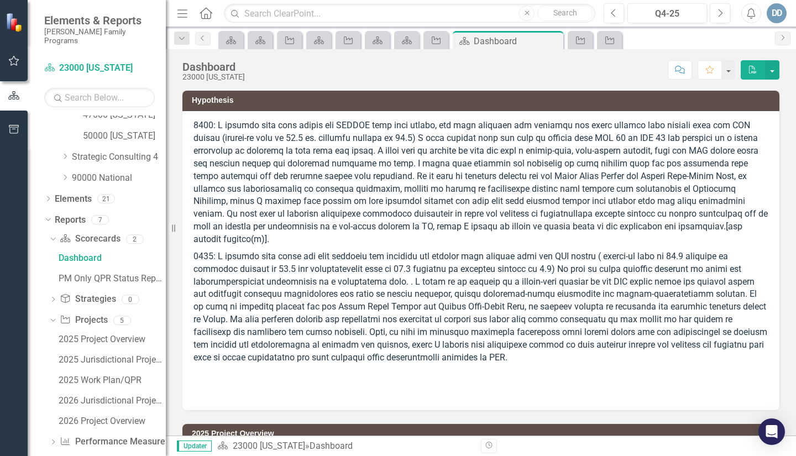
scroll to position [412, 0]
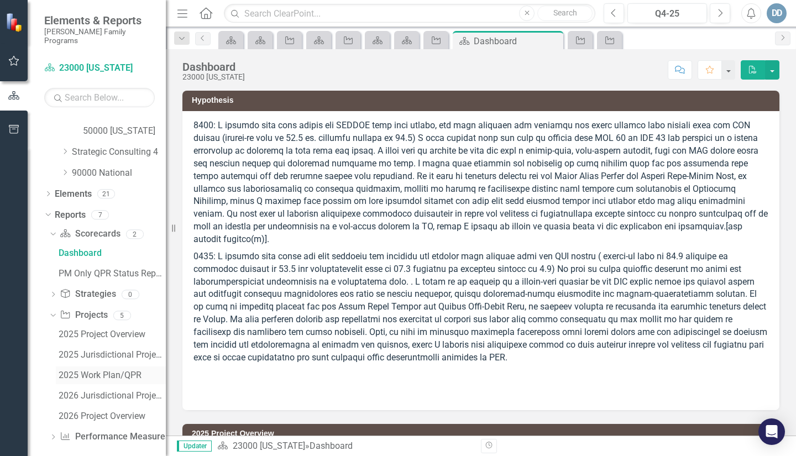
click at [67, 370] on div "2025 Work Plan/QPR" at bounding box center [112, 375] width 107 height 10
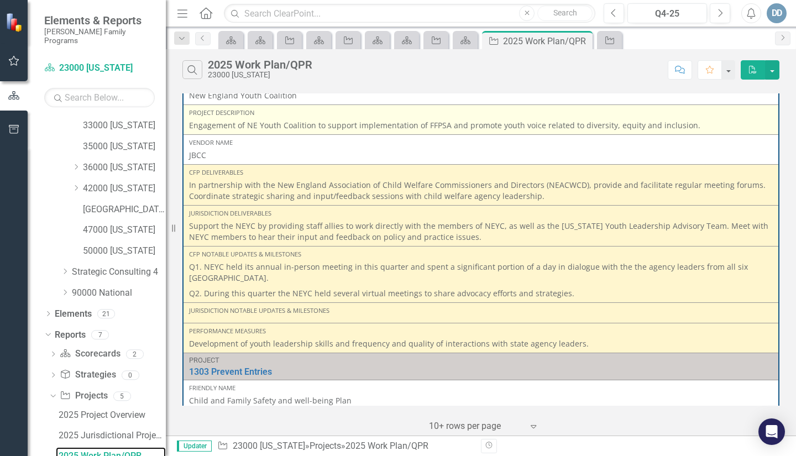
scroll to position [442, 0]
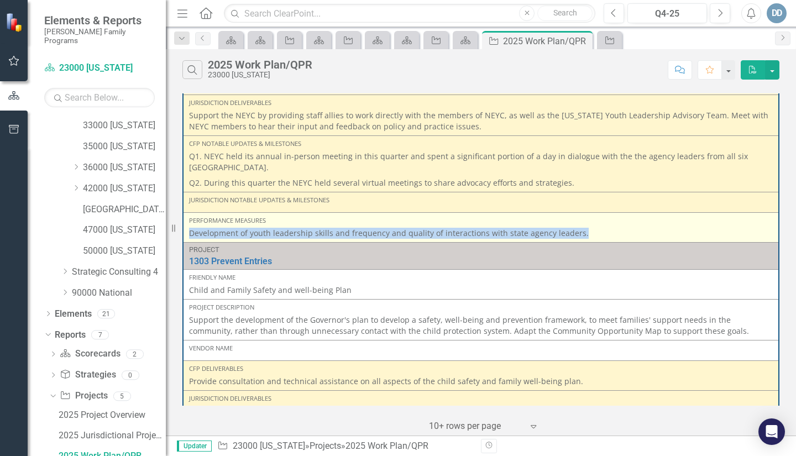
drag, startPoint x: 191, startPoint y: 235, endPoint x: 581, endPoint y: 234, distance: 390.4
click at [581, 234] on p "Development of youth leadership skills and frequency and quality of interaction…" at bounding box center [481, 233] width 584 height 11
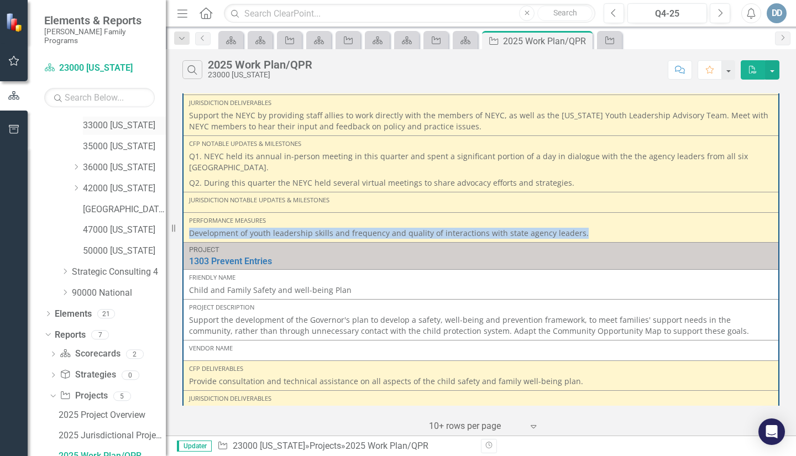
click at [95, 119] on link "33000 [US_STATE]" at bounding box center [124, 125] width 83 height 13
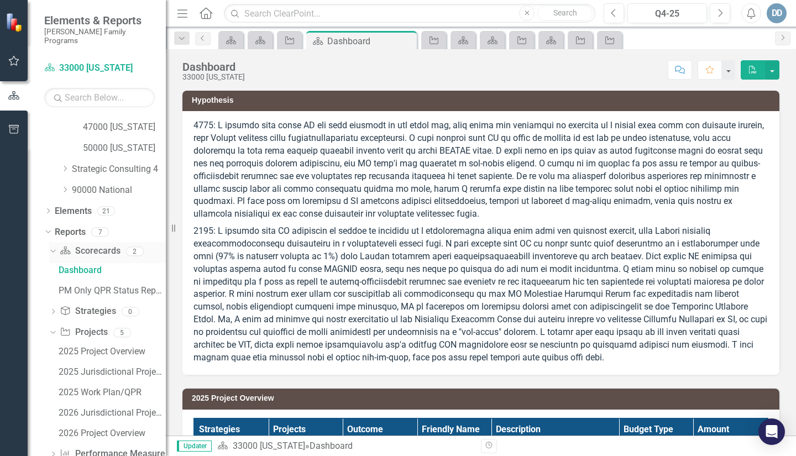
scroll to position [412, 0]
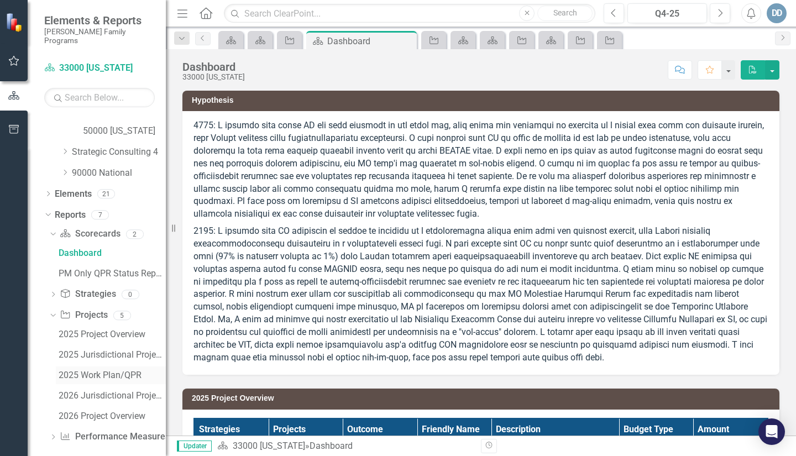
click at [85, 370] on div "2025 Work Plan/QPR" at bounding box center [112, 375] width 107 height 10
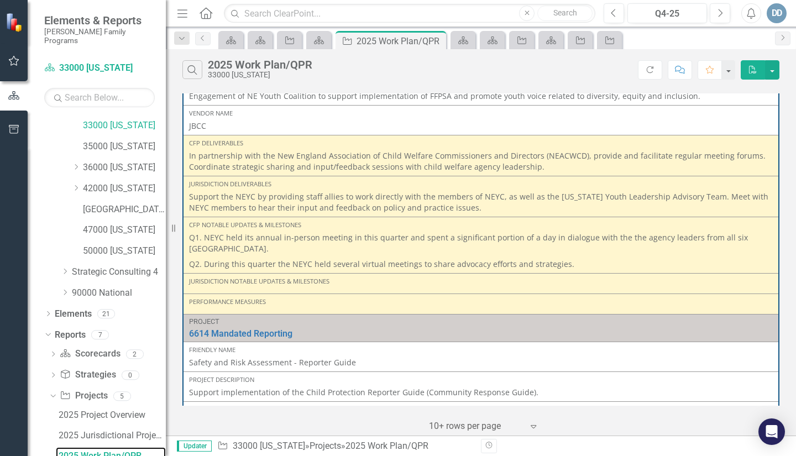
scroll to position [664, 0]
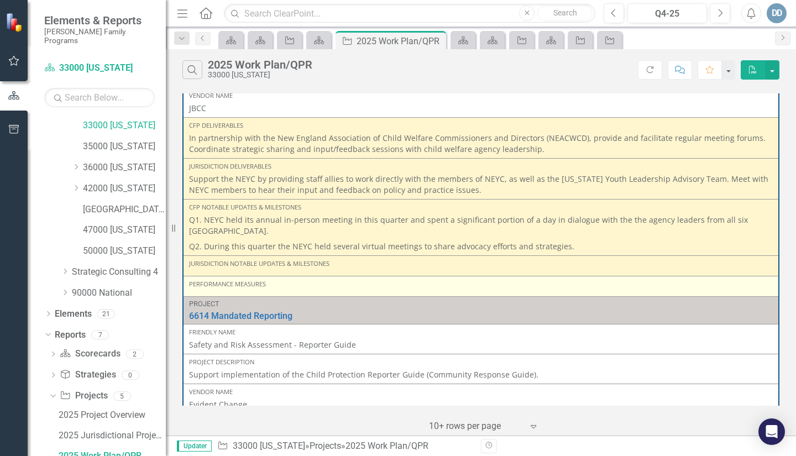
click at [213, 284] on div "Performance Measures" at bounding box center [481, 284] width 584 height 9
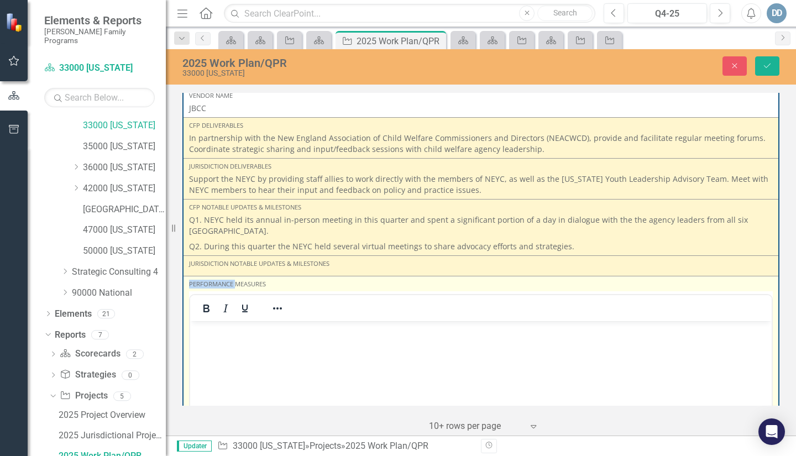
scroll to position [0, 0]
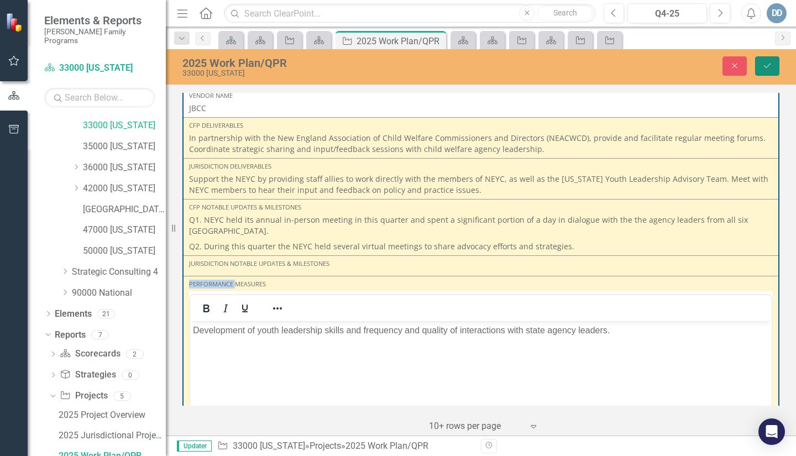
click at [770, 63] on icon "Save" at bounding box center [768, 66] width 10 height 8
